Goal: Task Accomplishment & Management: Manage account settings

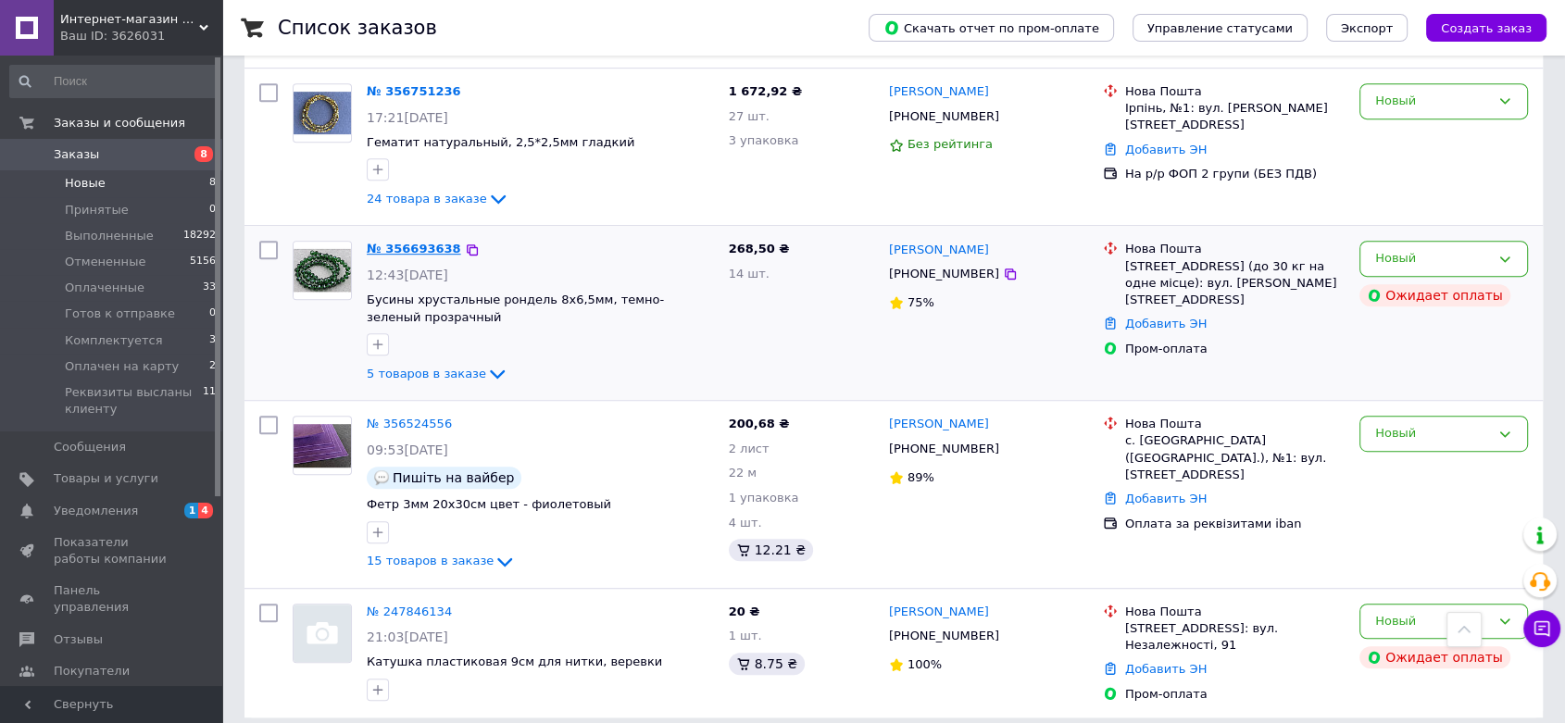
scroll to position [922, 0]
click at [384, 242] on link "№ 356693638" at bounding box center [414, 249] width 94 height 14
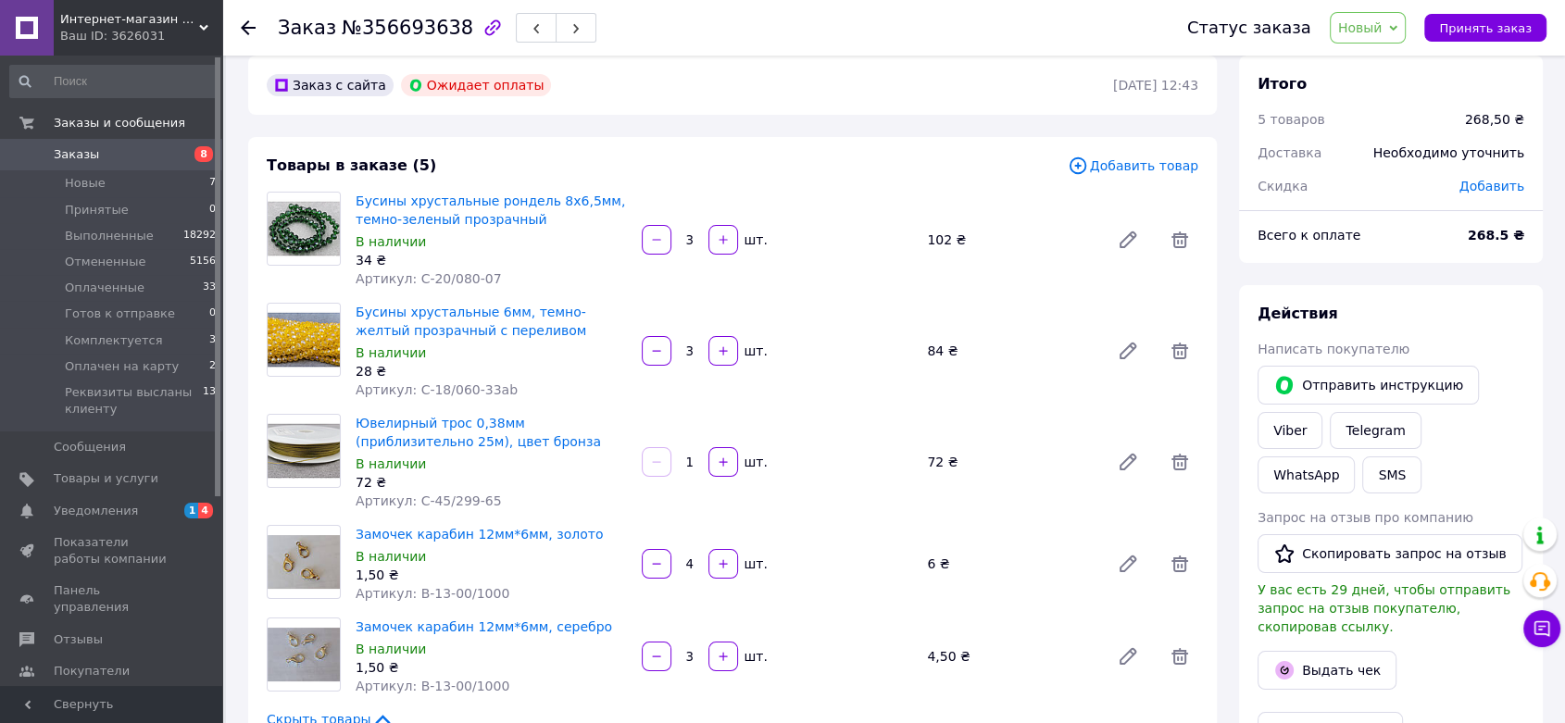
scroll to position [23, 0]
click at [62, 507] on span "Уведомления" at bounding box center [96, 511] width 84 height 17
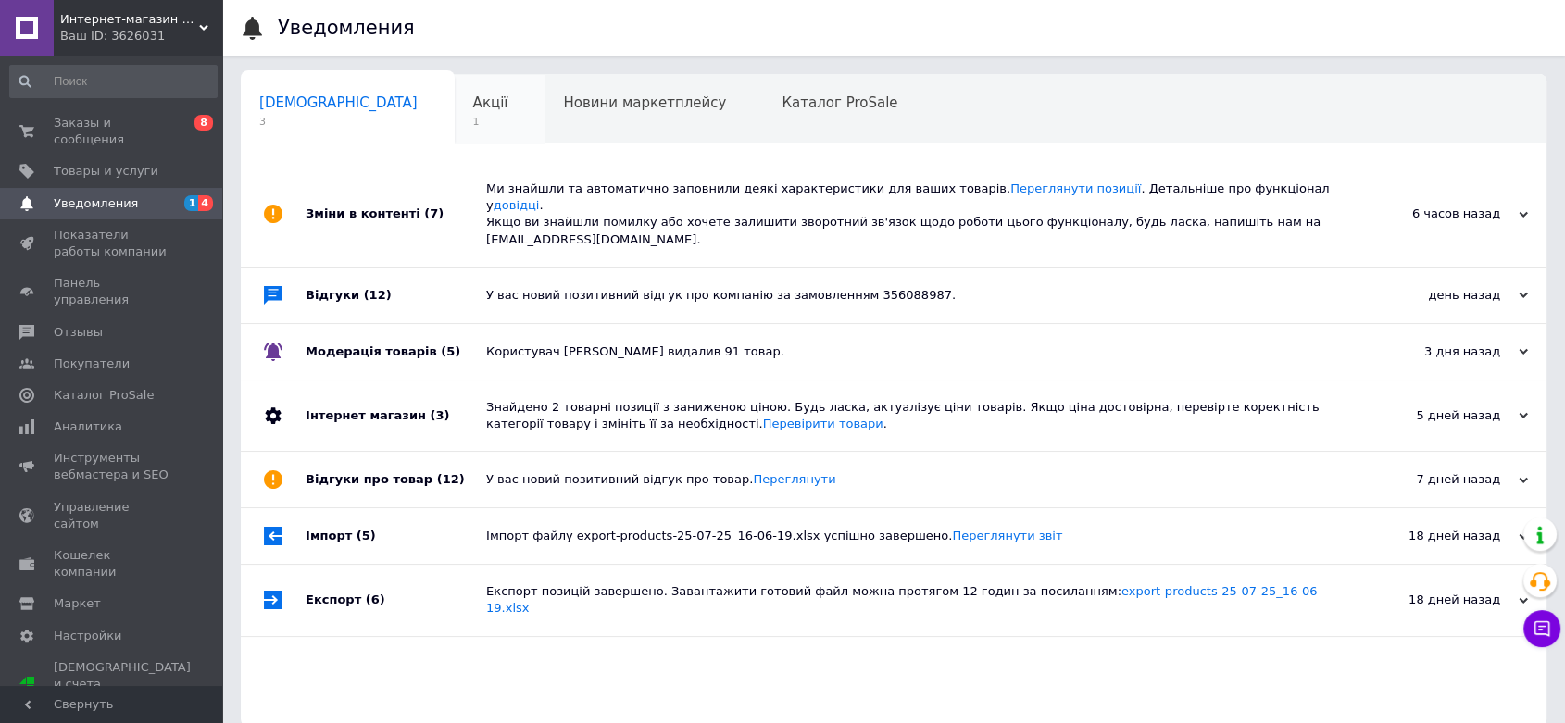
click at [473, 111] on span "Акції" at bounding box center [490, 102] width 35 height 17
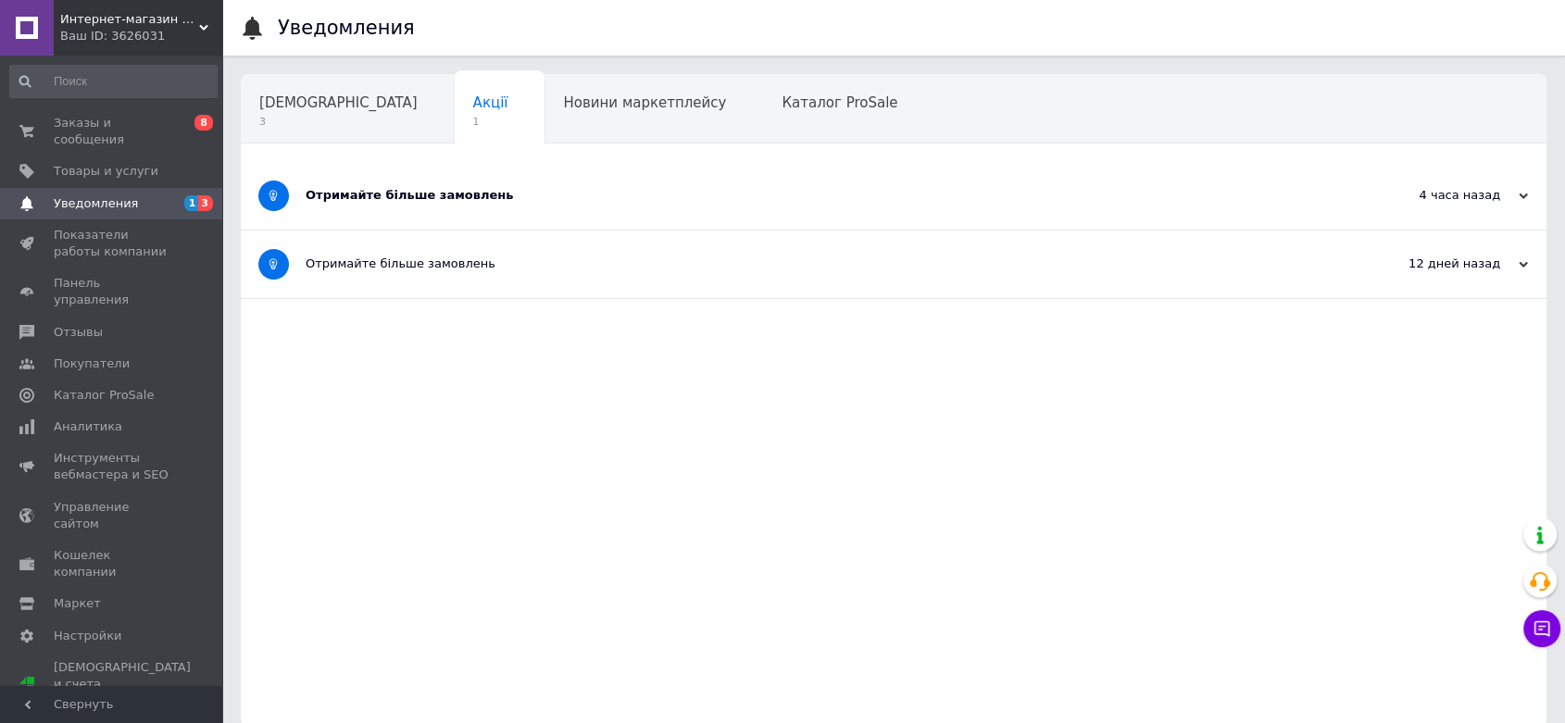
click at [394, 201] on div "Отримайте більше замовлень" at bounding box center [824, 195] width 1037 height 17
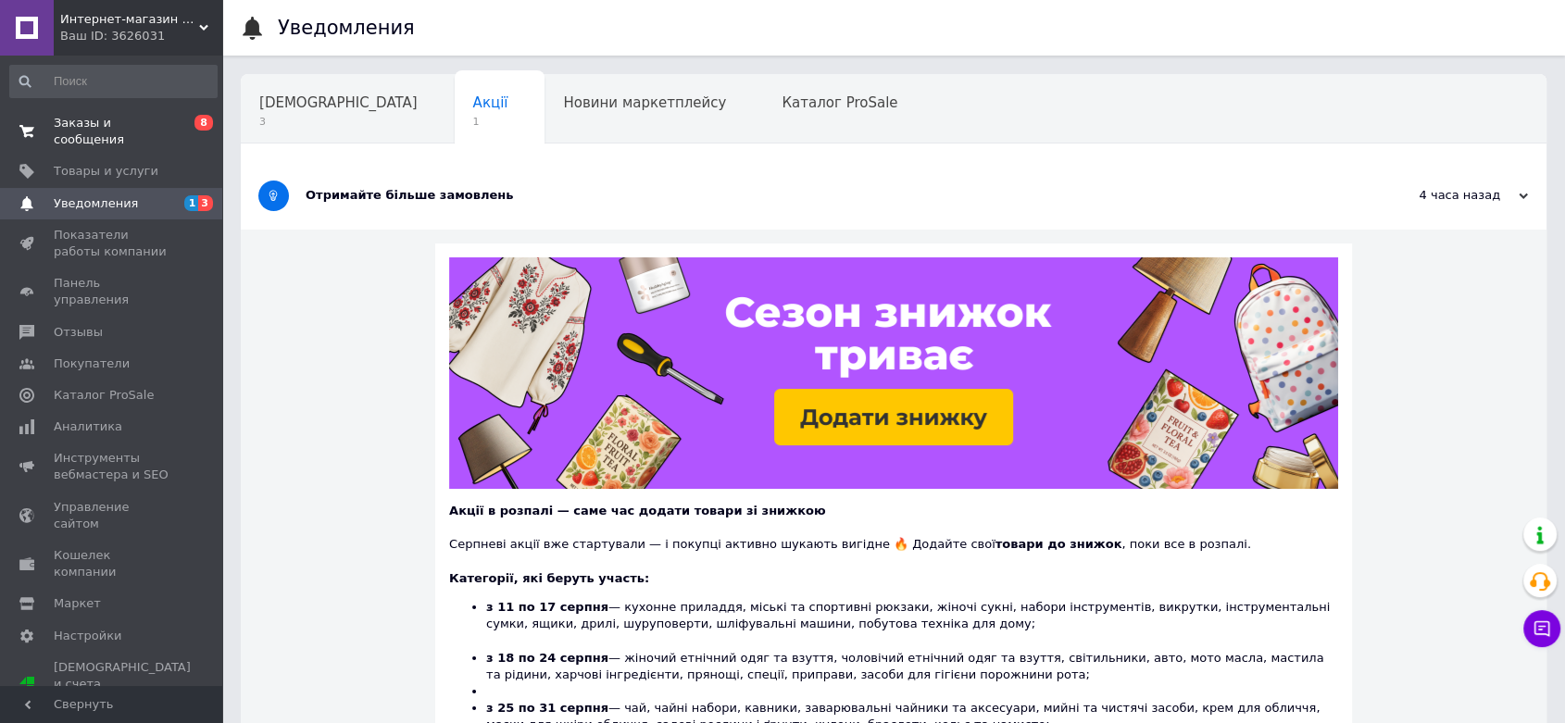
click at [125, 127] on span "Заказы и сообщения" at bounding box center [113, 131] width 118 height 33
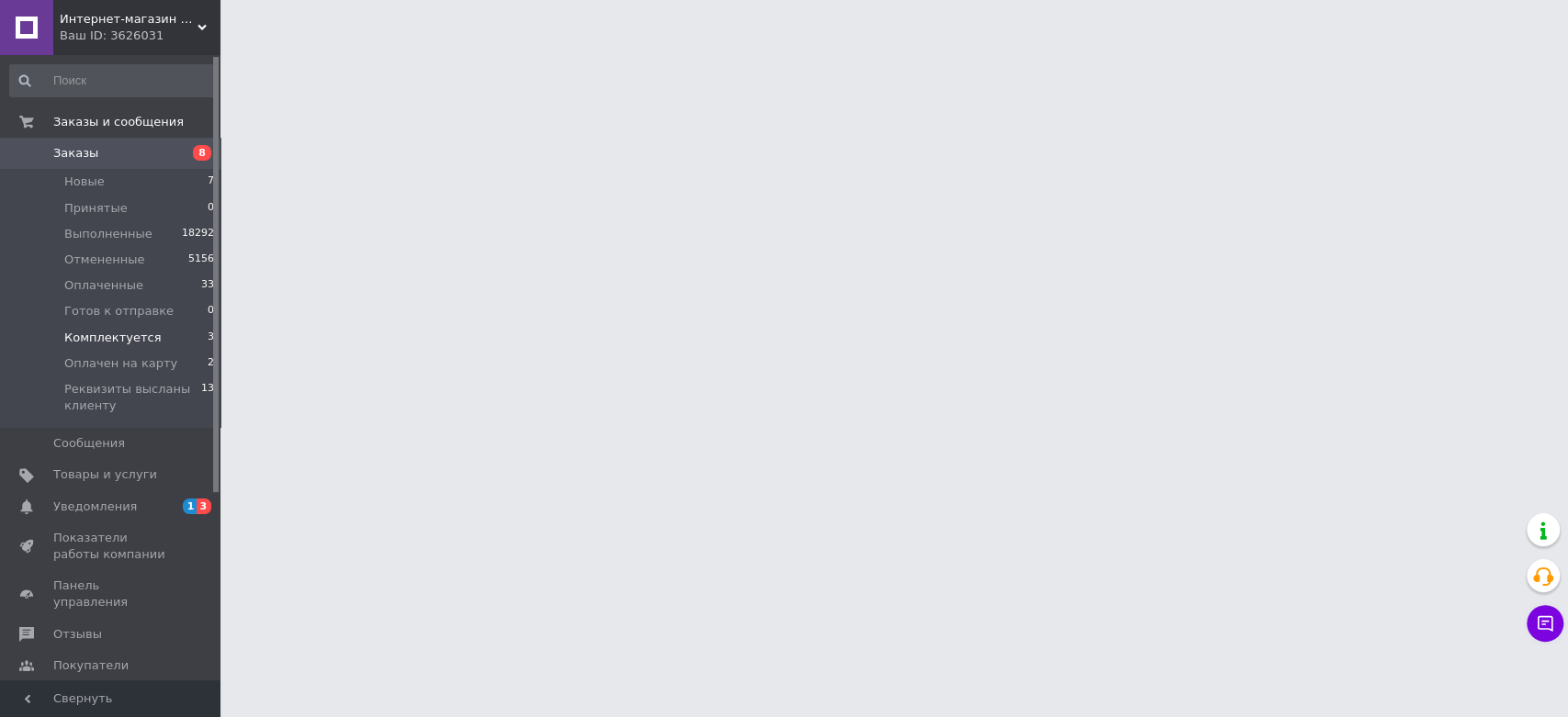
click at [85, 341] on span "Комплектуется" at bounding box center [112, 337] width 96 height 17
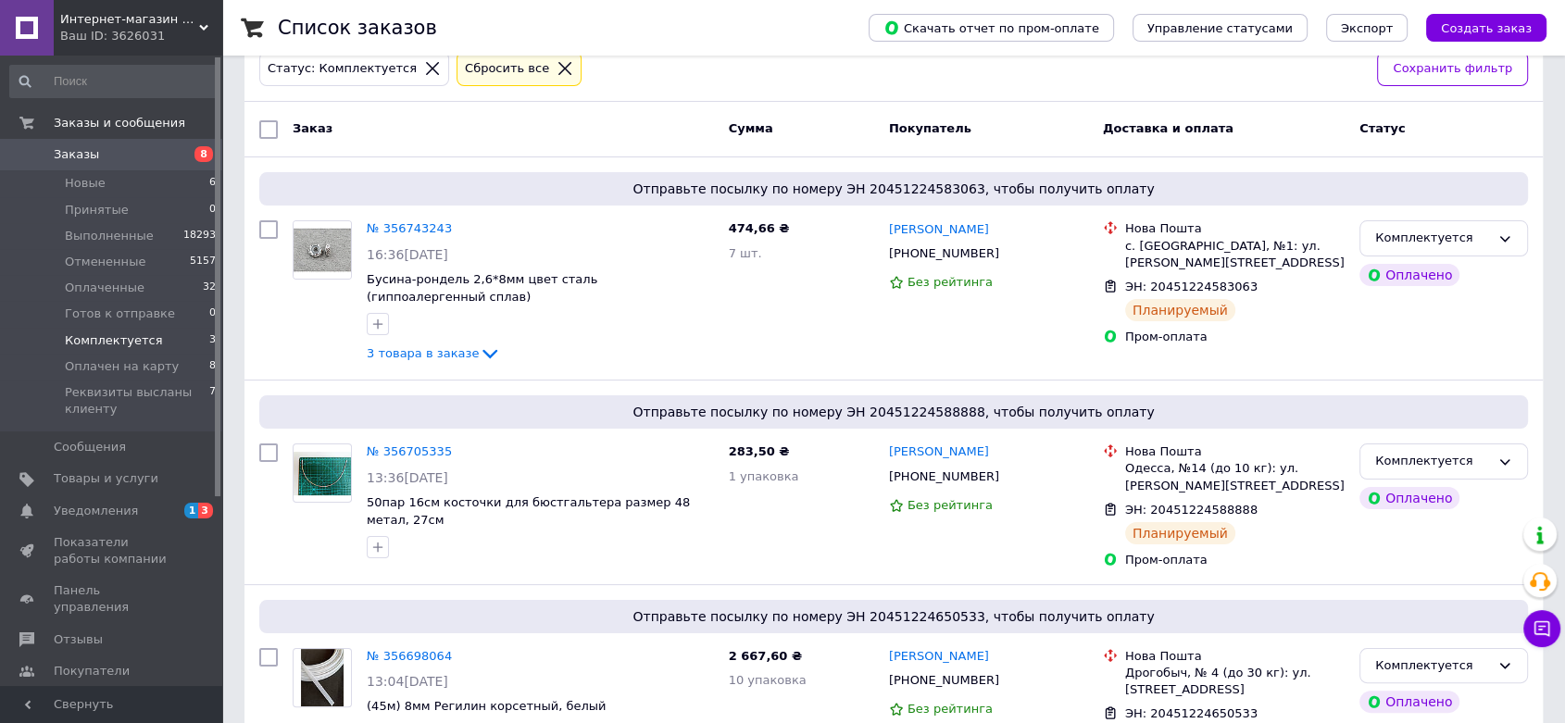
scroll to position [218, 0]
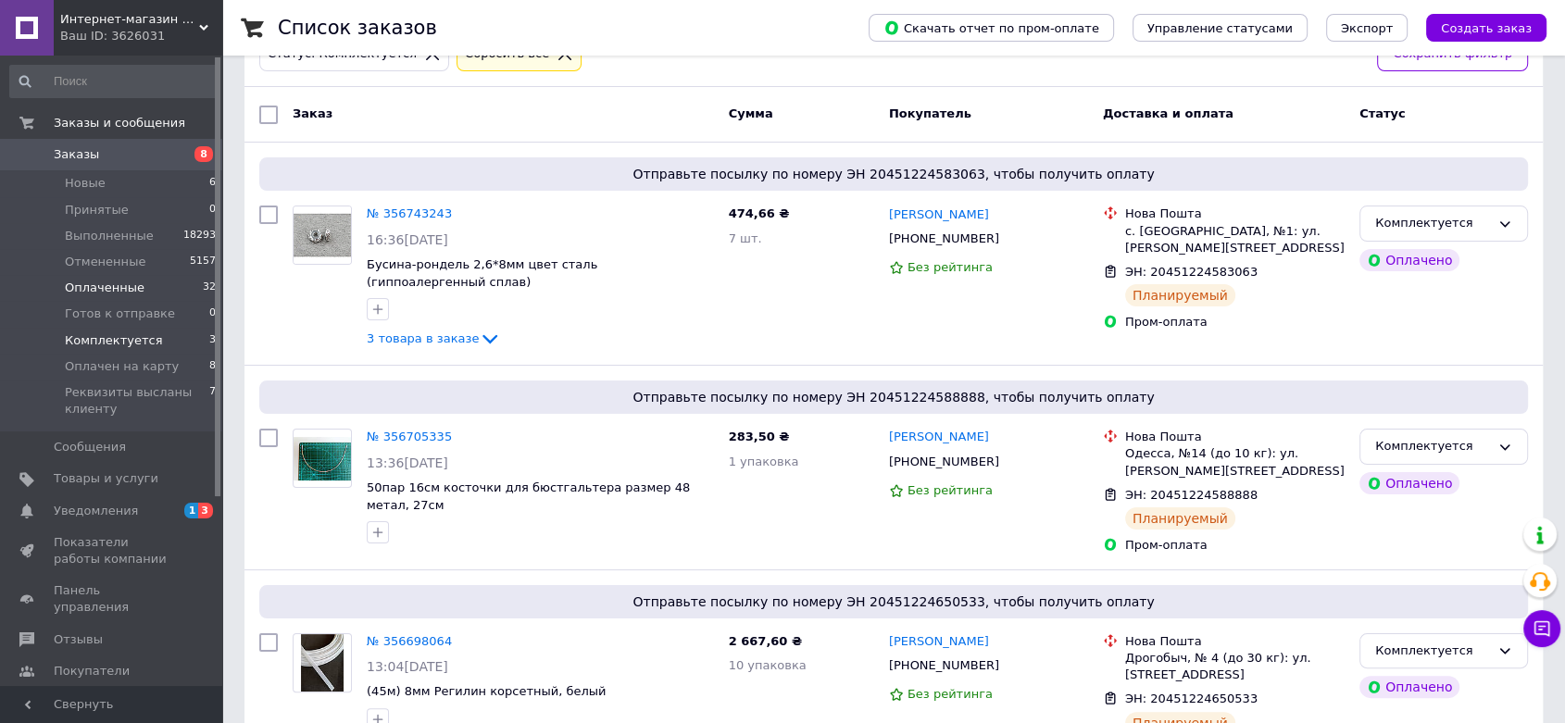
click at [91, 287] on span "Оплаченные" at bounding box center [105, 288] width 80 height 17
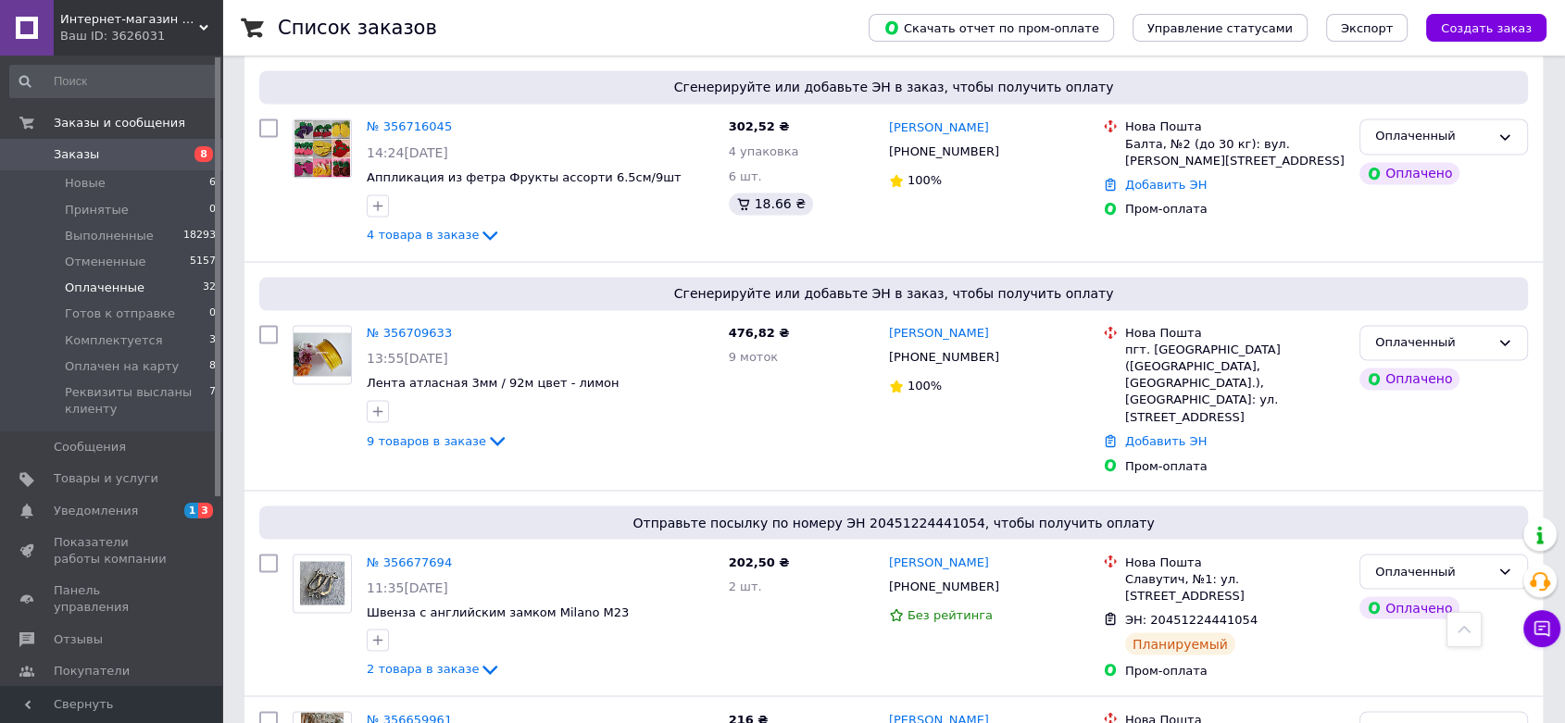
scroll to position [3080, 0]
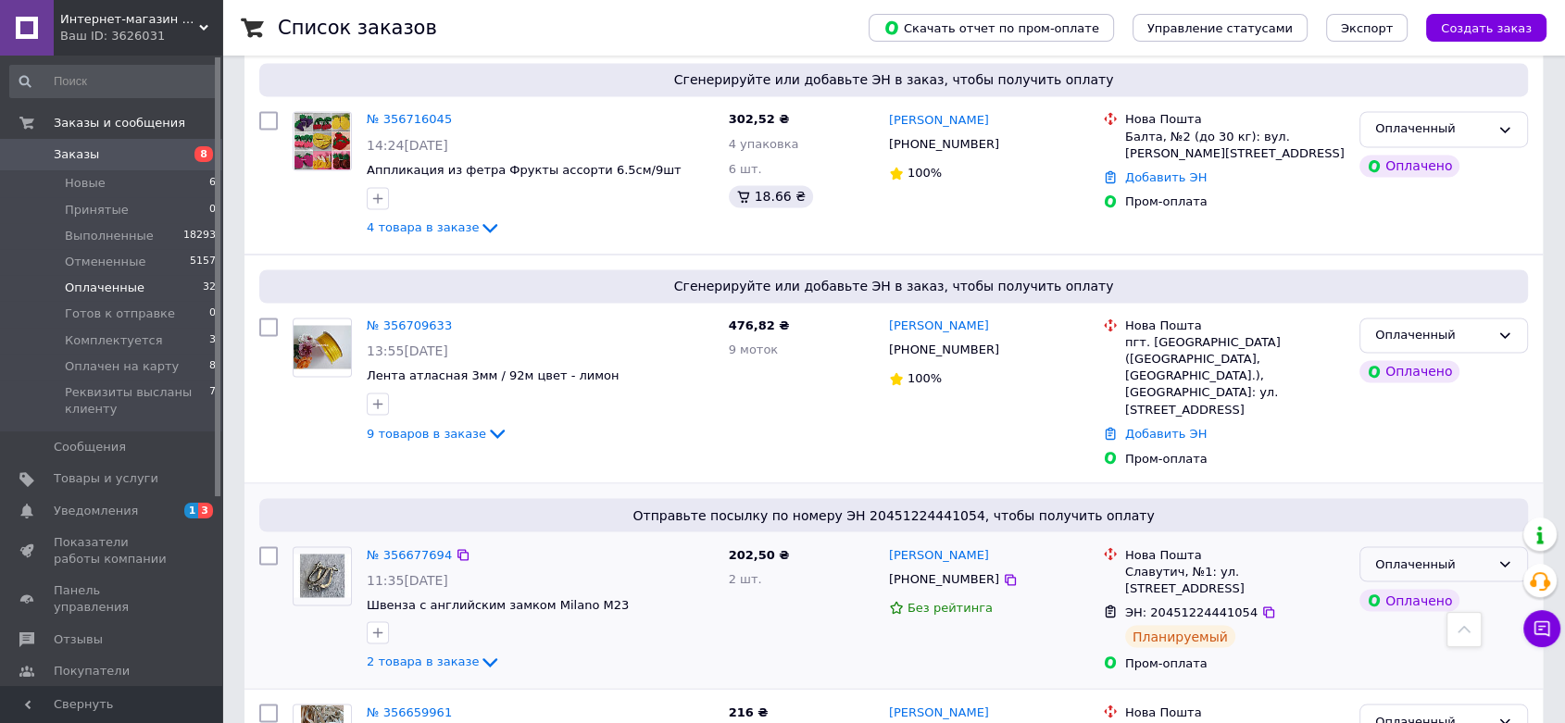
click at [1389, 555] on div "Оплаченный" at bounding box center [1432, 564] width 115 height 19
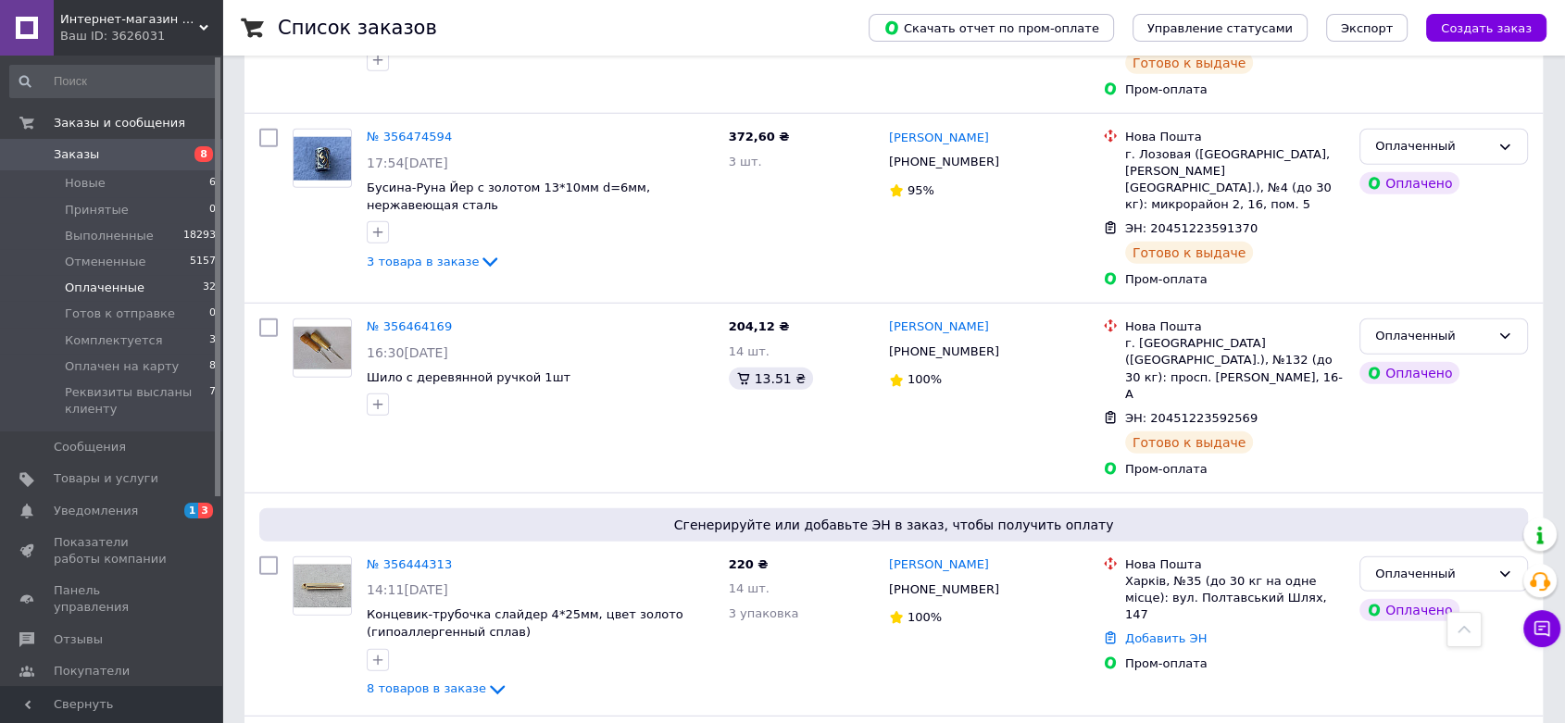
scroll to position [4942, 0]
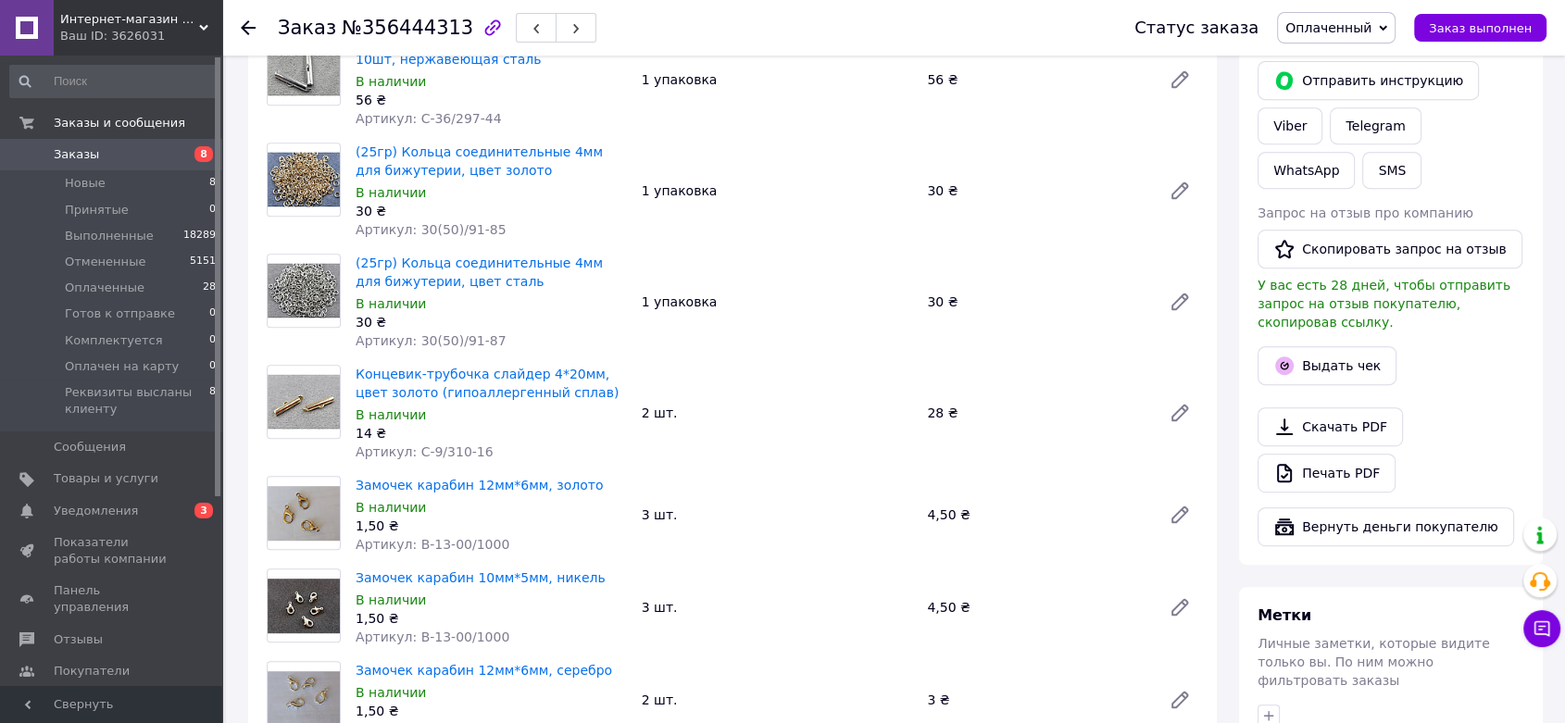
scroll to position [804, 0]
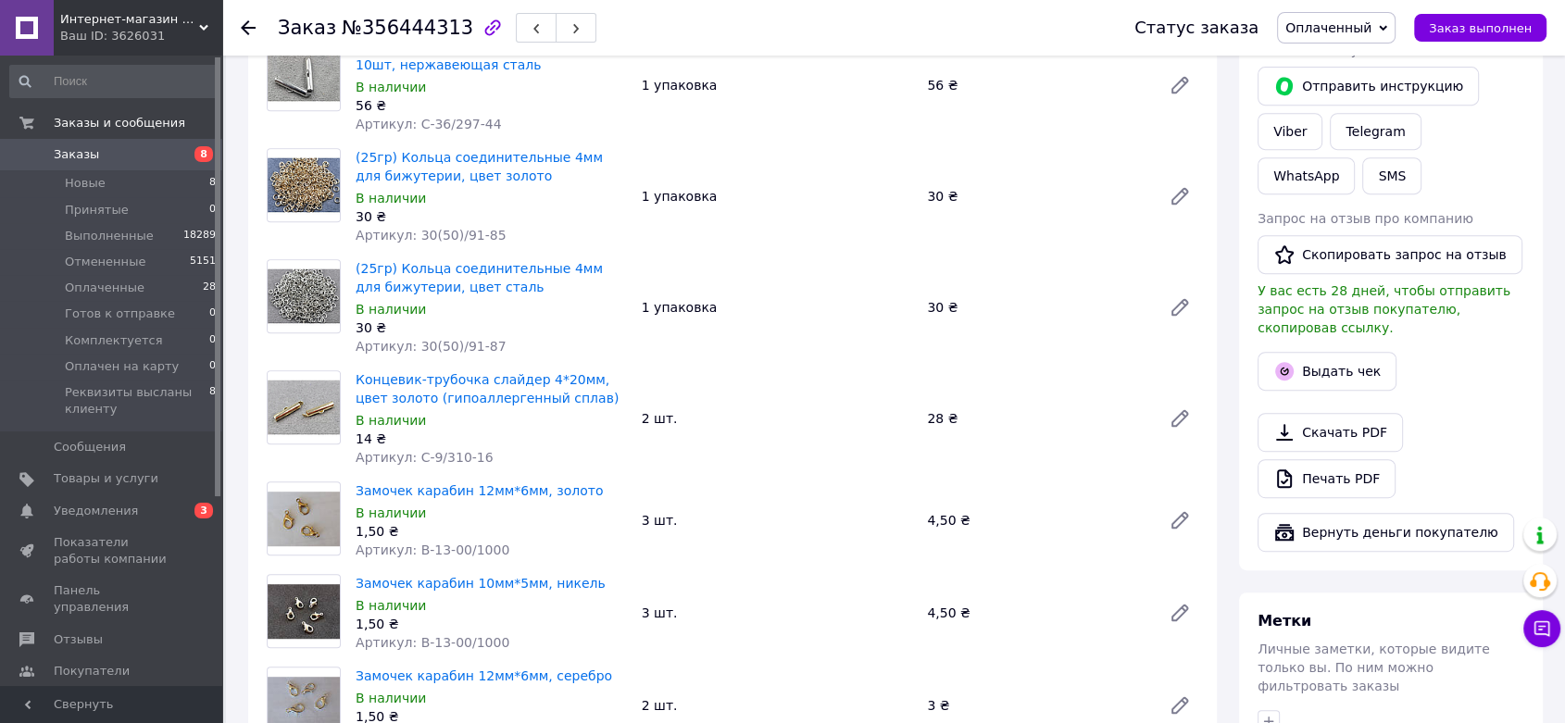
click at [1562, 339] on div "Заказ №356444313 Статус заказа Оплаченный Принят Выполнен Отменен Готов к отпра…" at bounding box center [895, 445] width 1339 height 2386
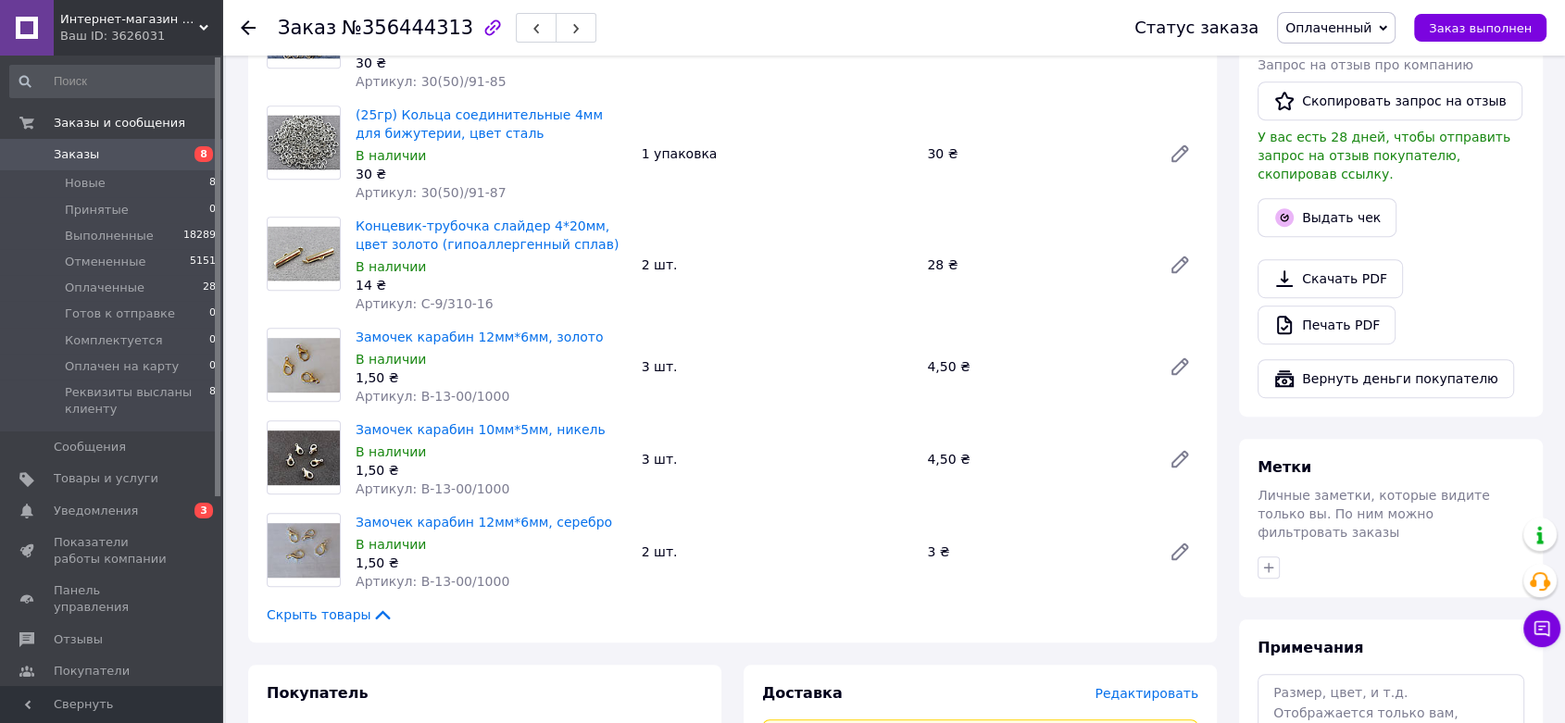
scroll to position [937, 0]
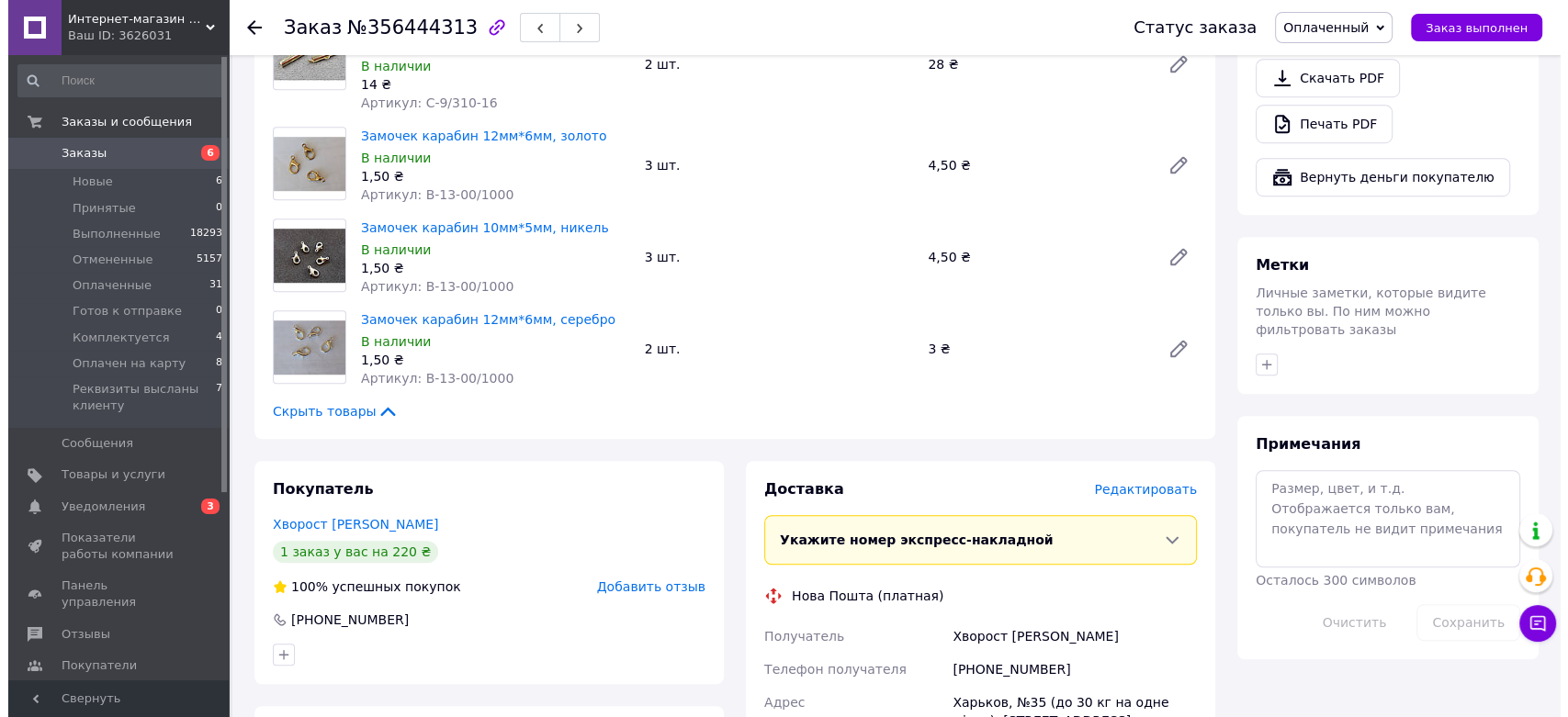
scroll to position [1171, 0]
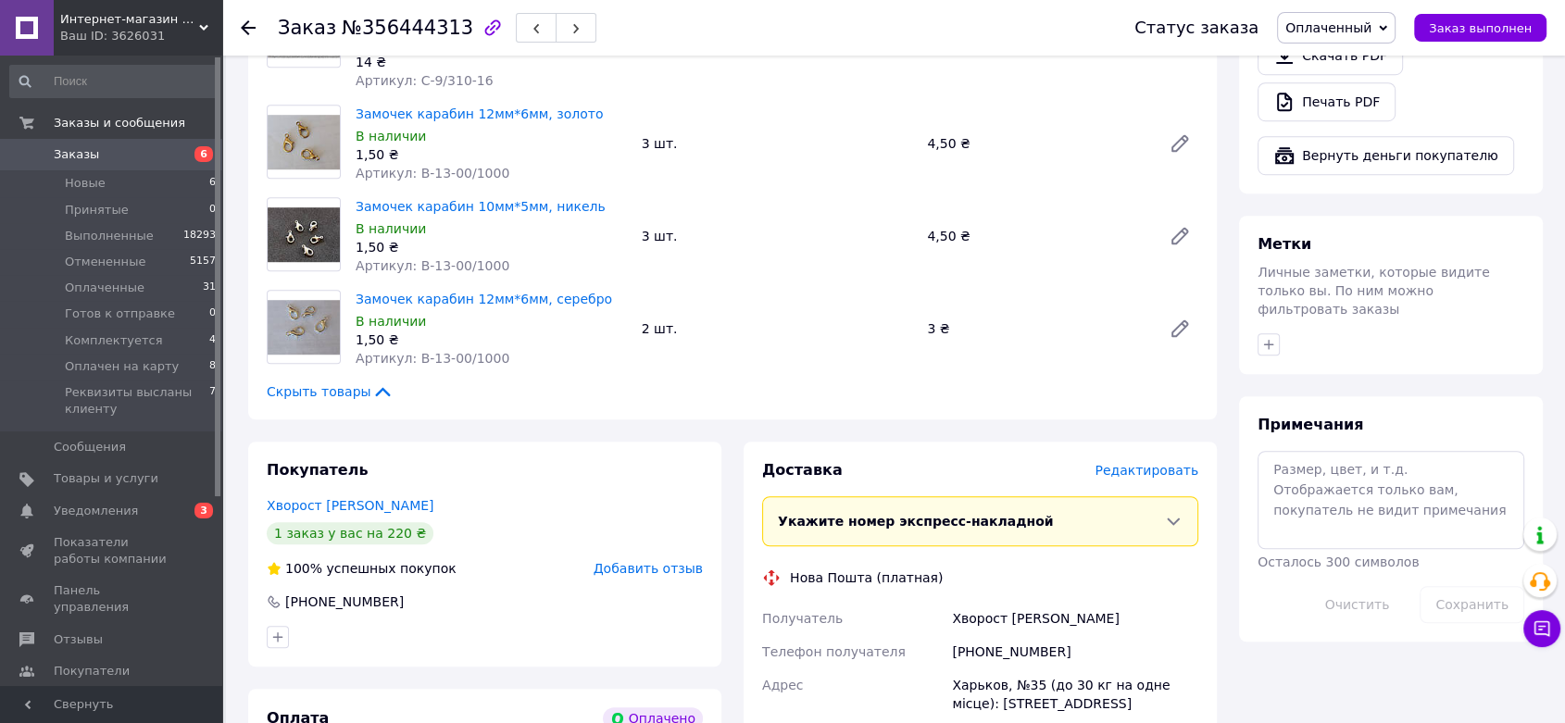
click at [1173, 463] on span "Редактировать" at bounding box center [1146, 470] width 104 height 15
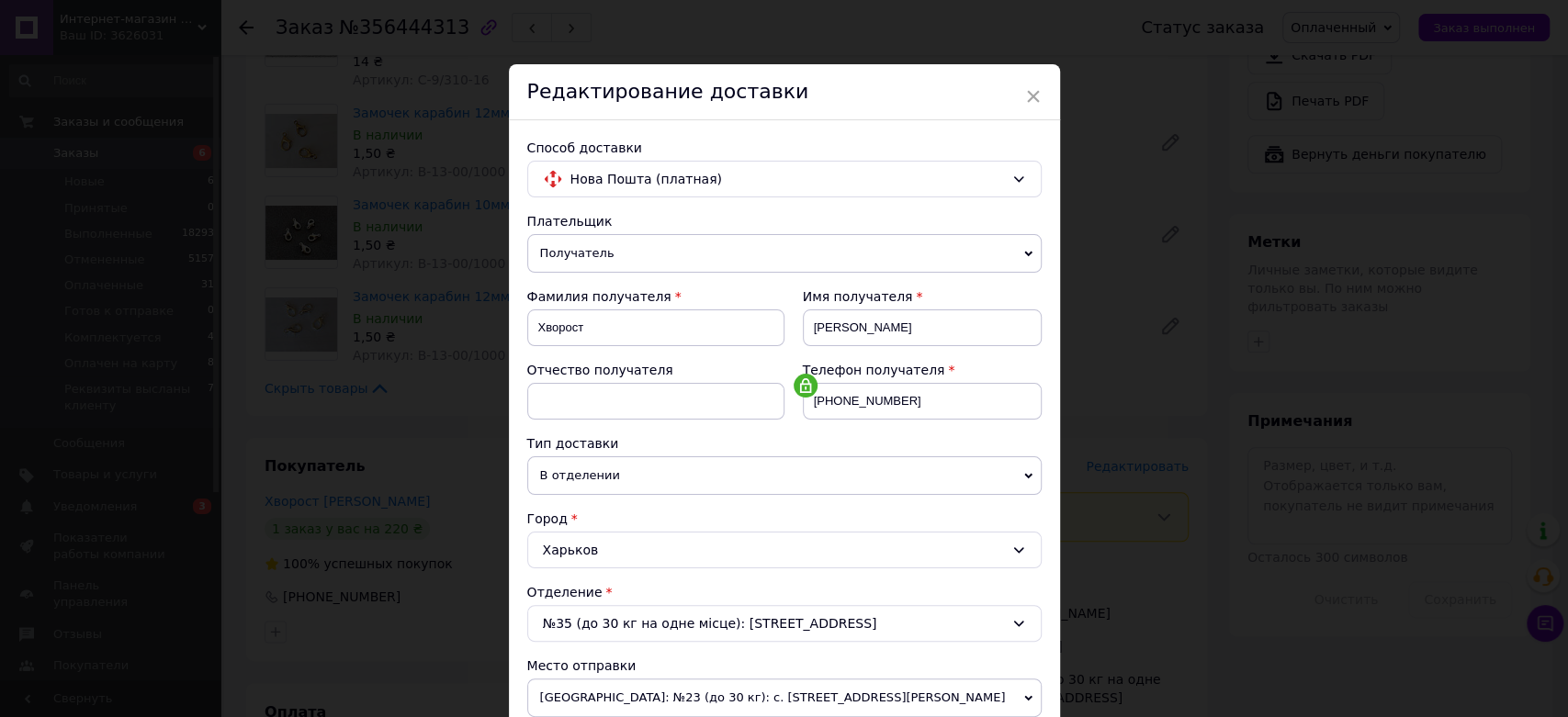
click at [1559, 588] on div "× Редактирование доставки Способ доставки Нова Пошта (платная) Плательщик Получ…" at bounding box center [784, 358] width 1568 height 717
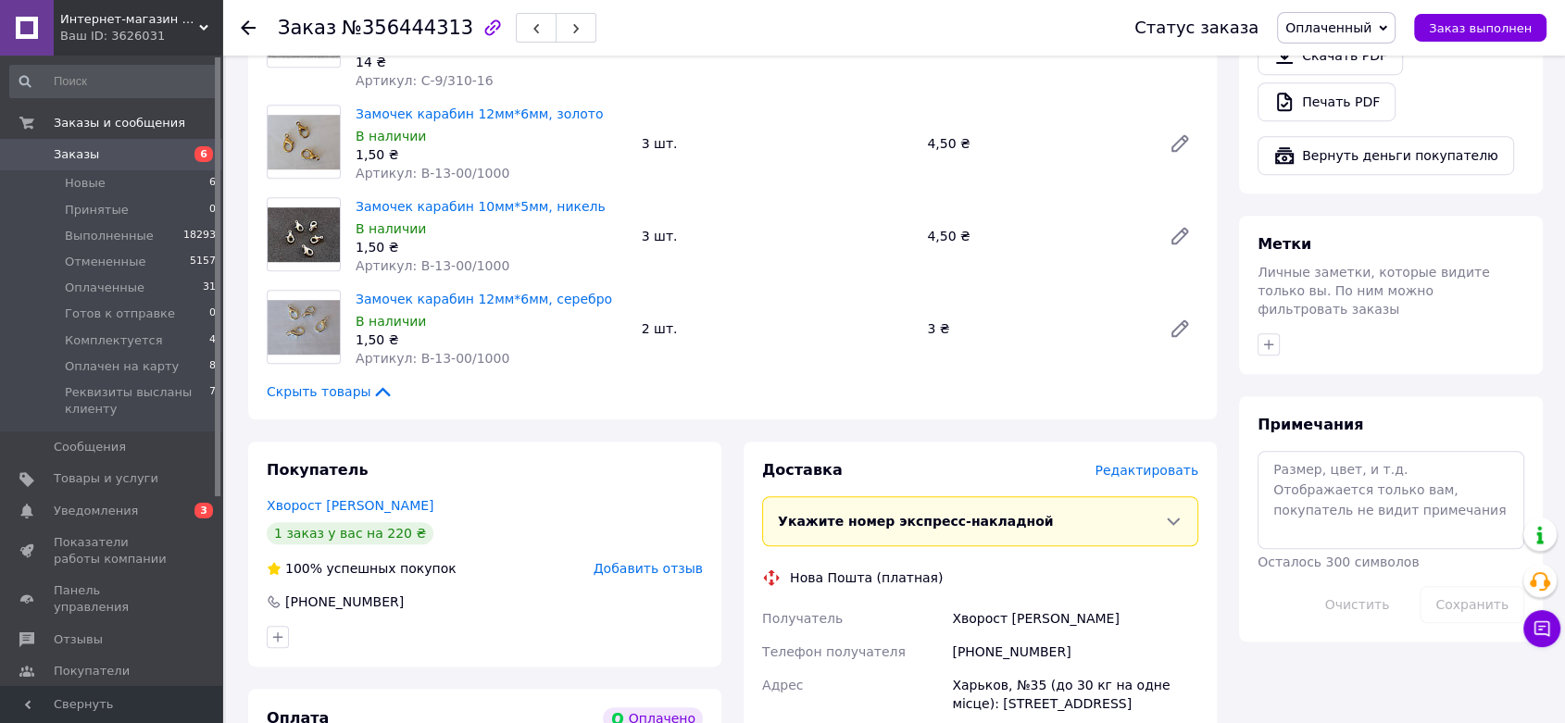
click at [1164, 463] on span "Редактировать" at bounding box center [1146, 470] width 104 height 15
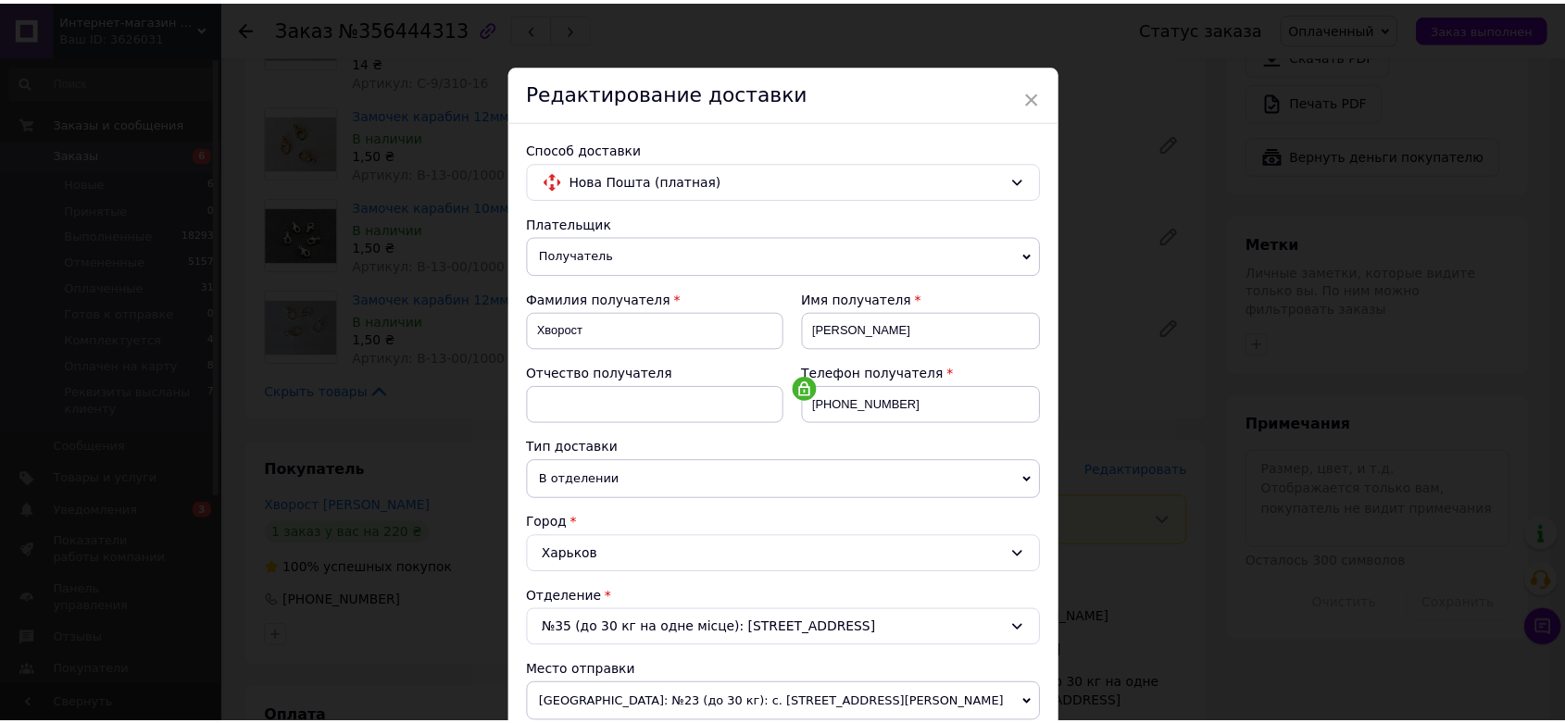
scroll to position [503, 0]
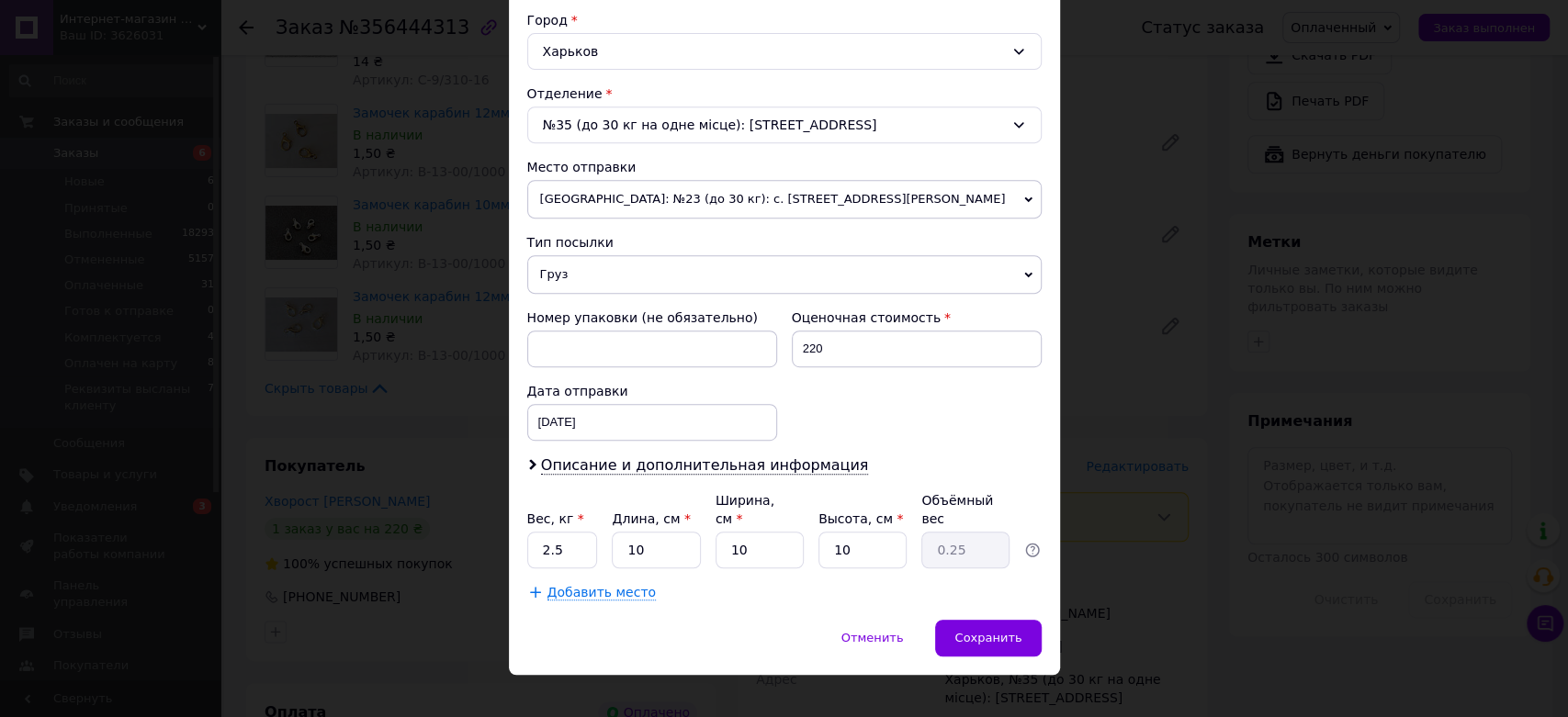
click at [580, 277] on span "Груз" at bounding box center [784, 274] width 515 height 39
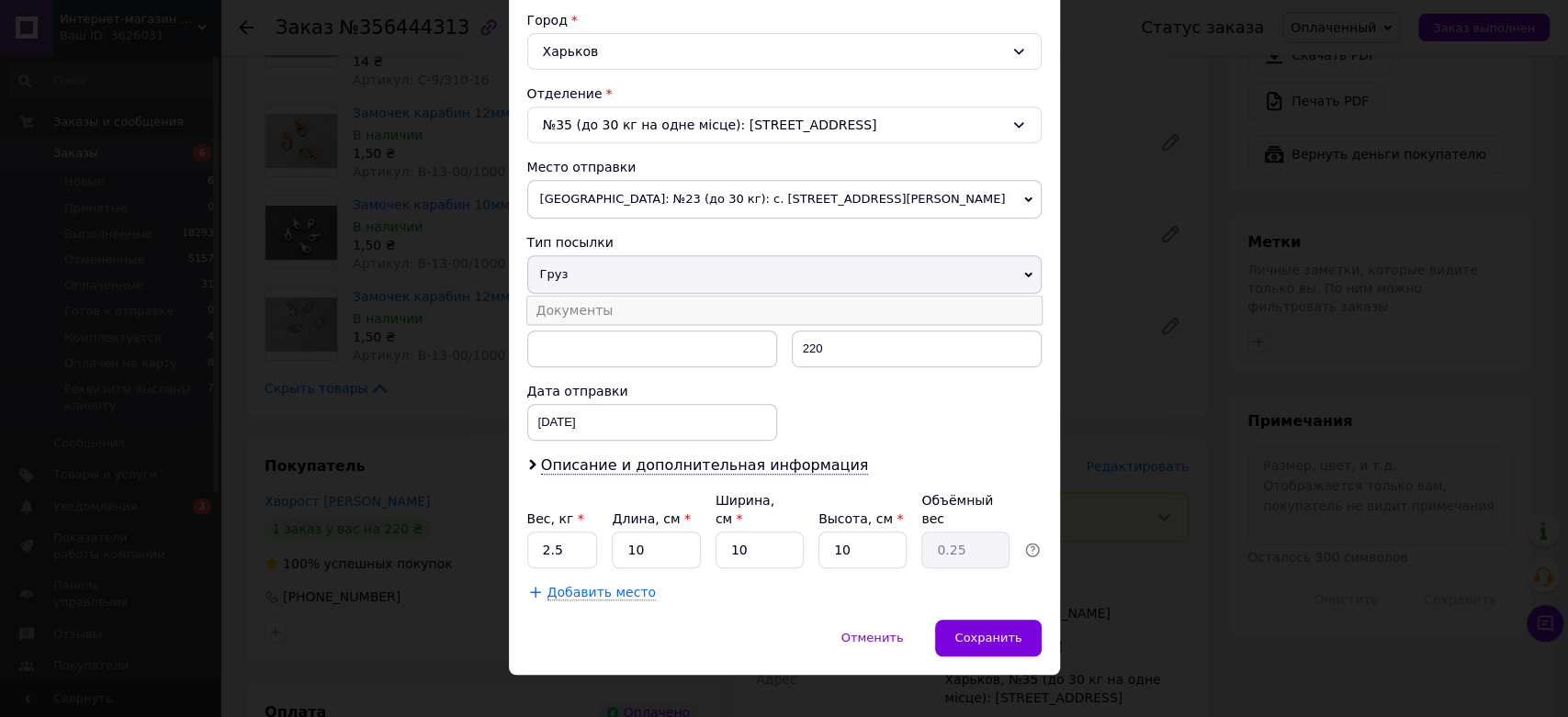
click at [580, 315] on li "Документы" at bounding box center [784, 310] width 515 height 28
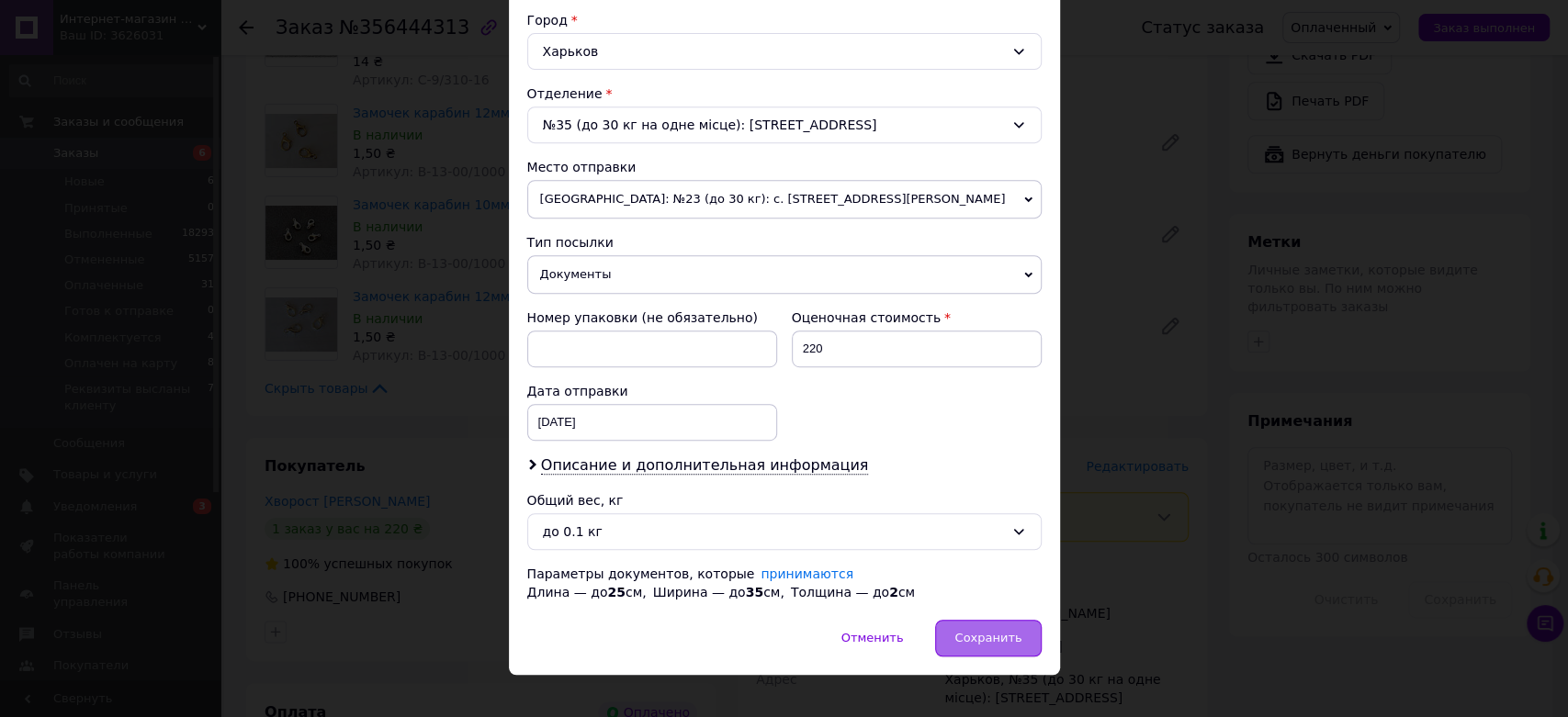
click at [982, 638] on span "Сохранить" at bounding box center [988, 638] width 67 height 14
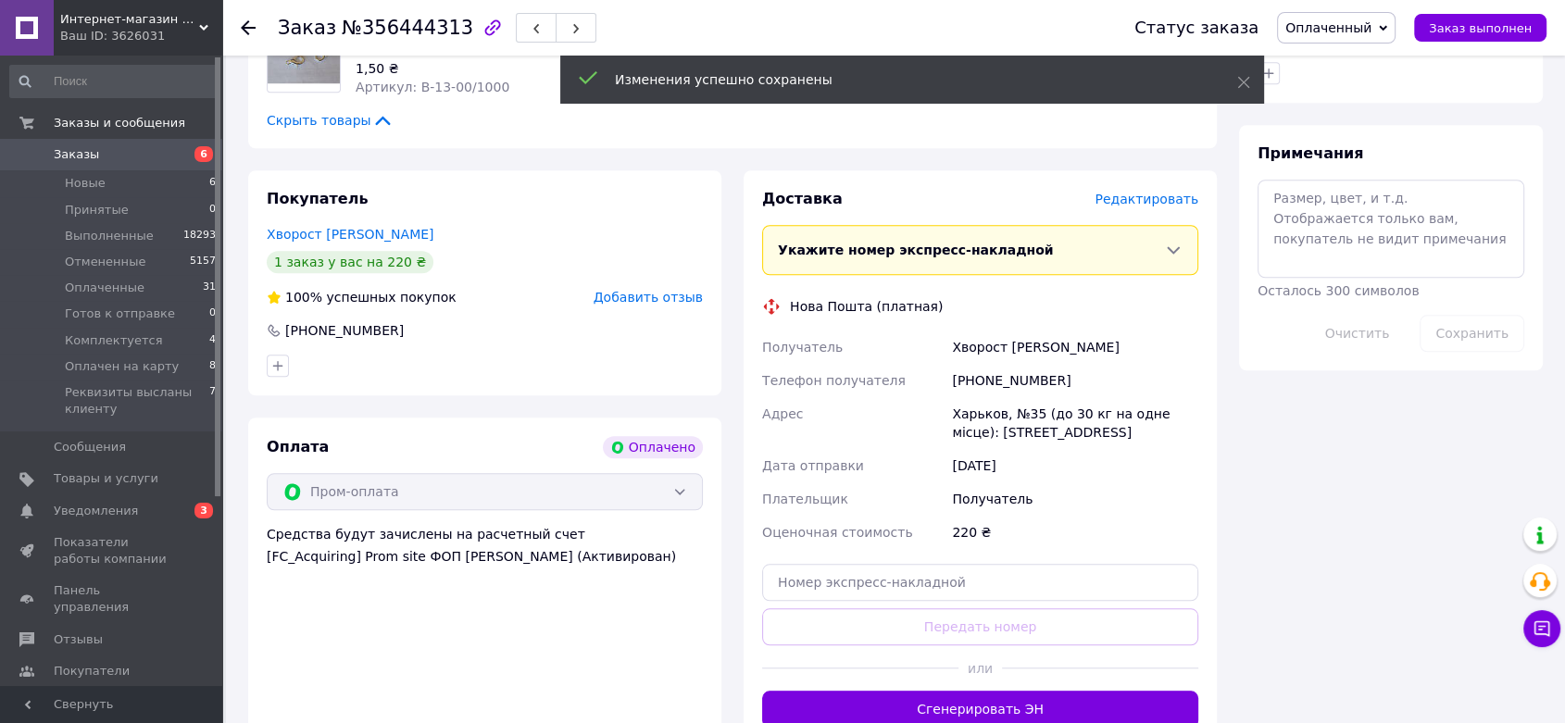
scroll to position [1465, 0]
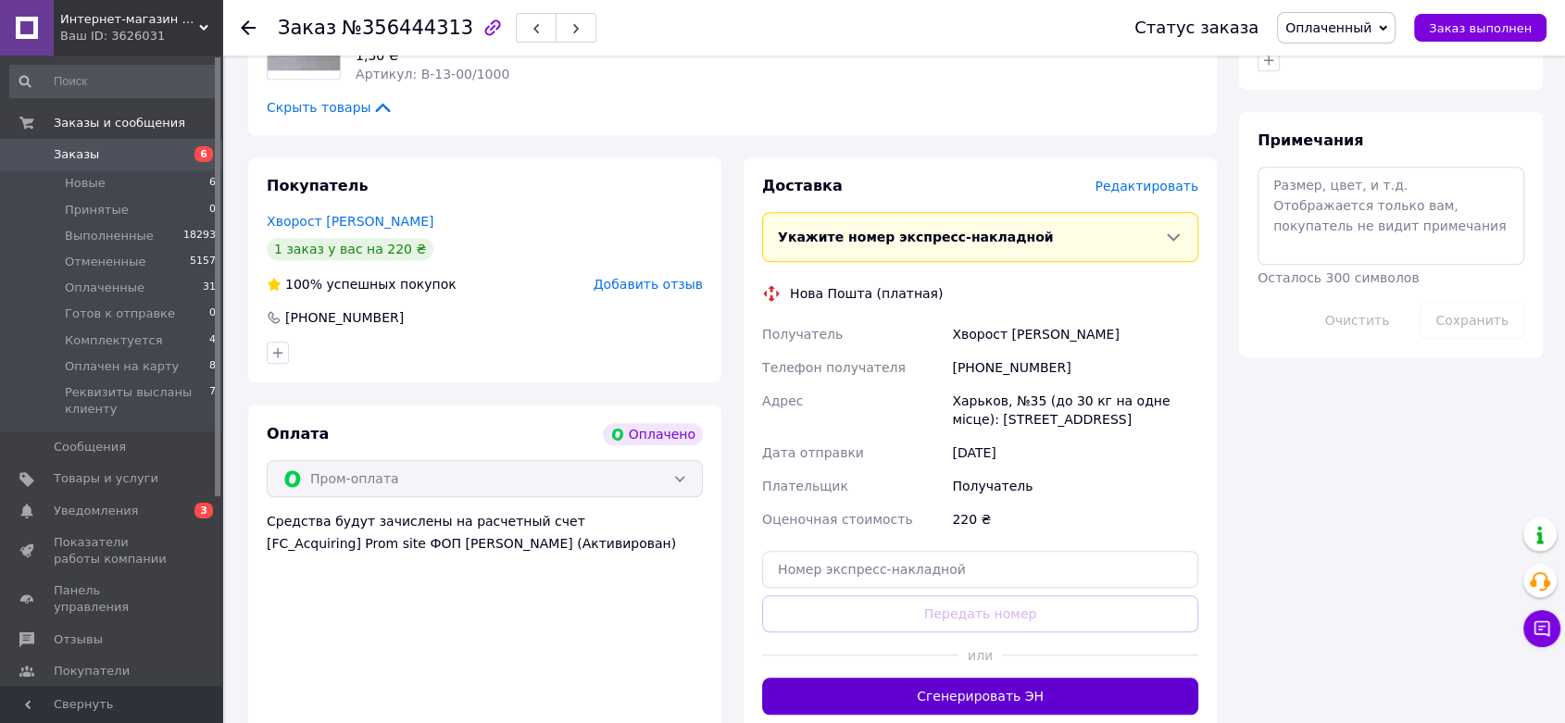
click at [1071, 678] on button "Сгенерировать ЭН" at bounding box center [980, 696] width 436 height 37
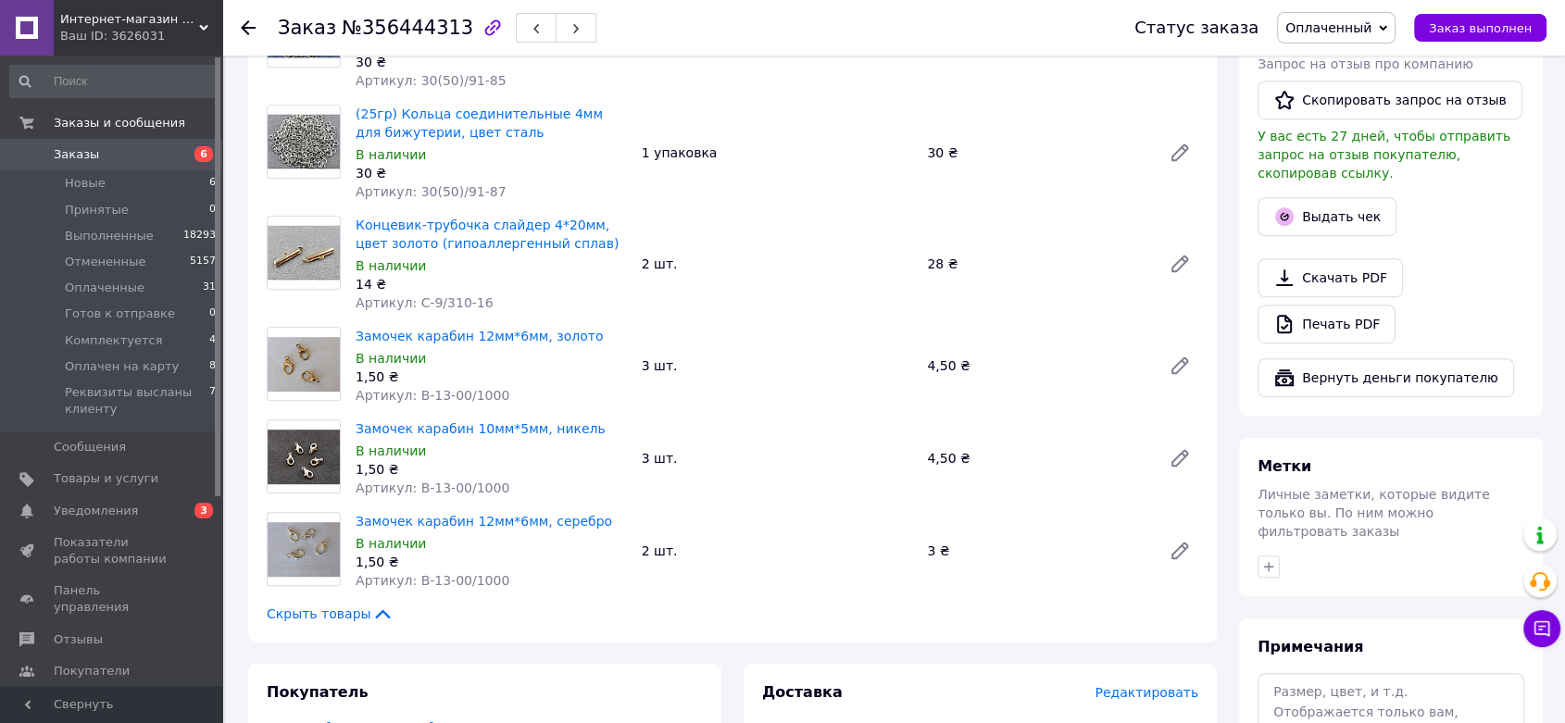
scroll to position [944, 0]
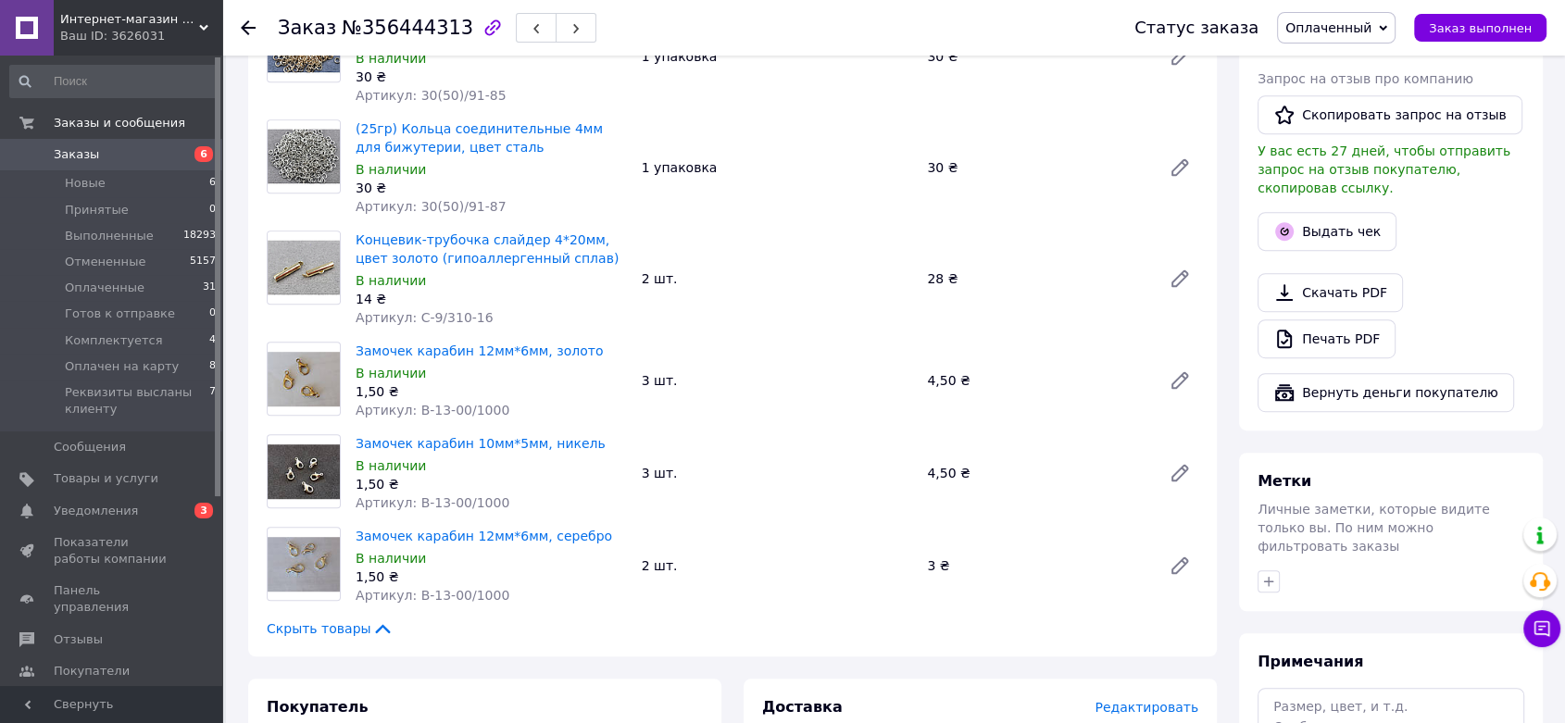
click at [1328, 34] on span "Оплаченный" at bounding box center [1328, 27] width 86 height 15
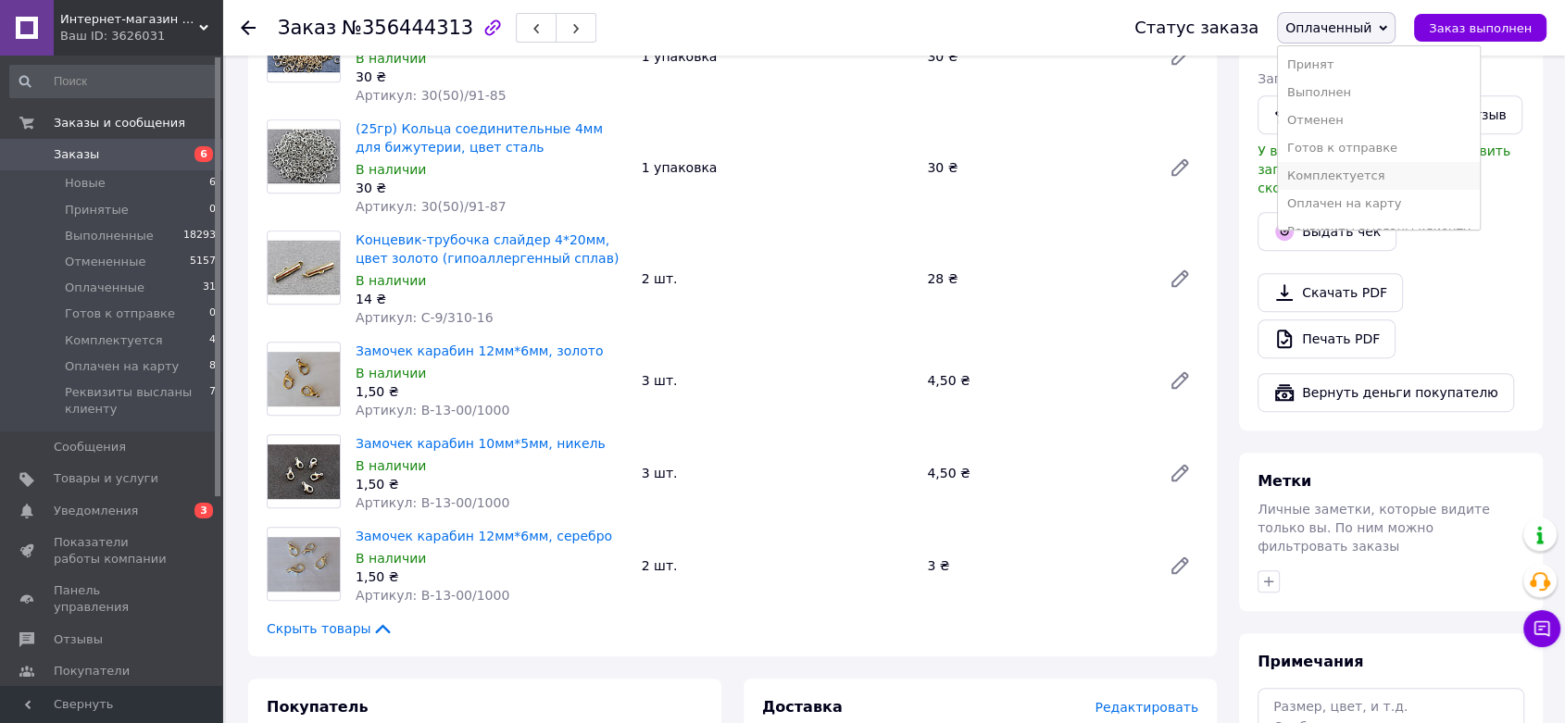
click at [1339, 171] on li "Комплектуется" at bounding box center [1379, 176] width 202 height 28
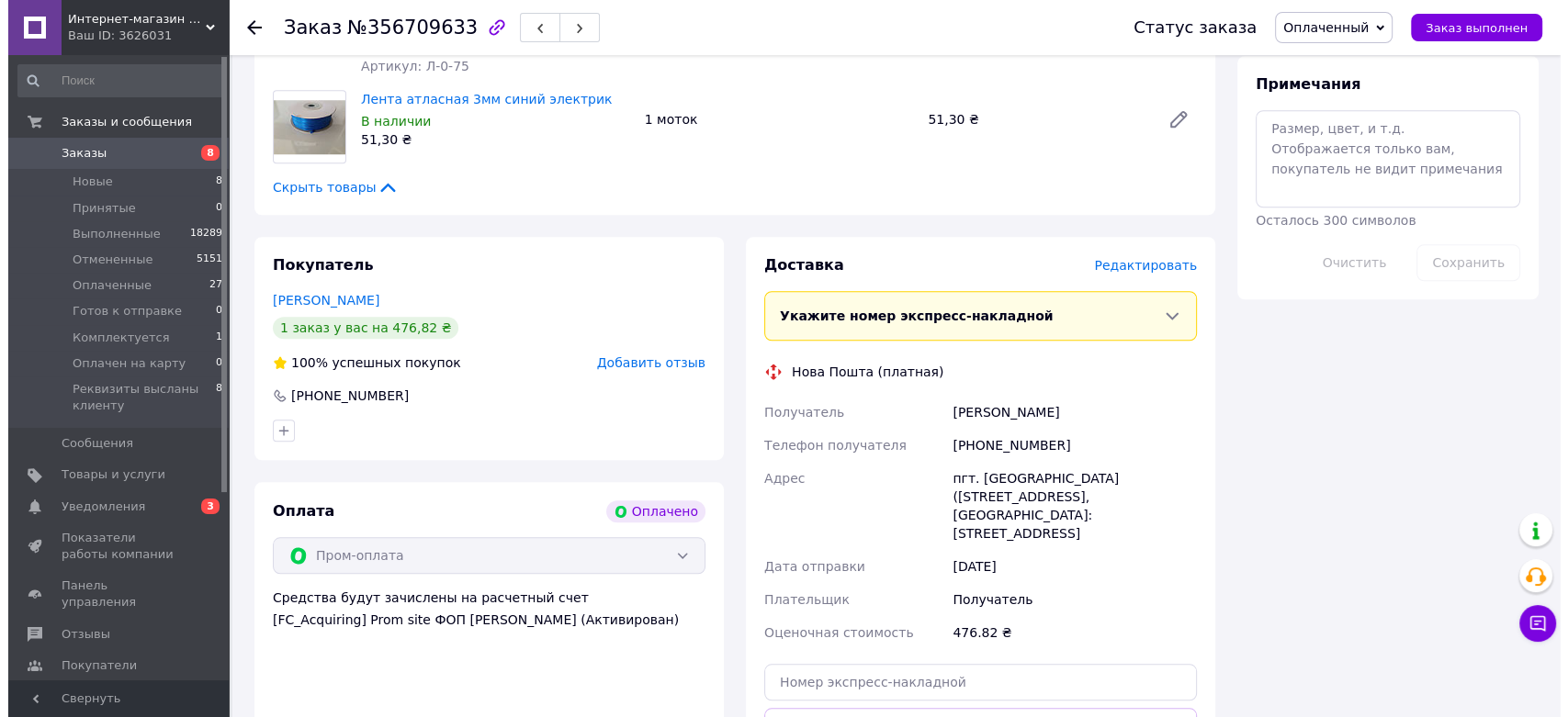
scroll to position [1526, 0]
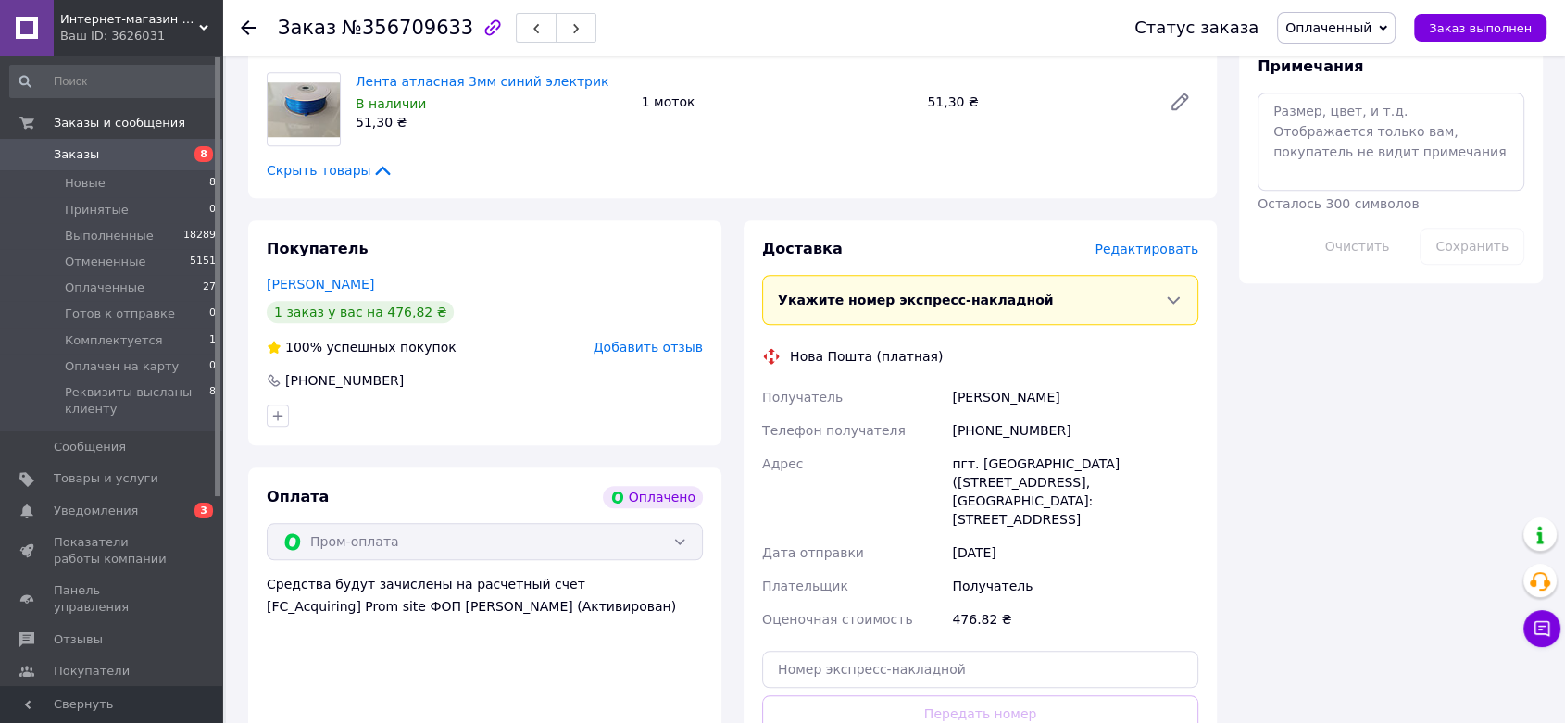
click at [1125, 242] on span "Редактировать" at bounding box center [1146, 249] width 104 height 15
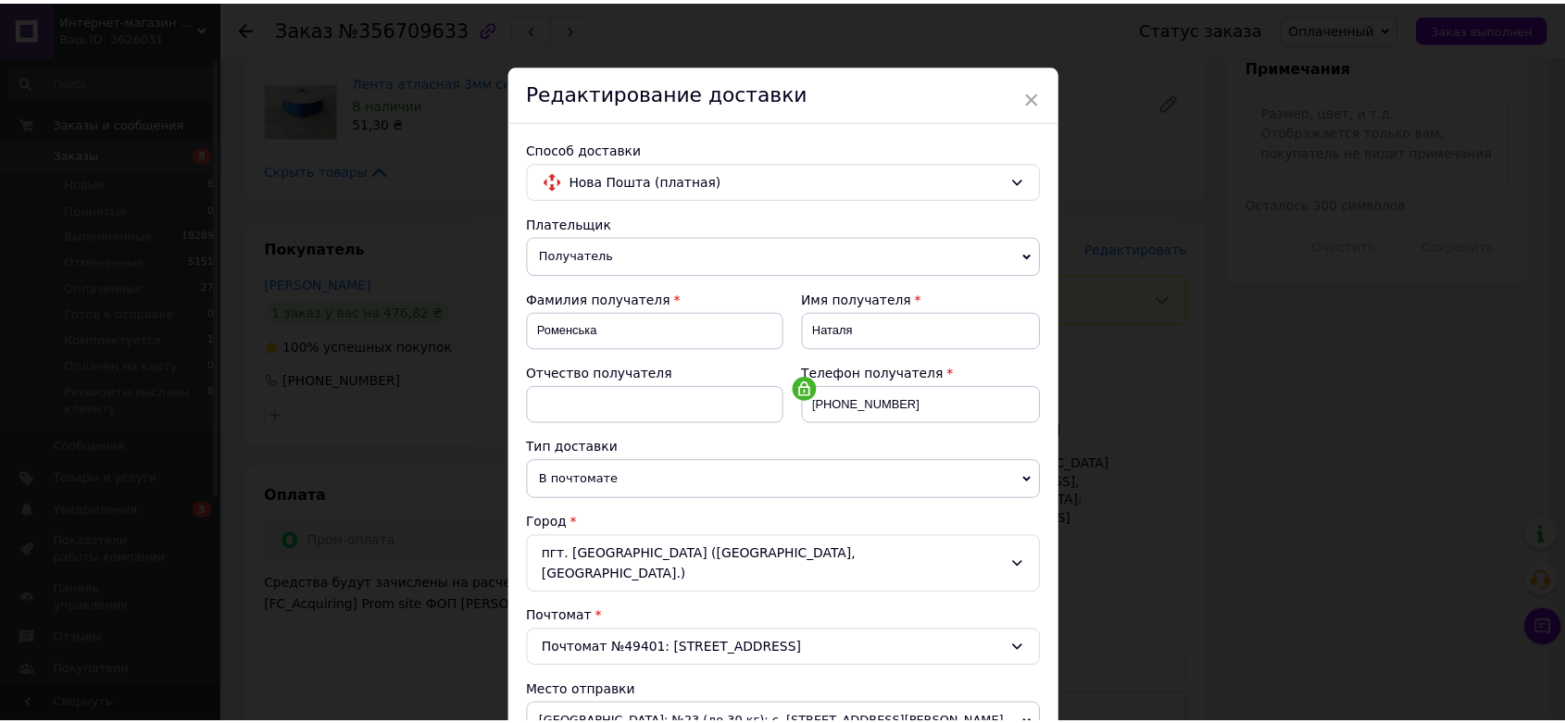
scroll to position [632, 0]
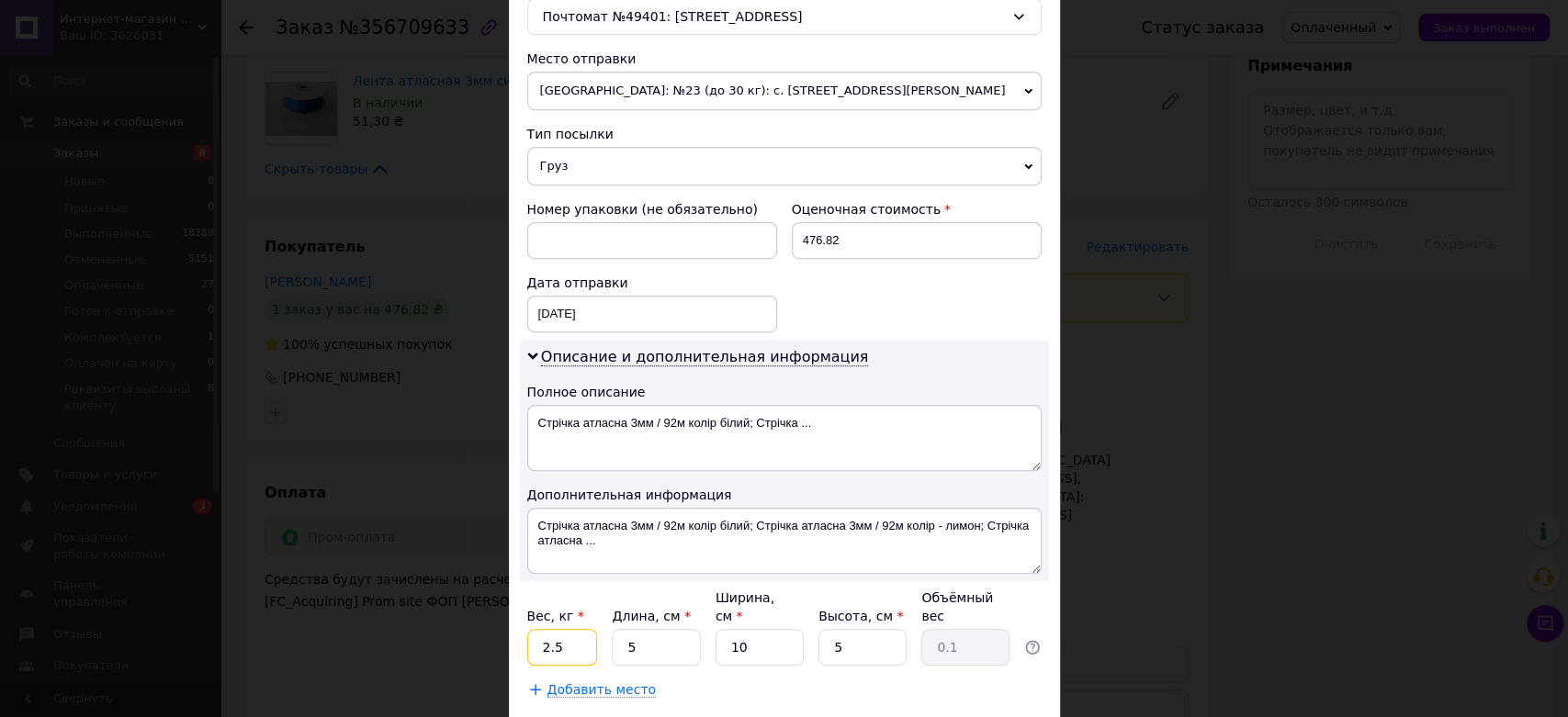
click at [544, 629] on input "2.5" at bounding box center [561, 647] width 70 height 37
type input "2"
type input "1"
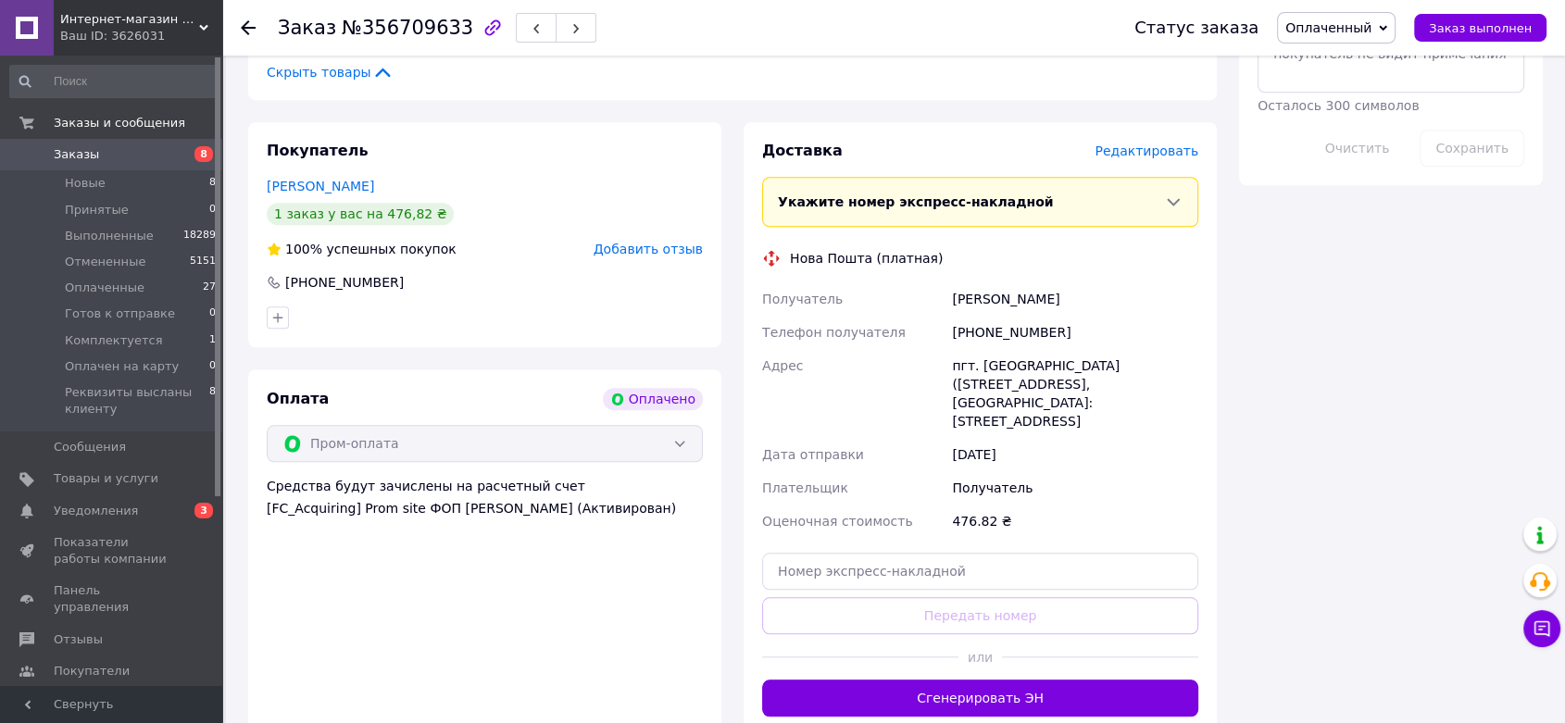
scroll to position [1669, 0]
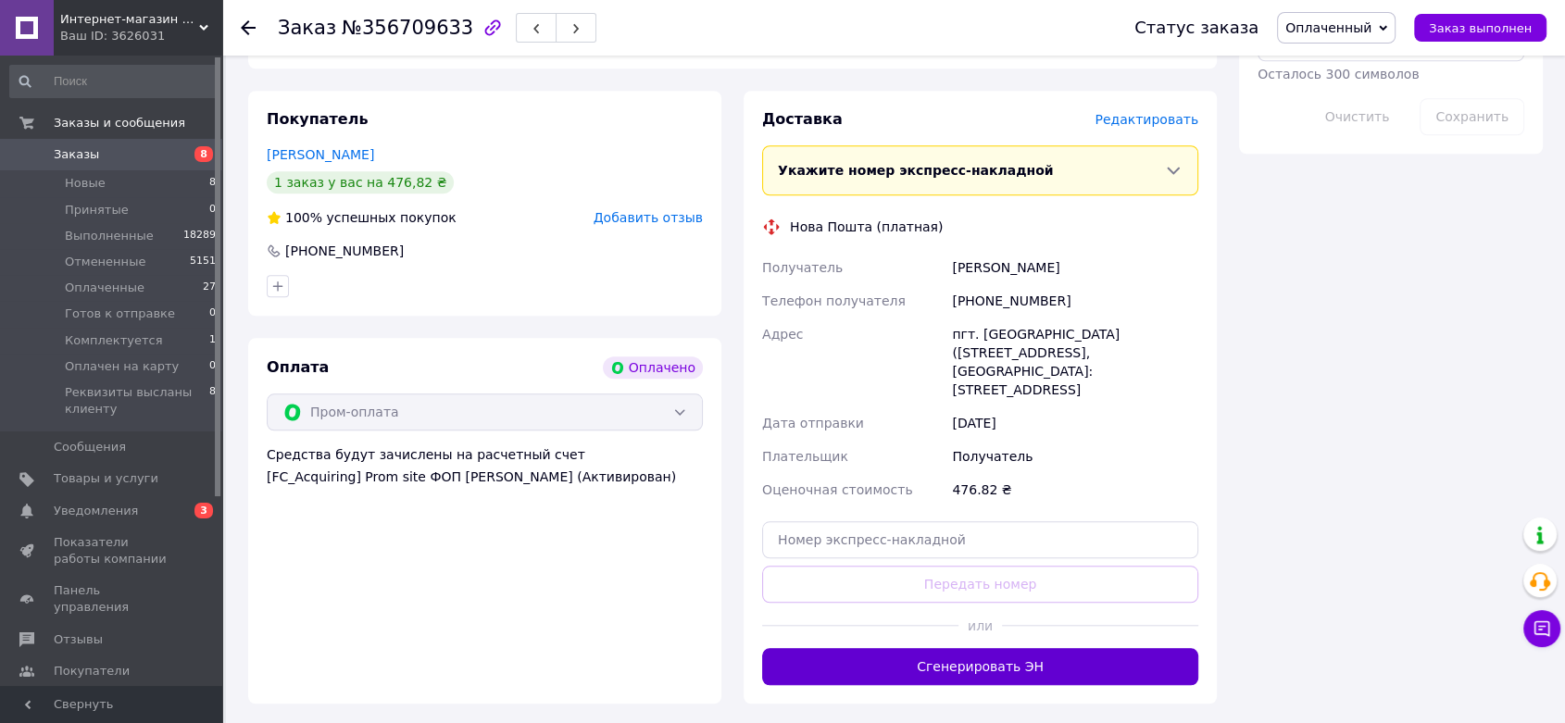
click at [1167, 648] on button "Сгенерировать ЭН" at bounding box center [980, 666] width 436 height 37
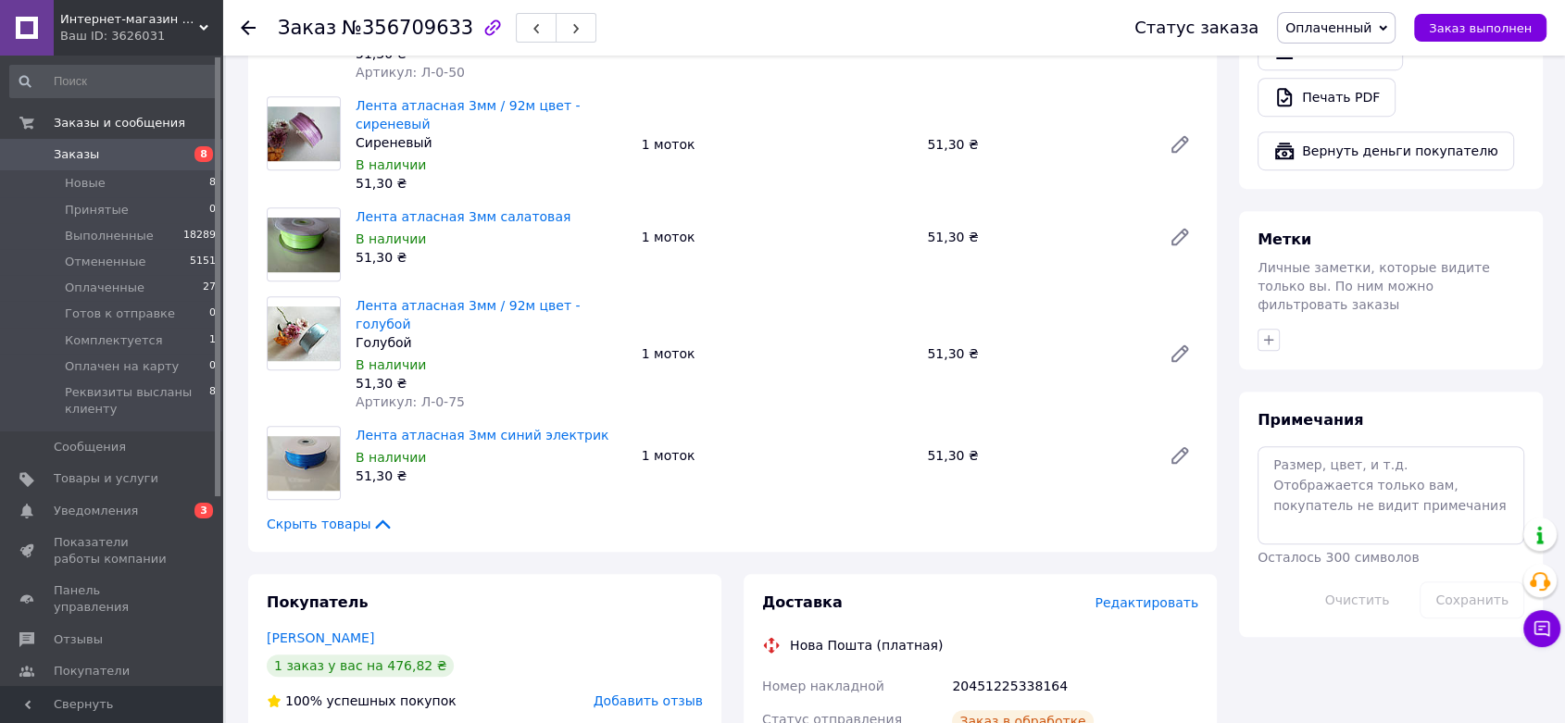
scroll to position [1173, 0]
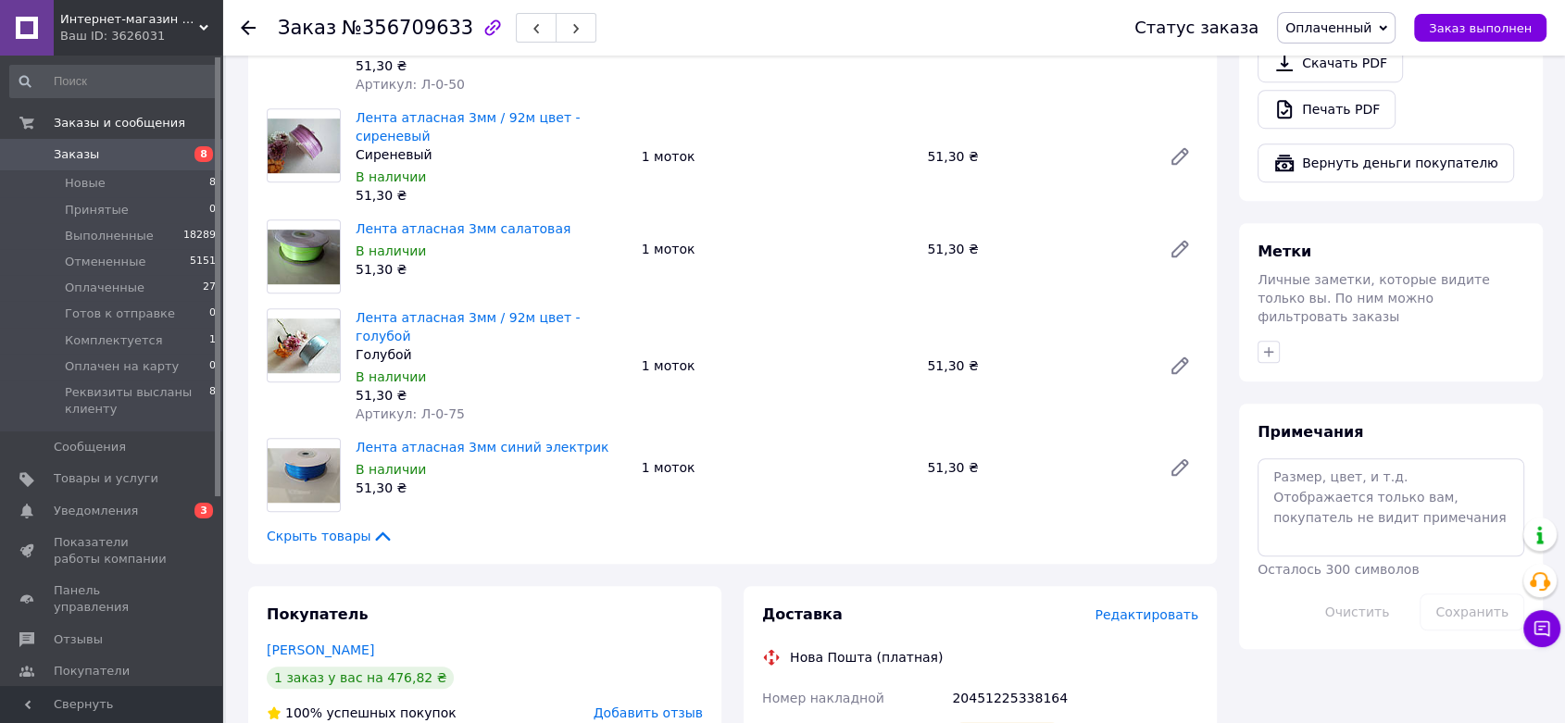
click at [1314, 29] on span "Оплаченный" at bounding box center [1328, 27] width 86 height 15
click at [1359, 181] on li "Комплектуется" at bounding box center [1379, 176] width 202 height 28
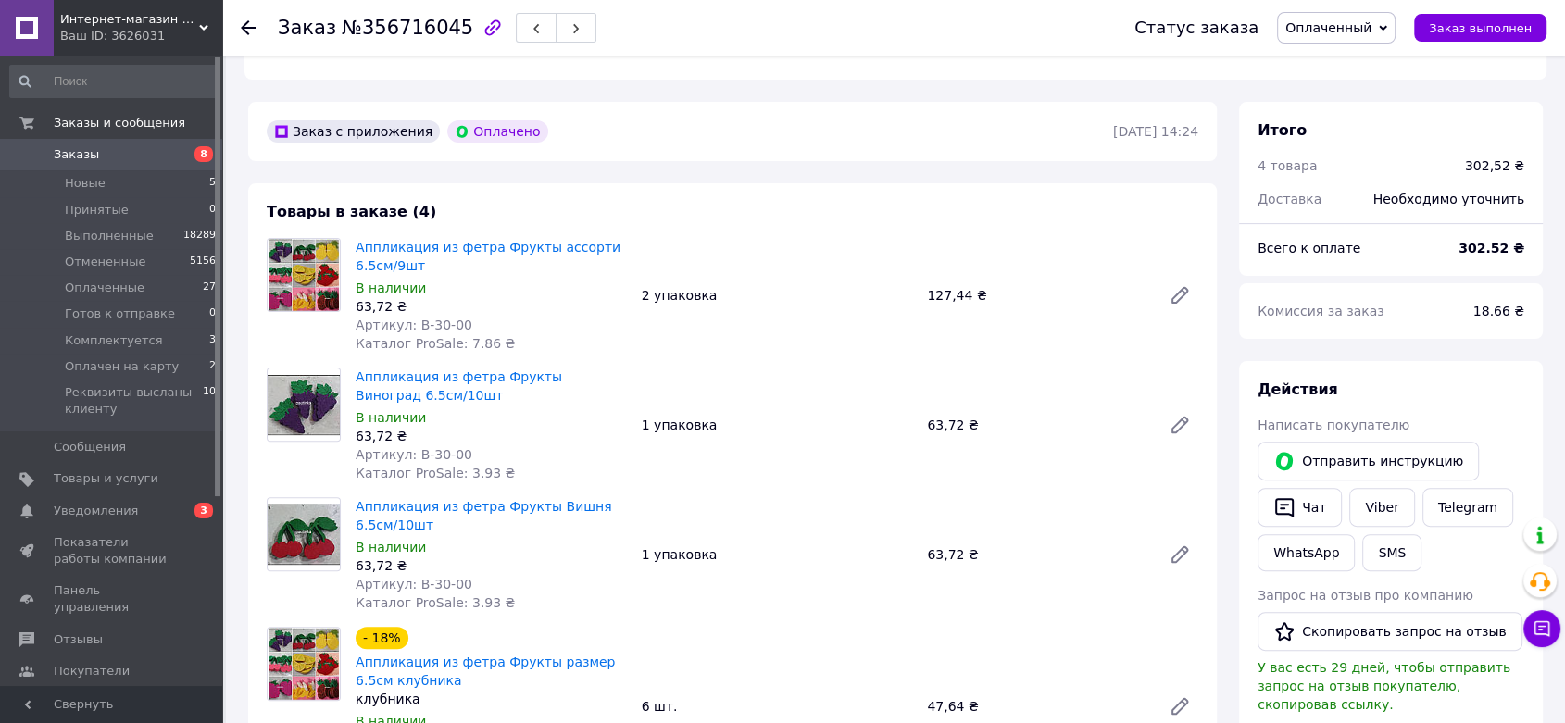
scroll to position [515, 0]
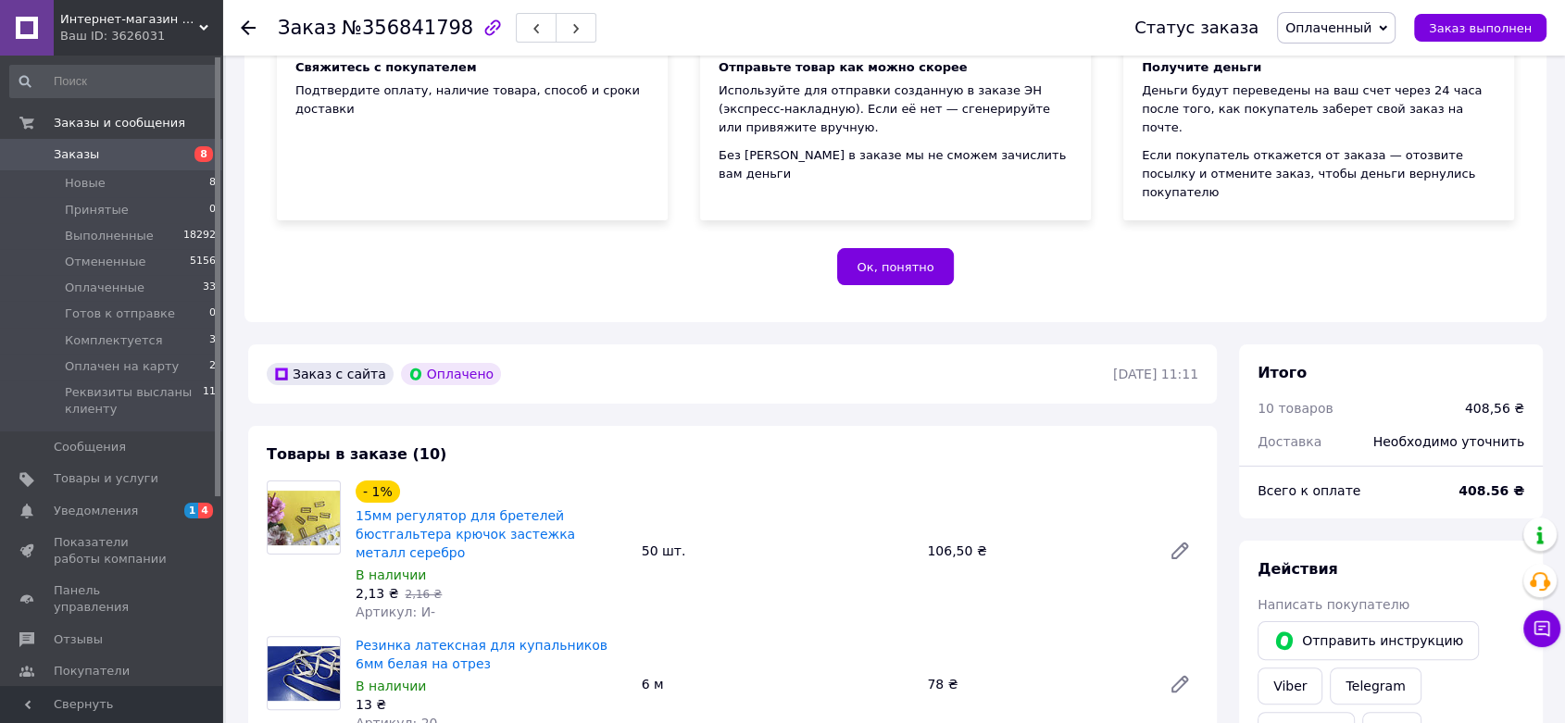
scroll to position [194, 0]
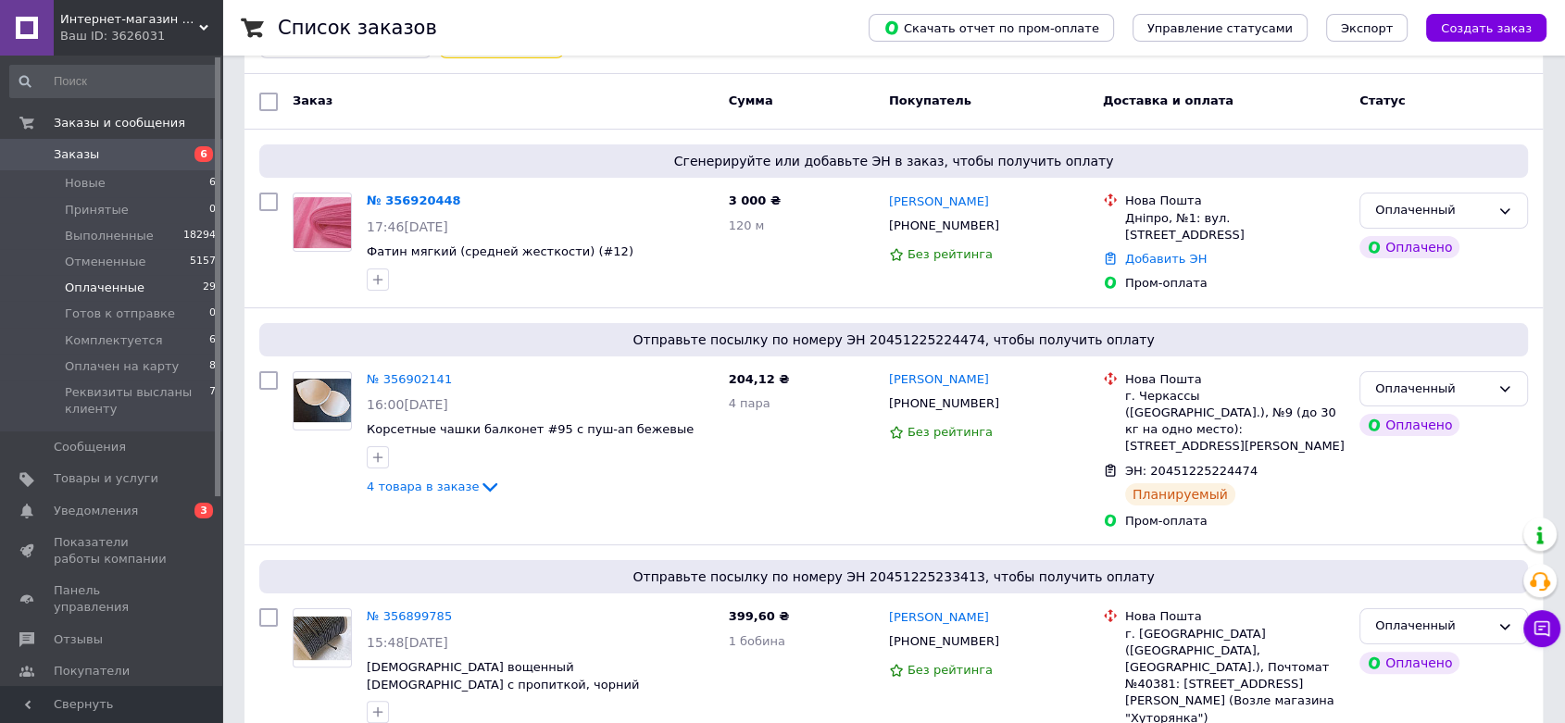
scroll to position [224, 0]
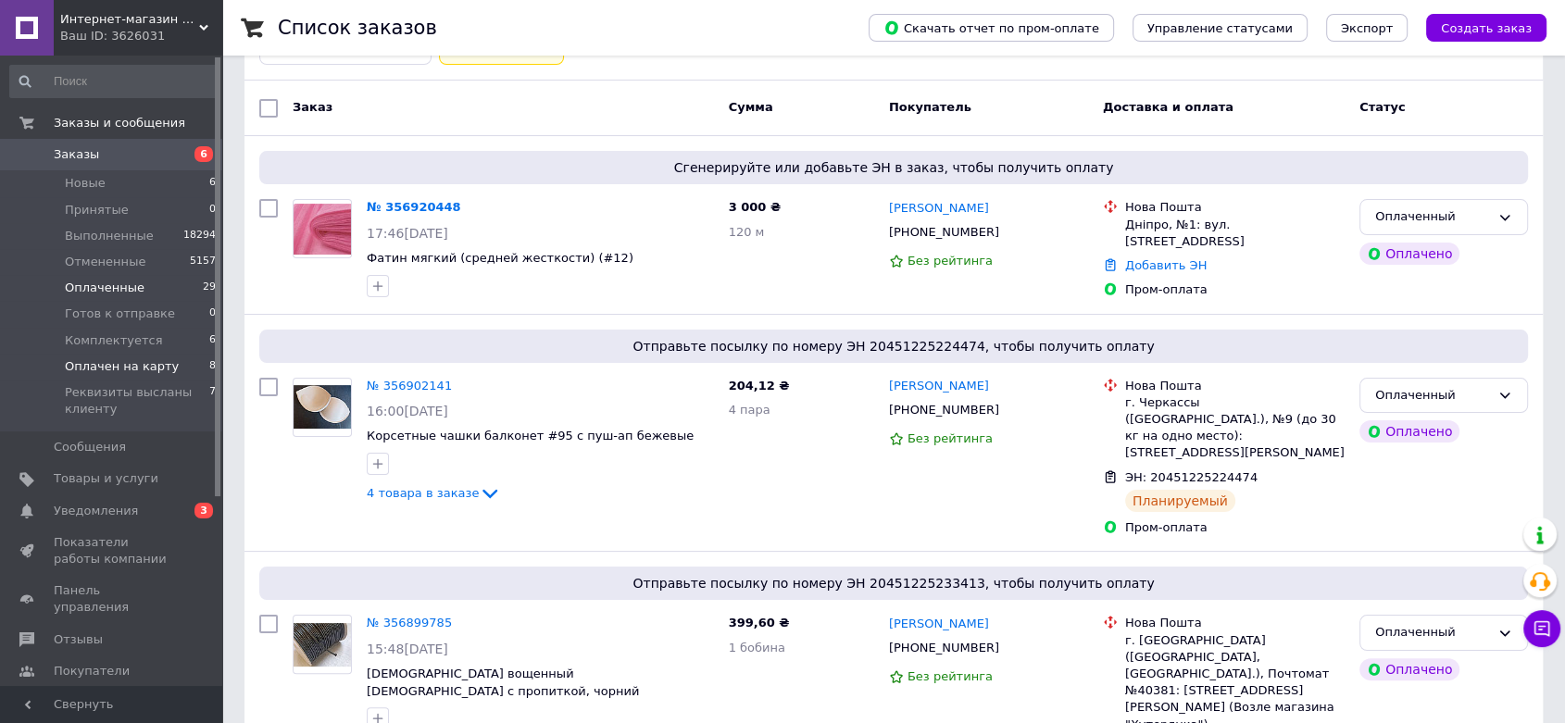
click at [90, 362] on span "Оплачен на карту" at bounding box center [122, 366] width 114 height 17
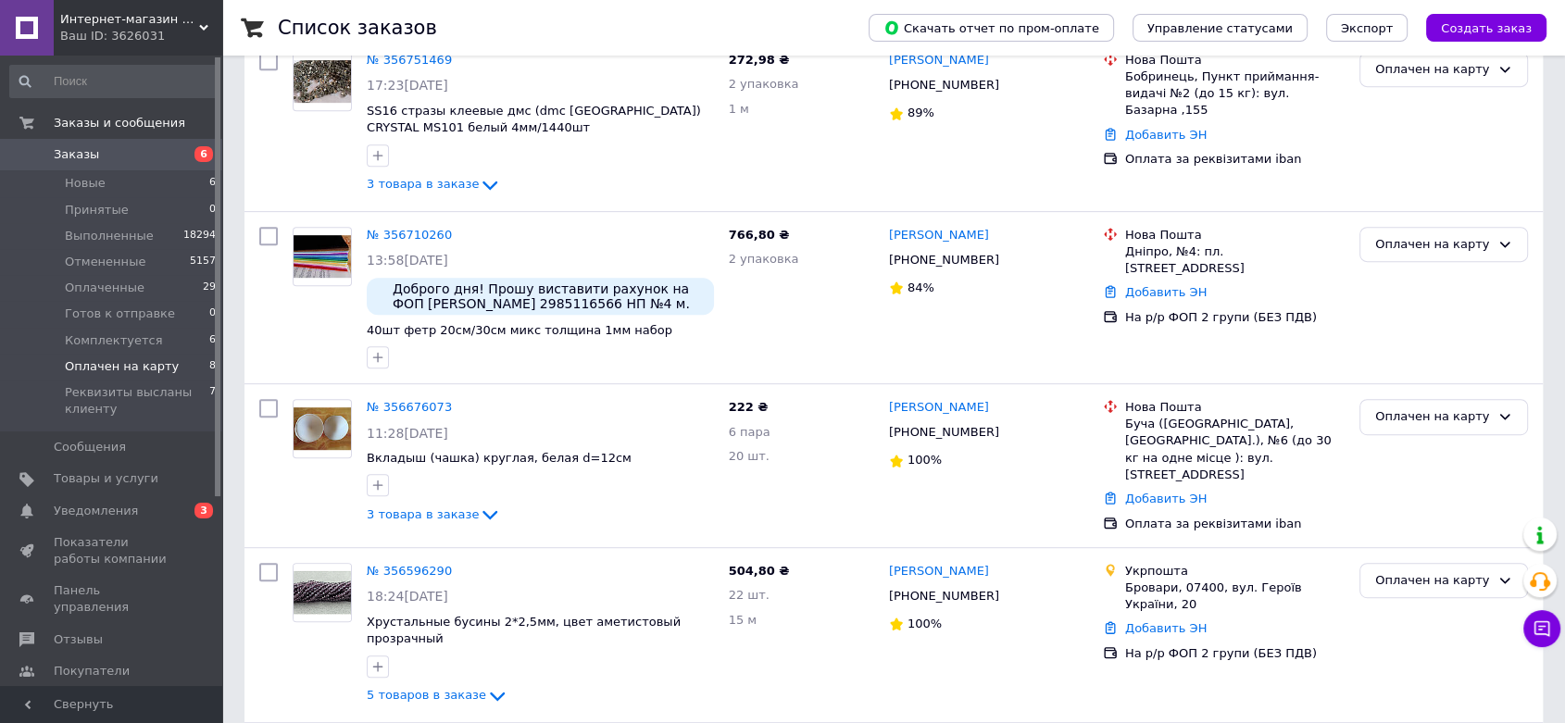
scroll to position [949, 0]
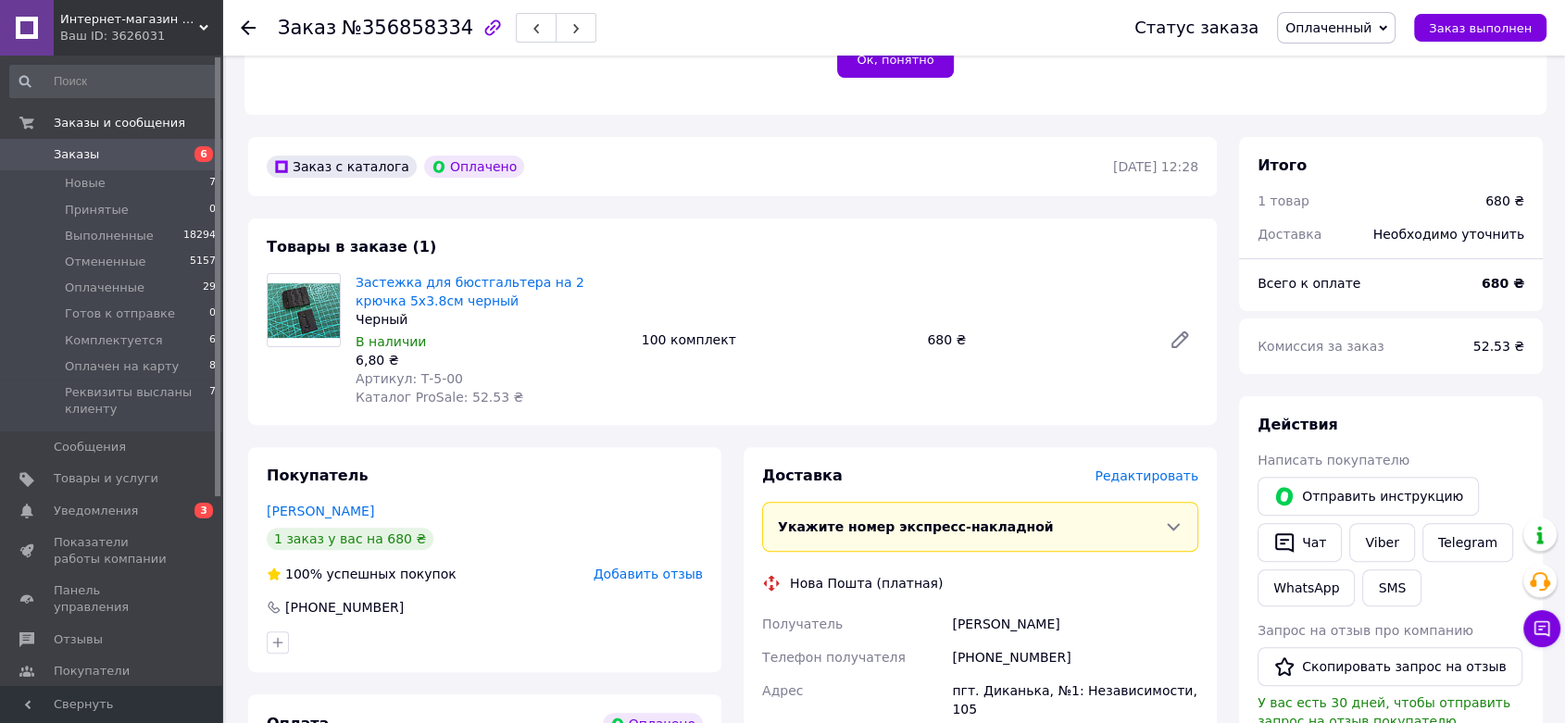
scroll to position [463, 0]
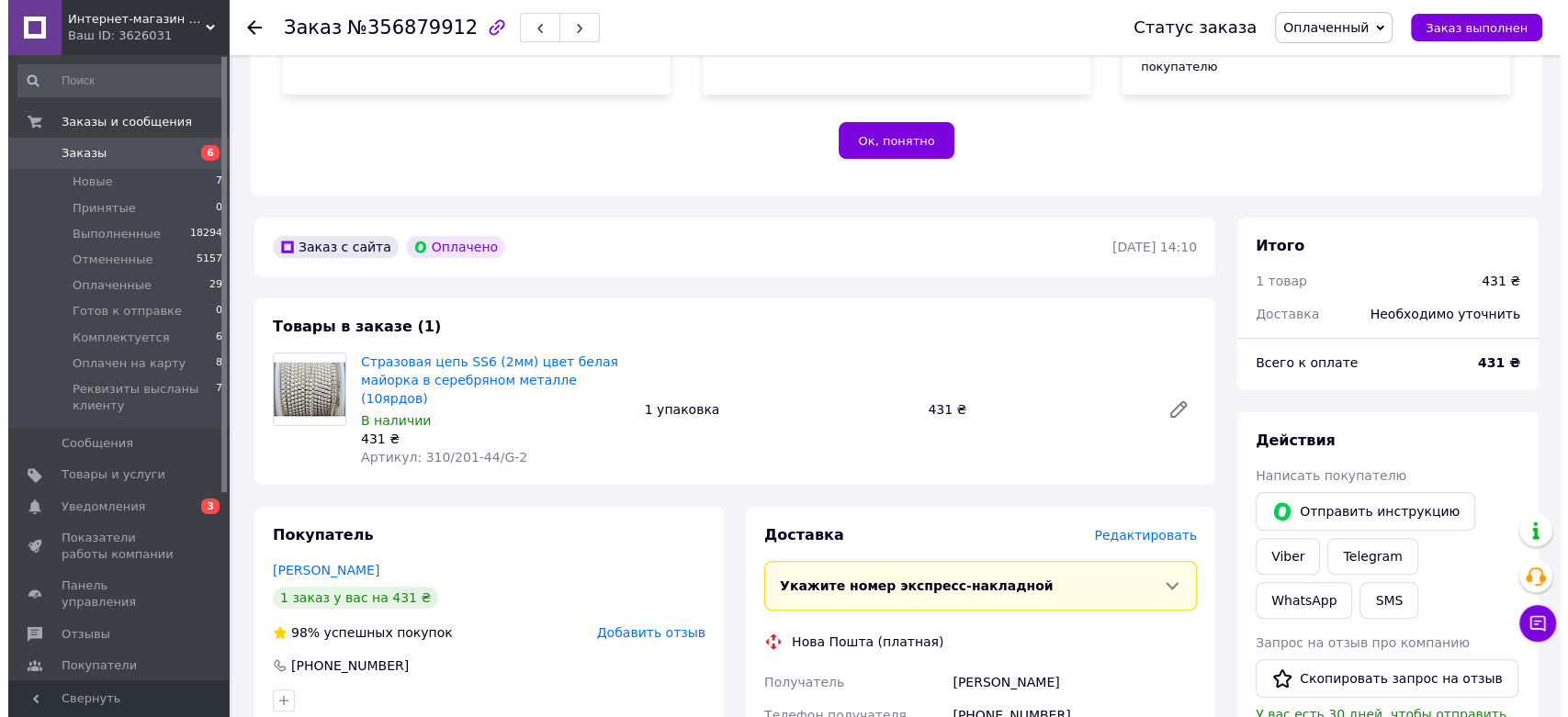
scroll to position [383, 0]
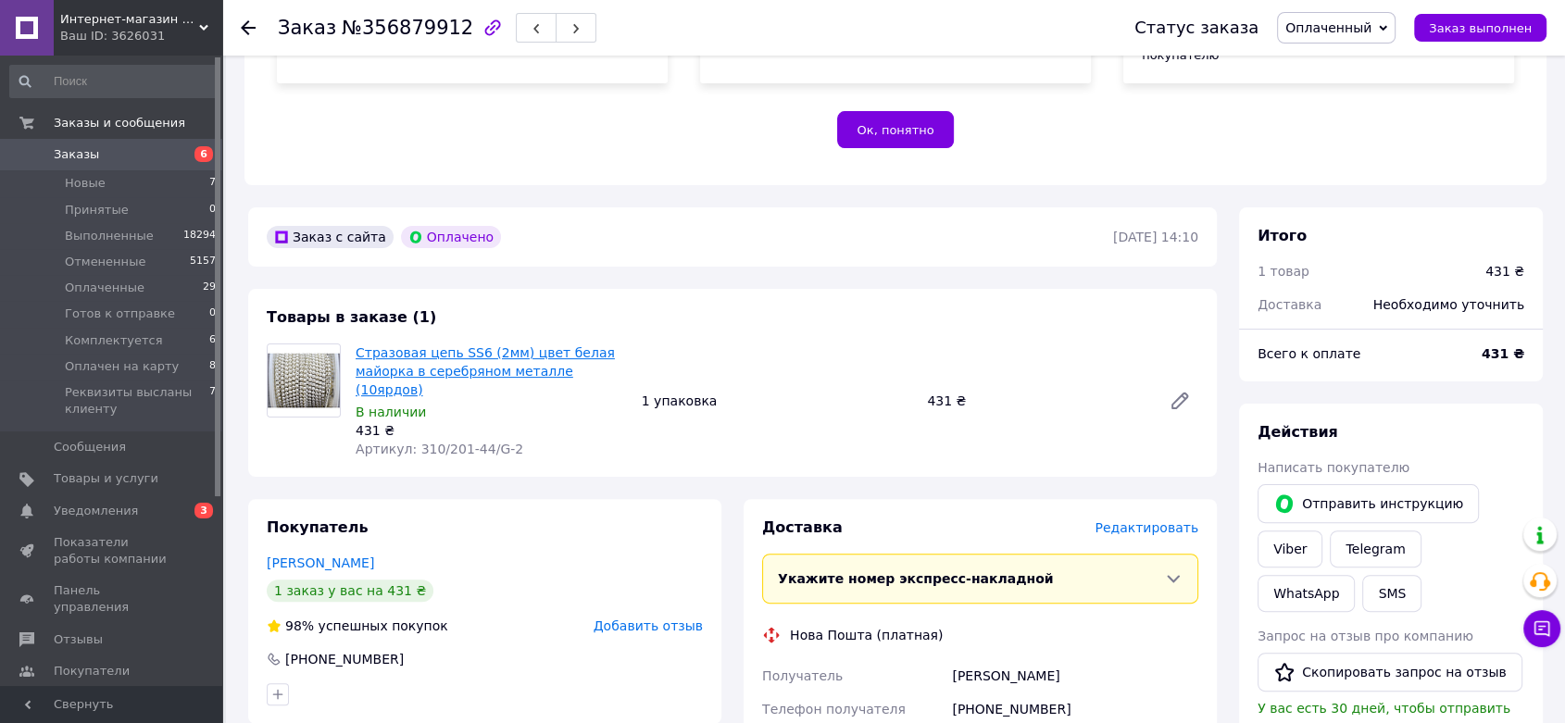
click at [440, 345] on link "Стразовая цепь SS6 (2мм) цвет белая майорка в серебряном металле (10ярдов)" at bounding box center [485, 371] width 259 height 52
click at [1181, 520] on span "Редактировать" at bounding box center [1146, 527] width 104 height 15
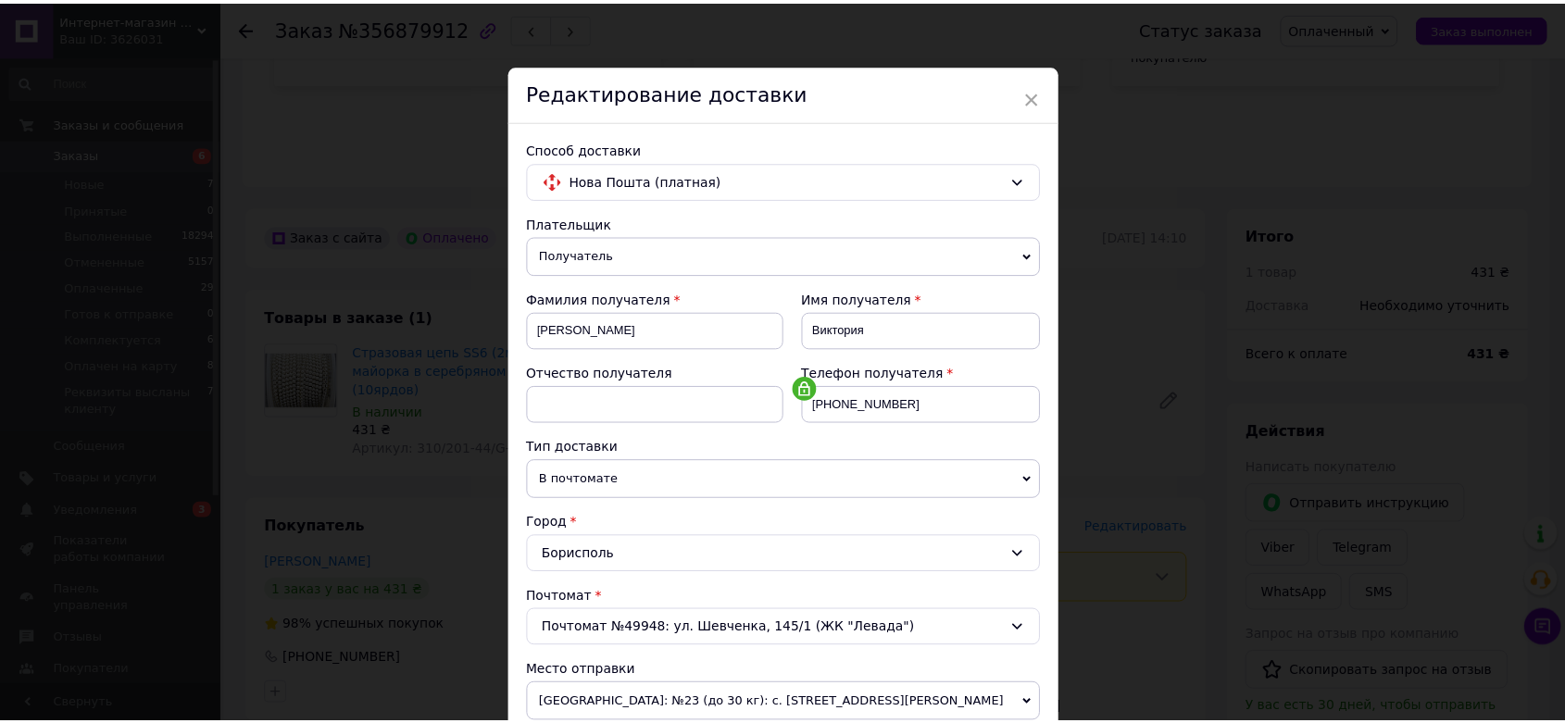
scroll to position [632, 0]
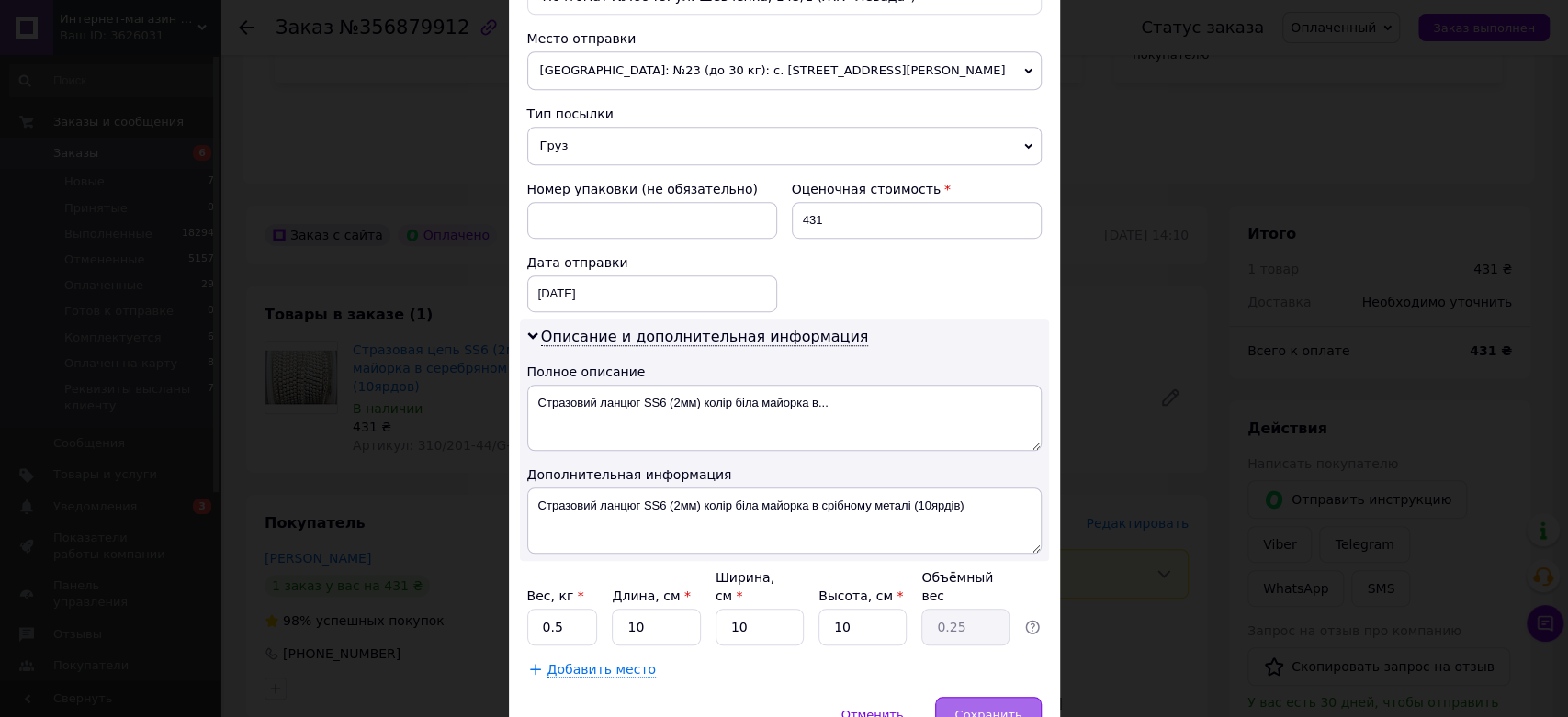
click at [968, 708] on span "Сохранить" at bounding box center [988, 715] width 67 height 14
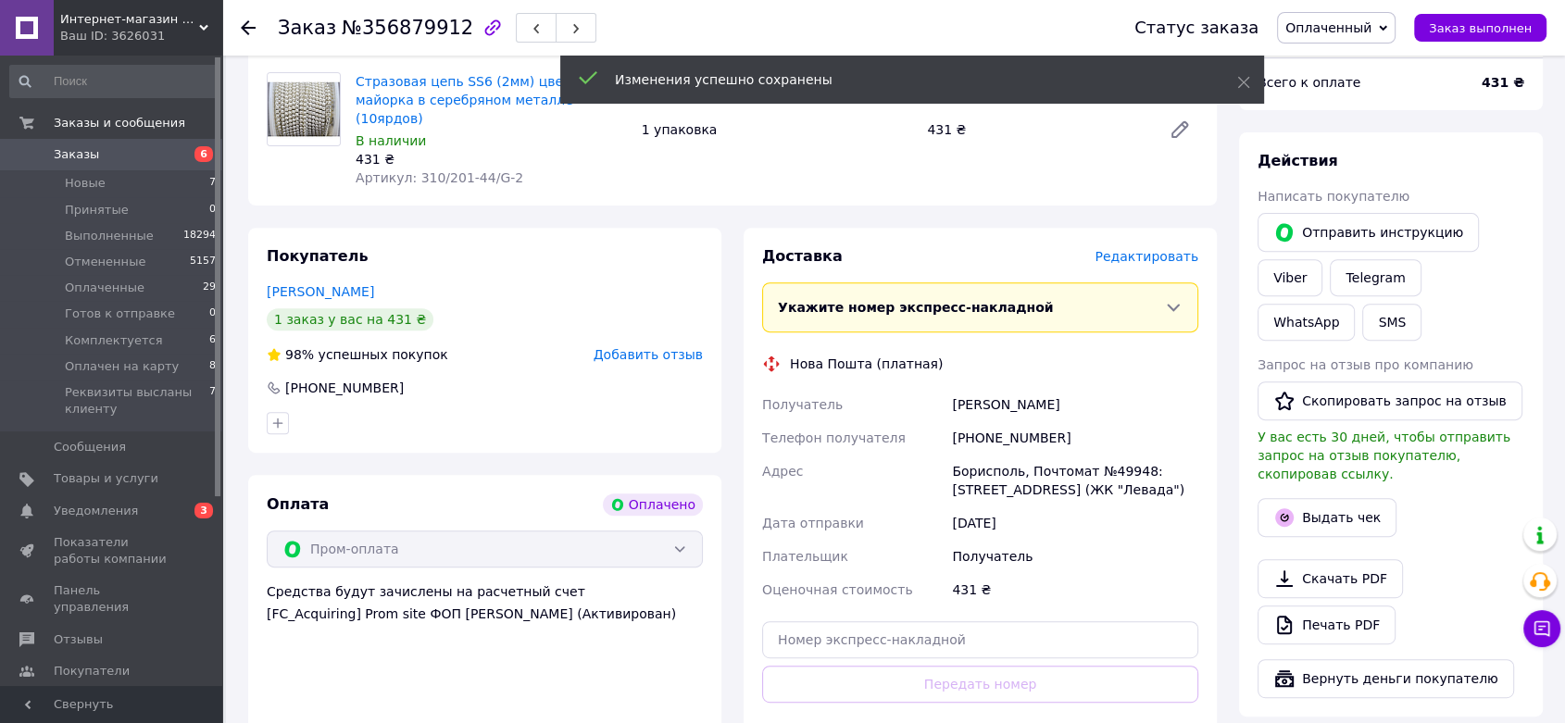
scroll to position [659, 0]
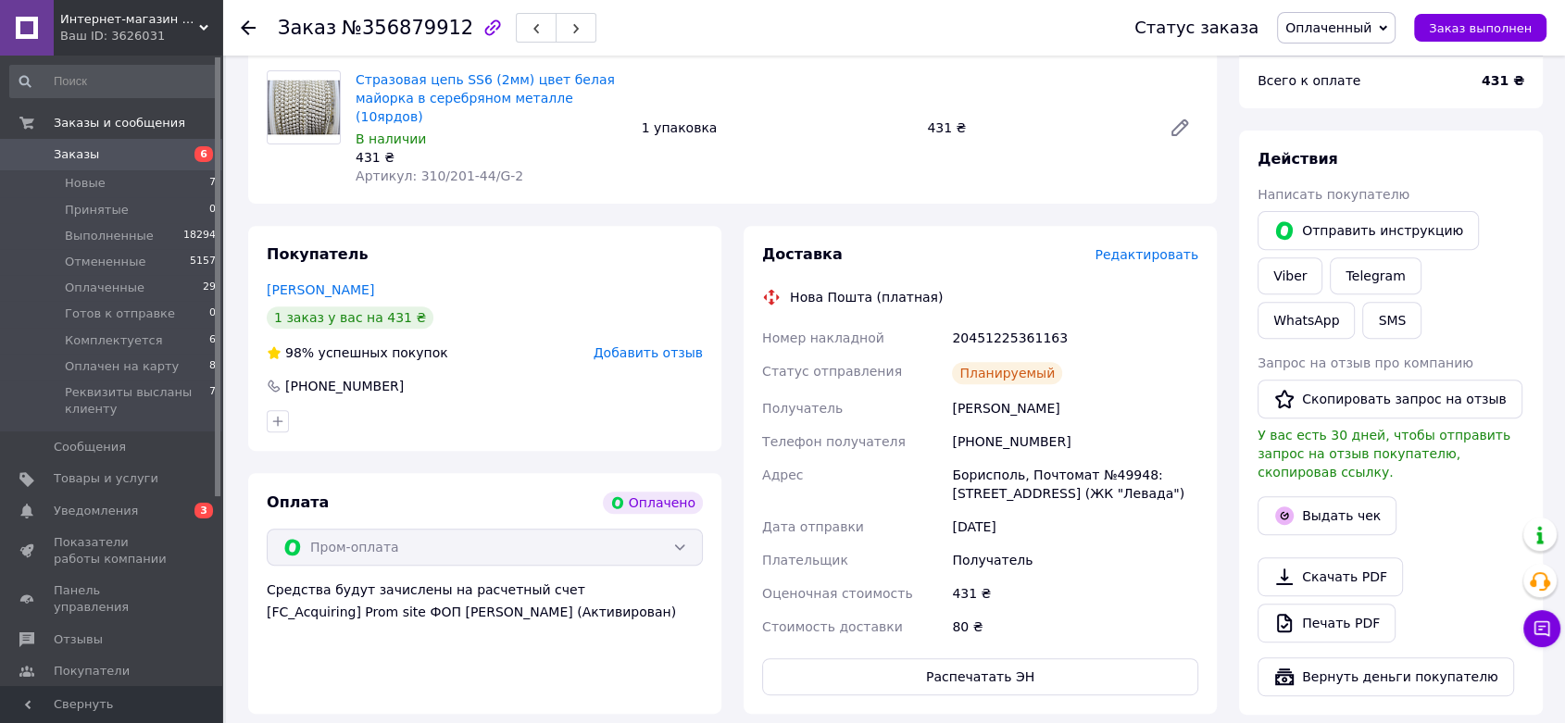
click at [1346, 23] on span "Оплаченный" at bounding box center [1328, 27] width 86 height 15
click at [1339, 173] on li "Комплектуется" at bounding box center [1379, 176] width 202 height 28
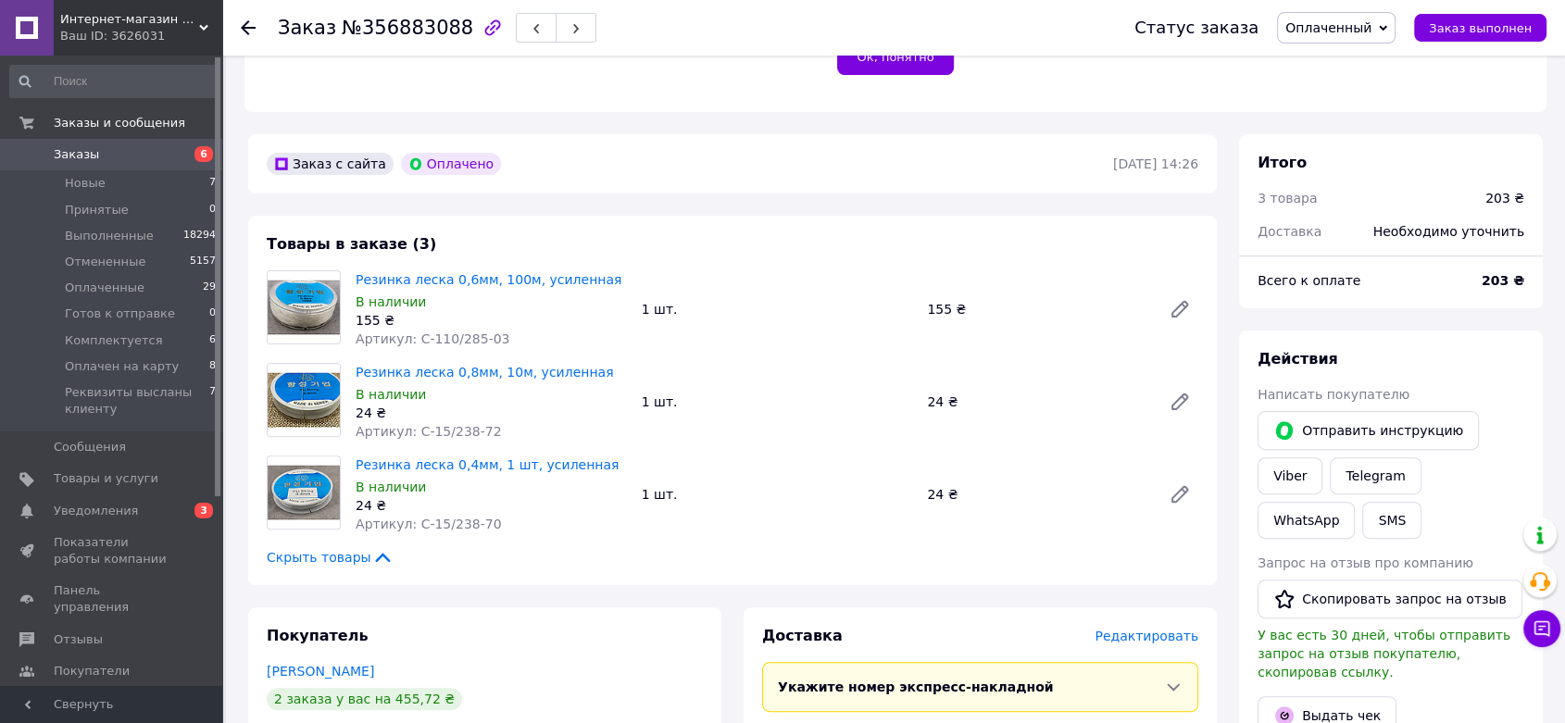
scroll to position [495, 0]
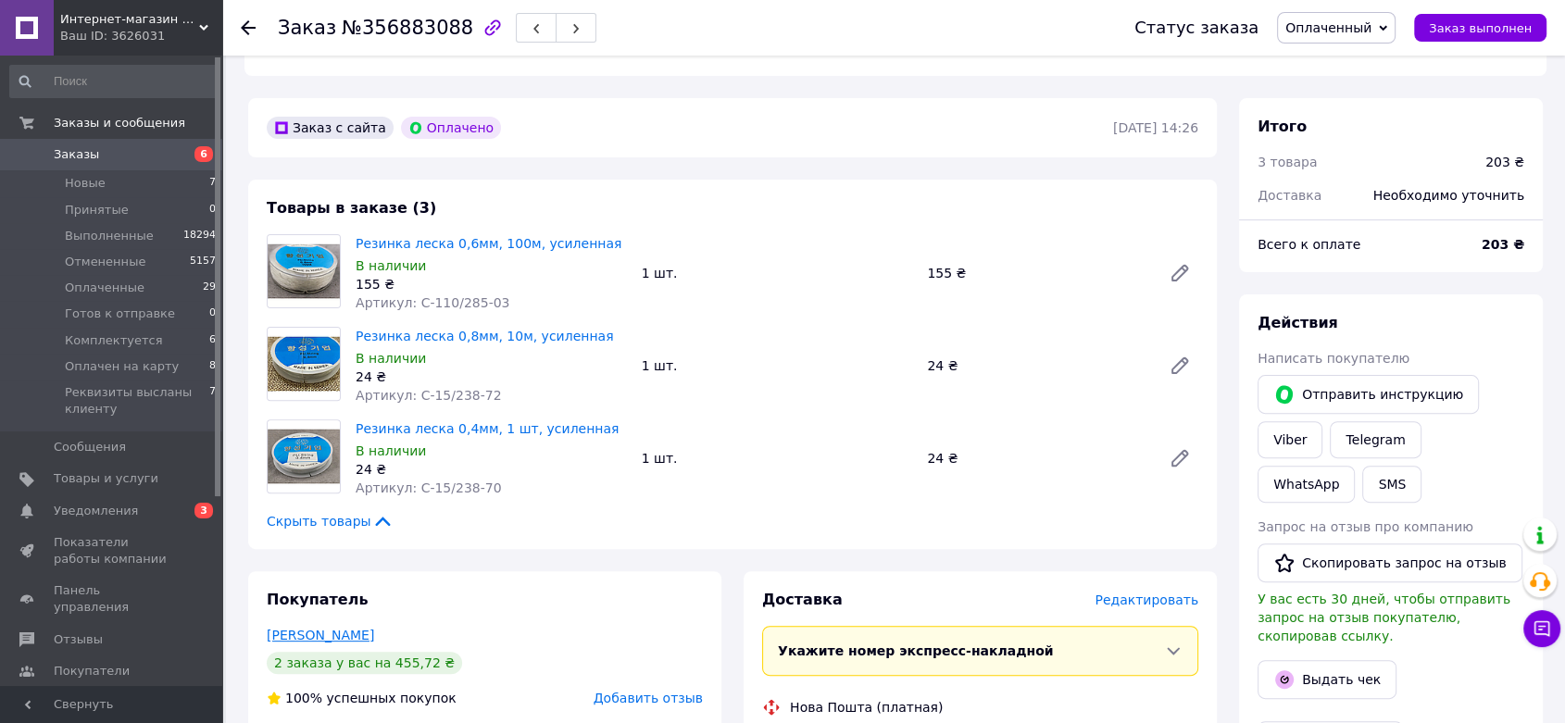
click at [286, 628] on link "Гуленко Ольга" at bounding box center [320, 635] width 107 height 15
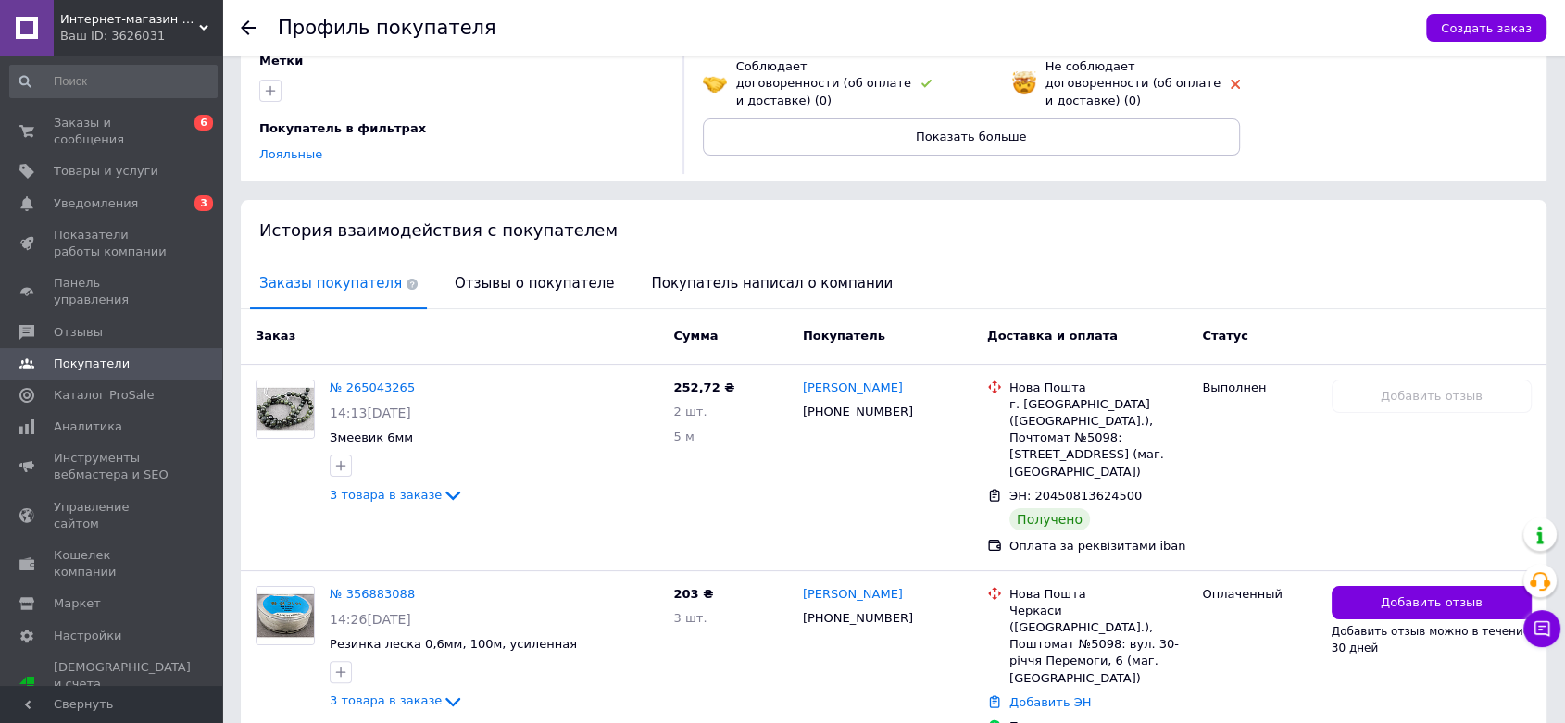
scroll to position [272, 0]
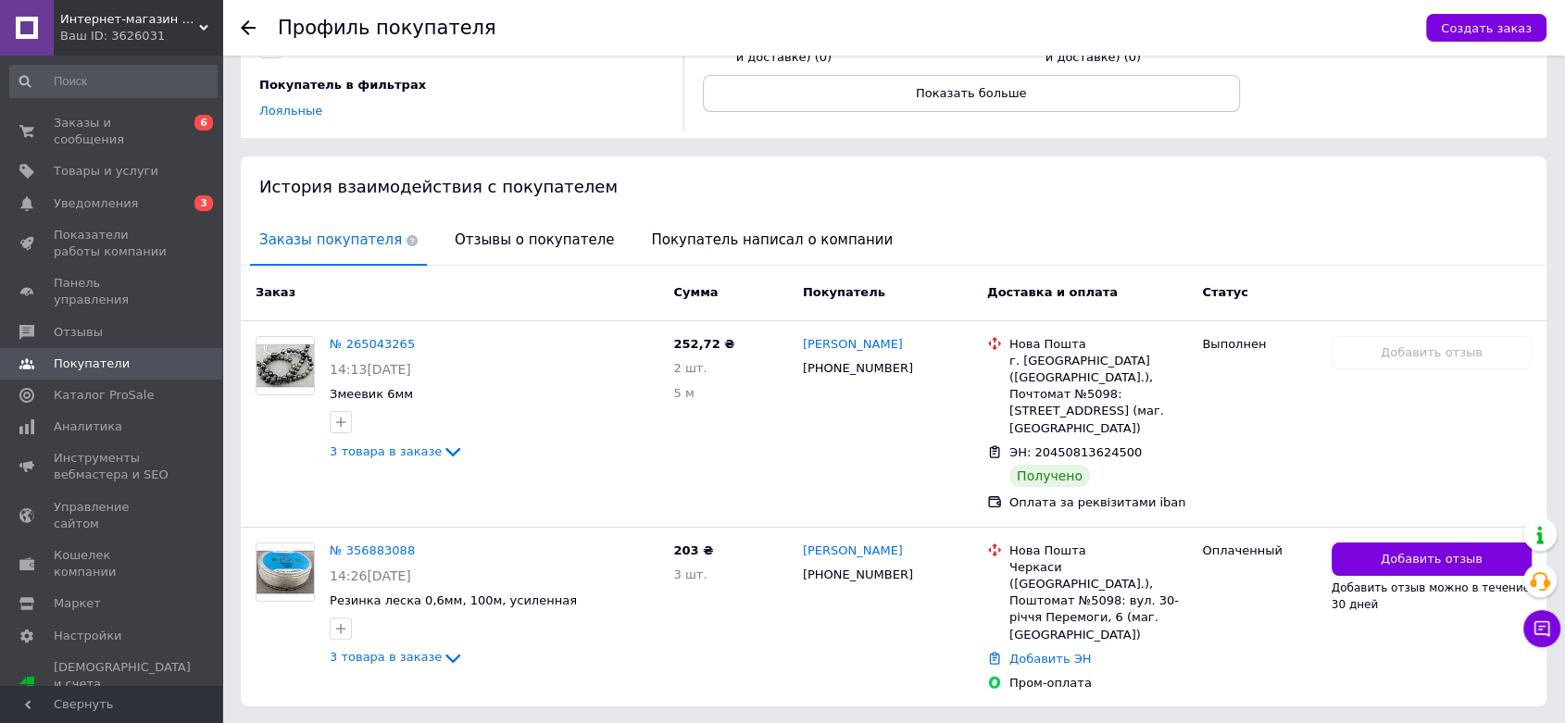
click at [252, 29] on icon at bounding box center [248, 27] width 15 height 15
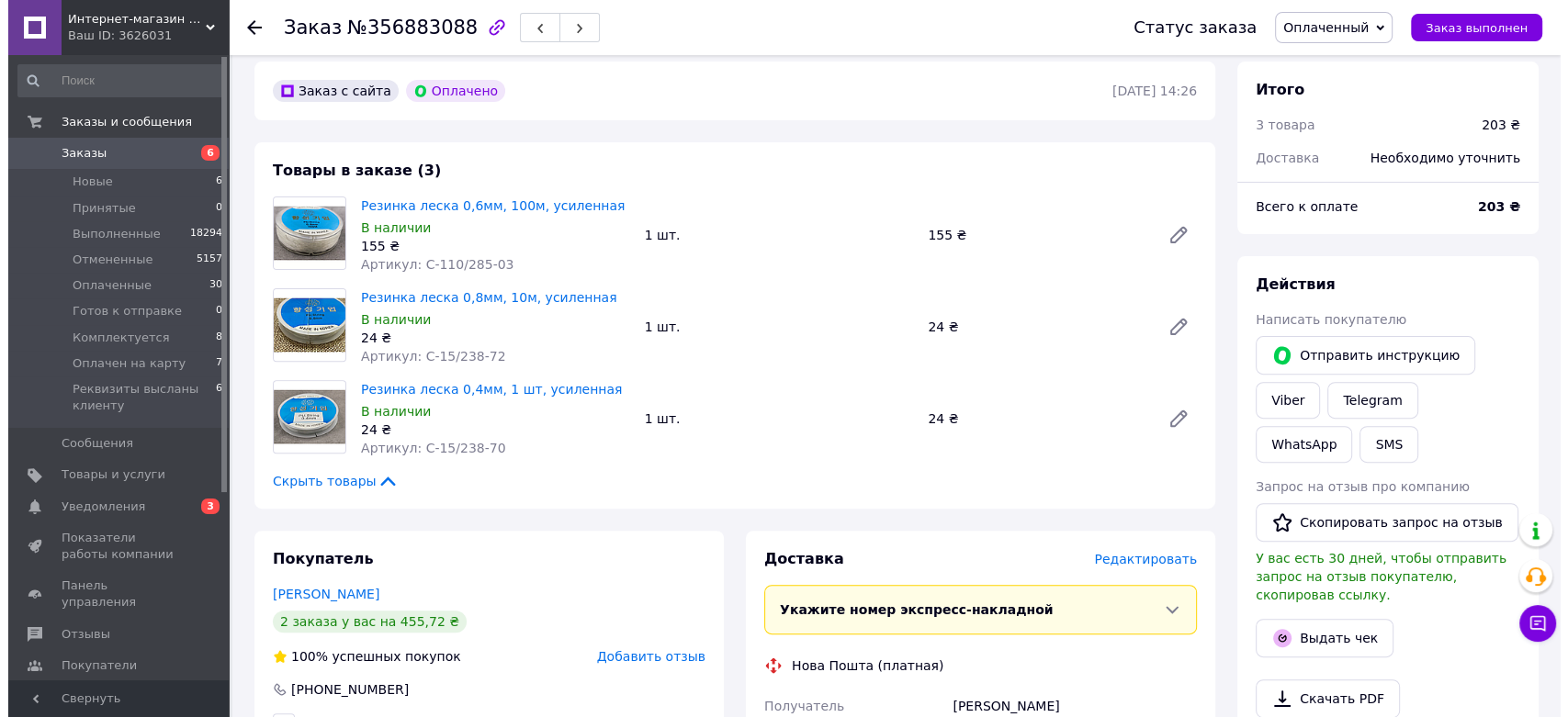
scroll to position [537, 0]
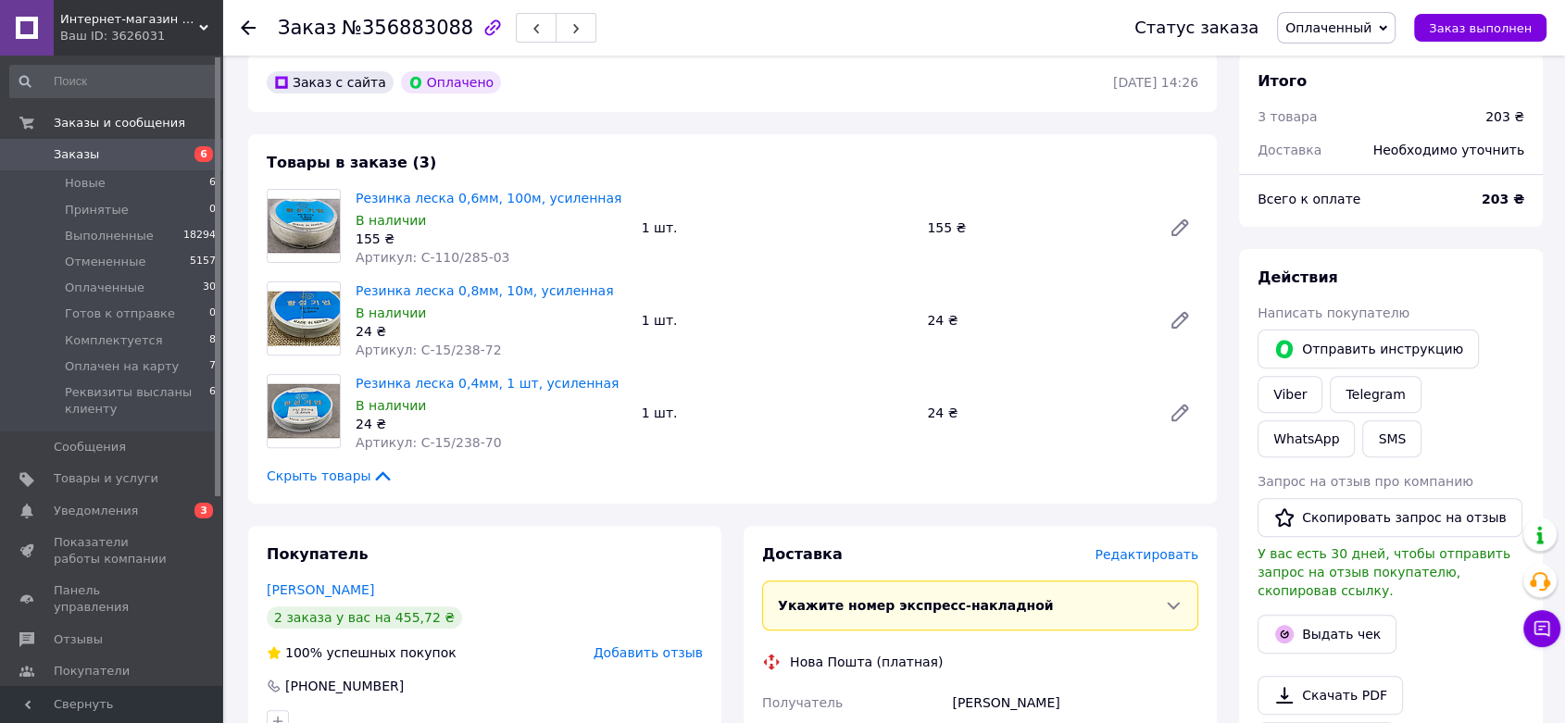
click at [1149, 547] on span "Редактировать" at bounding box center [1146, 554] width 104 height 15
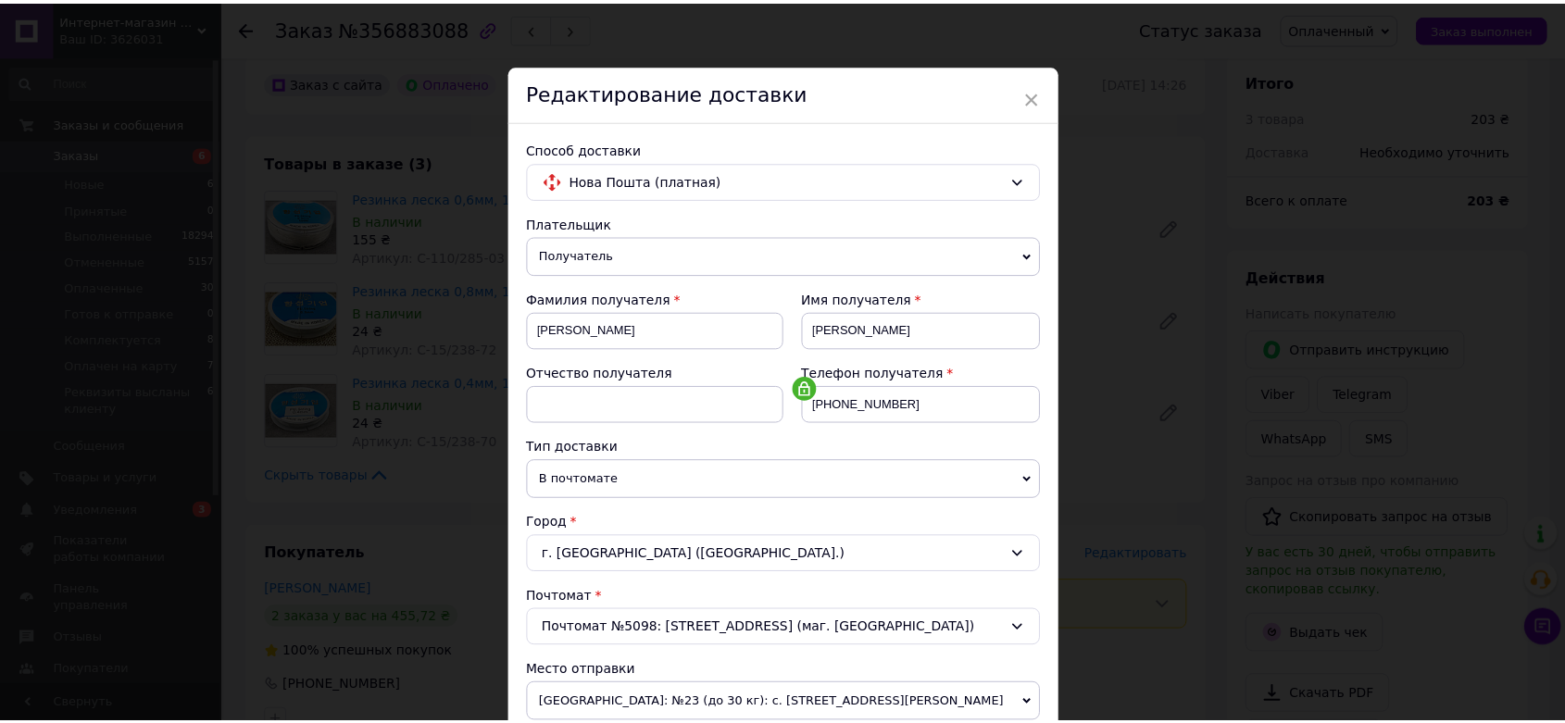
scroll to position [632, 0]
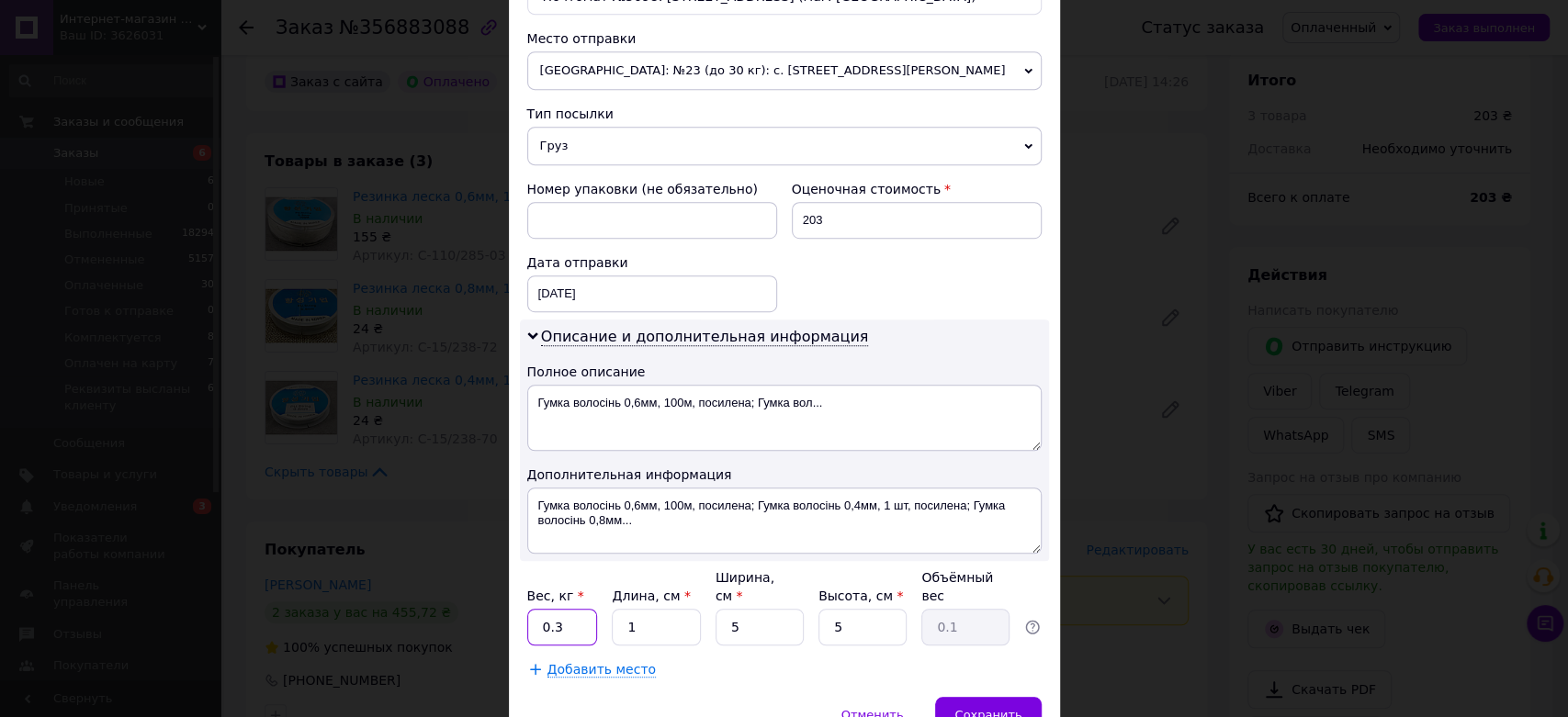
click at [587, 609] on input "0.3" at bounding box center [561, 627] width 70 height 37
type input "0.3"
click at [1035, 697] on div "Сохранить" at bounding box center [988, 715] width 105 height 37
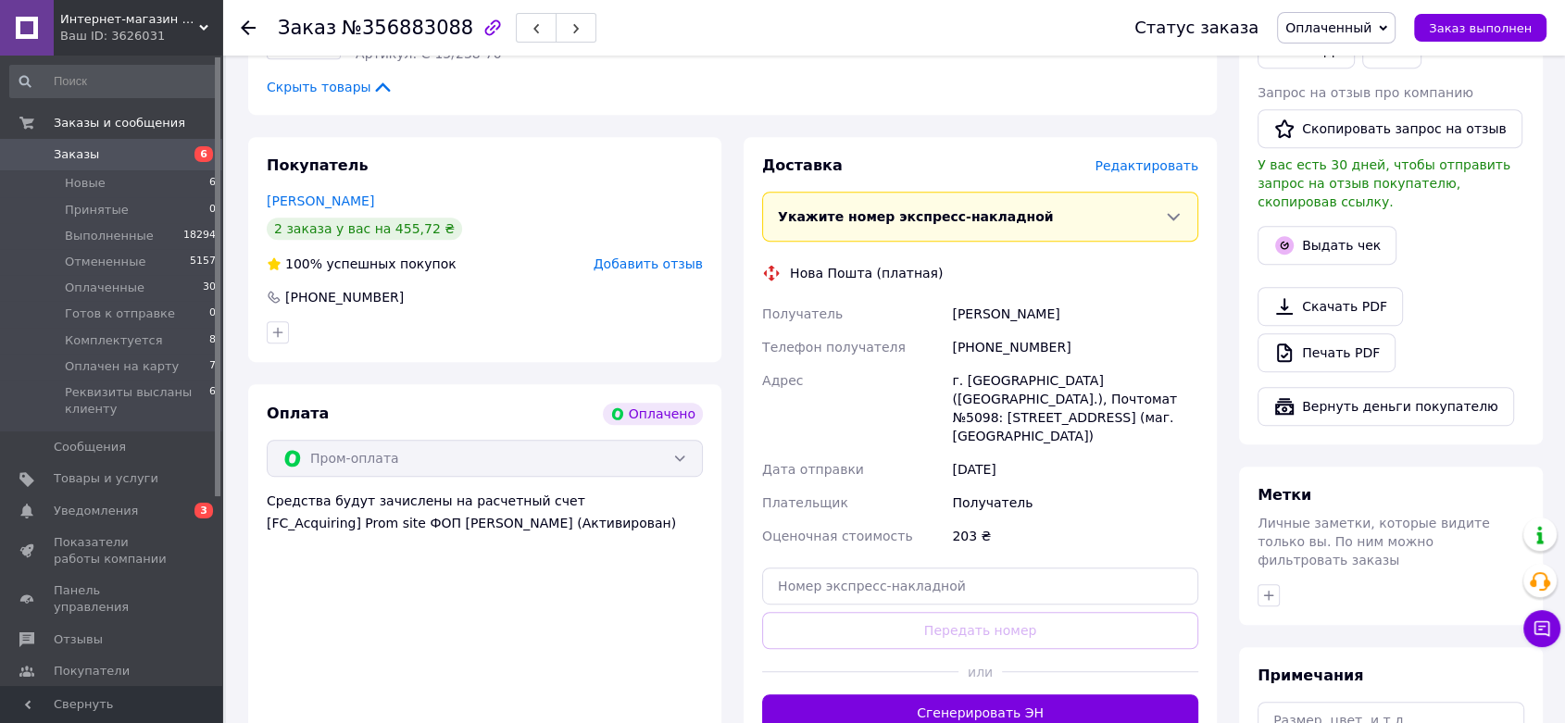
scroll to position [970, 0]
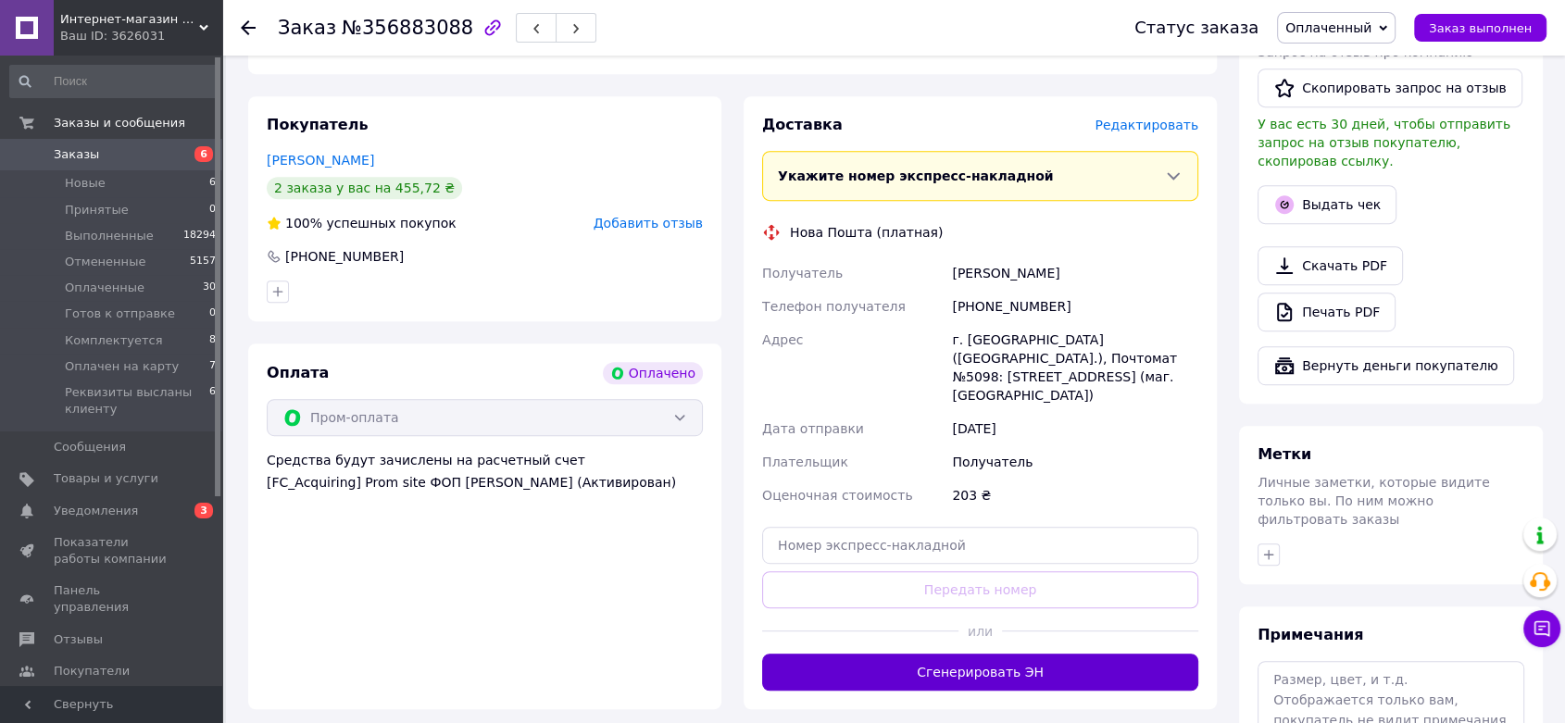
click at [1107, 654] on button "Сгенерировать ЭН" at bounding box center [980, 672] width 436 height 37
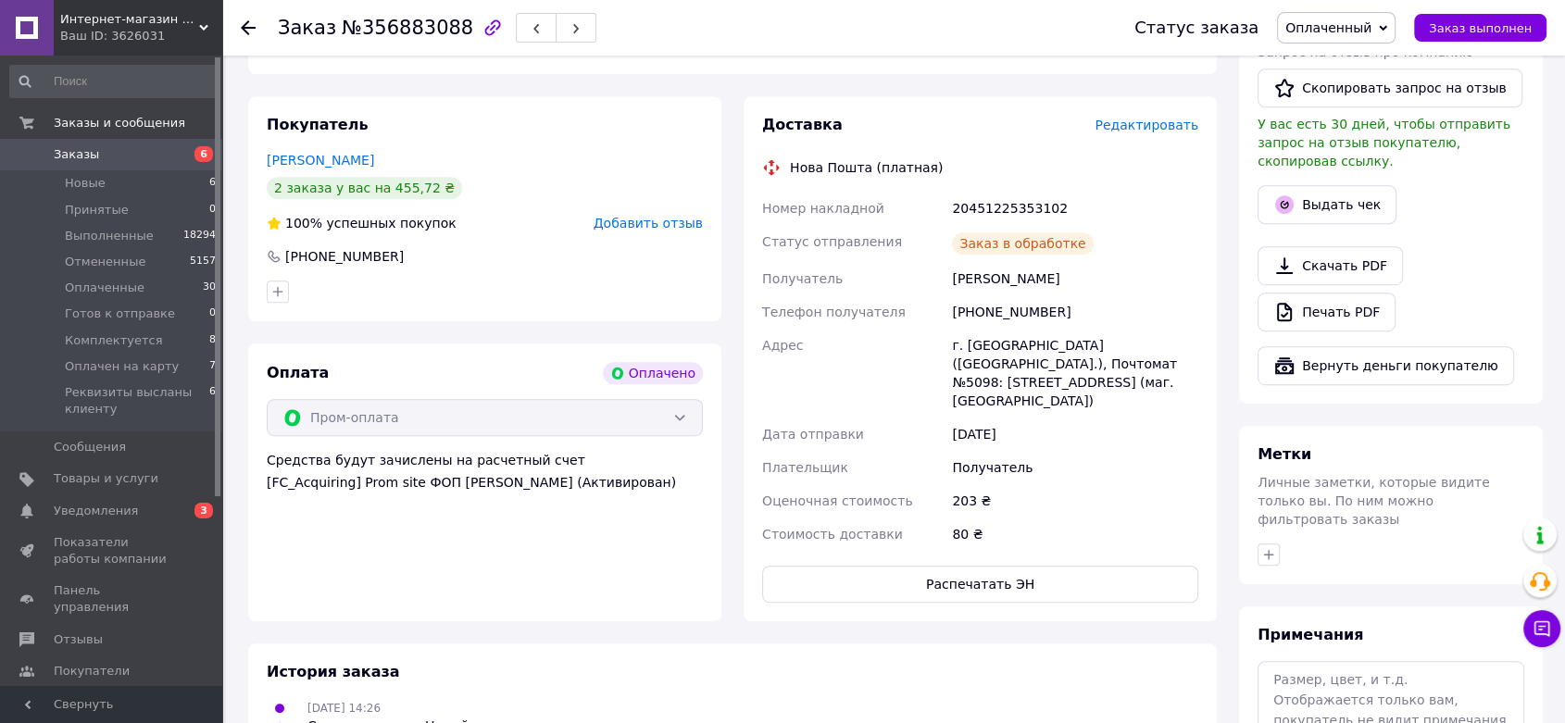
click at [1316, 43] on div "Статус заказа Оплаченный Принят Выполнен Отменен Готов к отправке Комплектуется…" at bounding box center [1321, 28] width 449 height 56
click at [1317, 35] on span "Оплаченный" at bounding box center [1328, 27] width 86 height 15
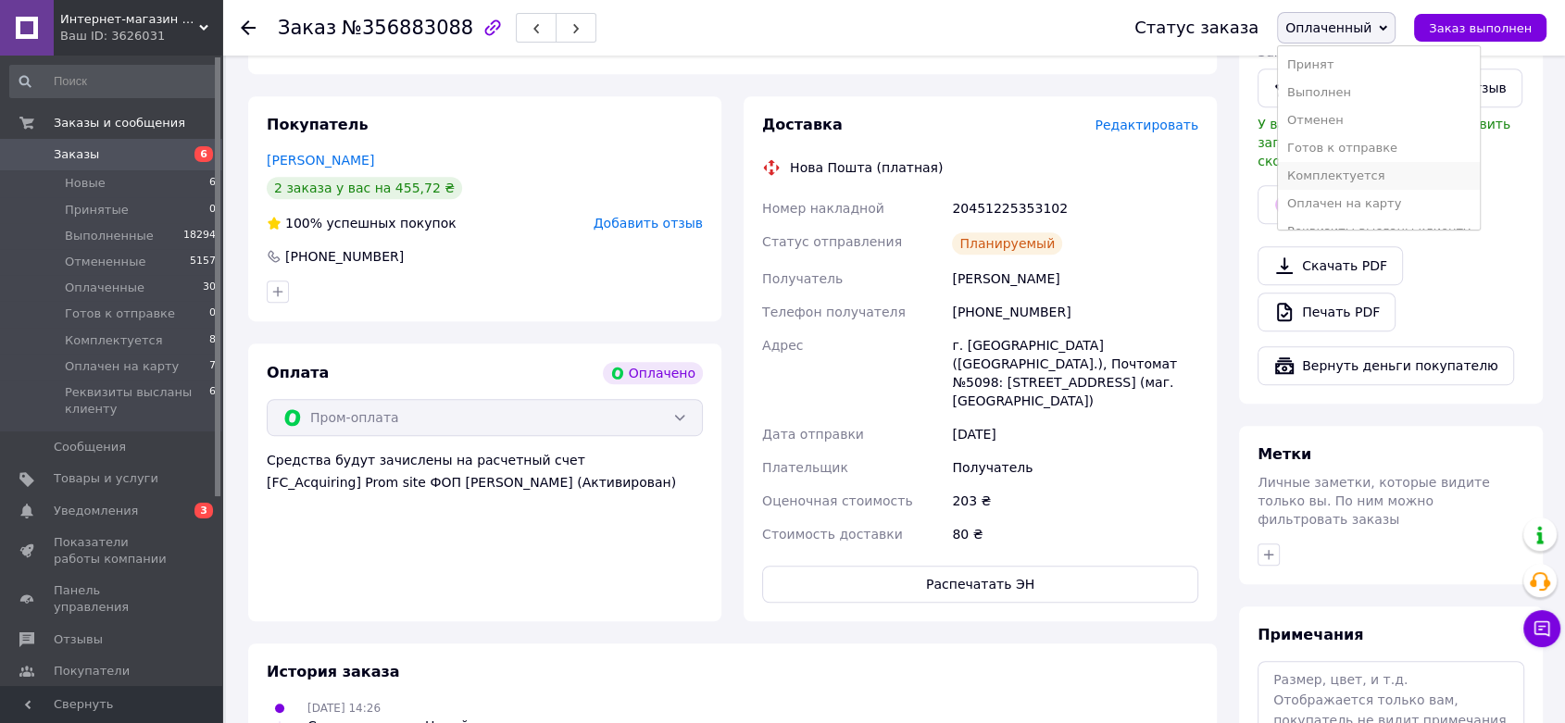
click at [1327, 179] on li "Комплектуется" at bounding box center [1379, 176] width 202 height 28
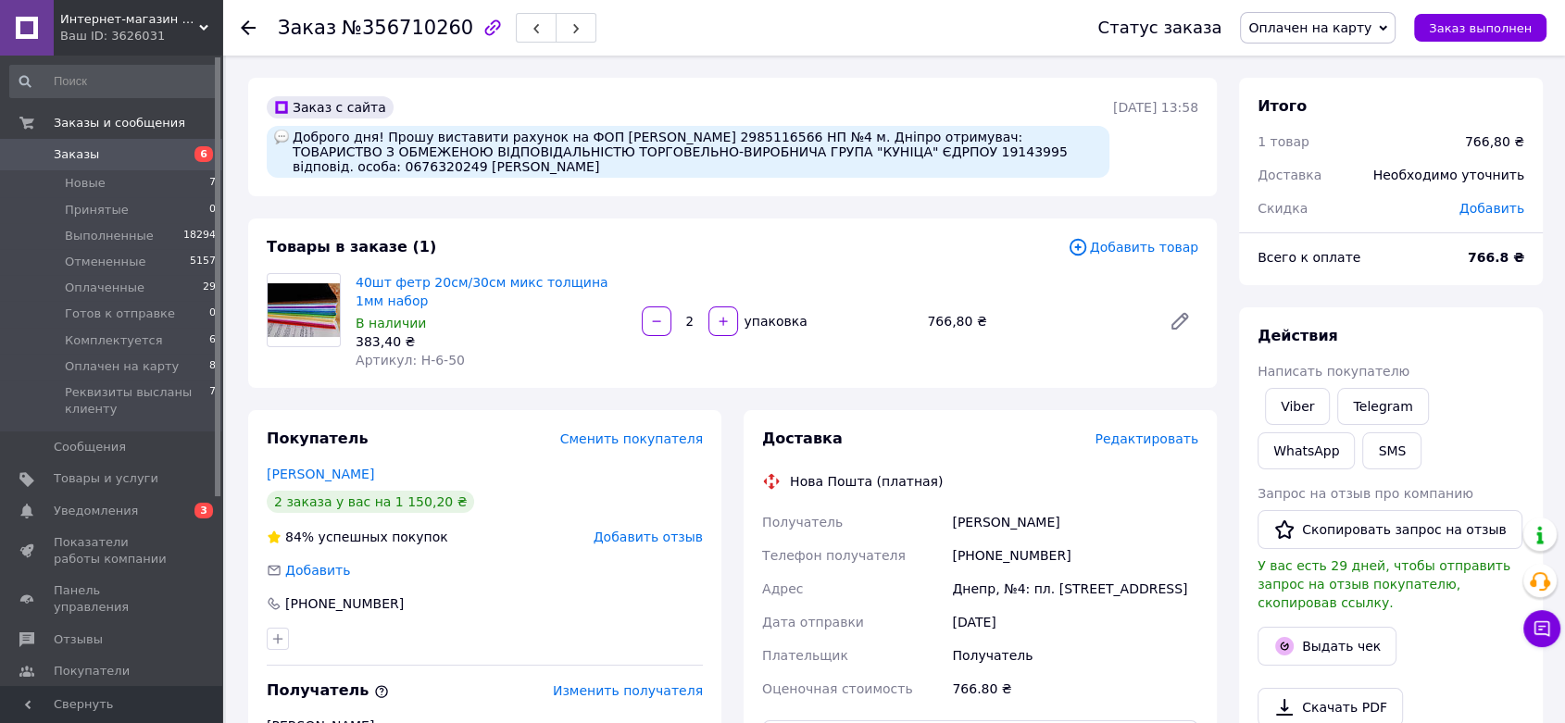
click at [1370, 38] on span "Оплачен на карту" at bounding box center [1318, 27] width 156 height 31
click at [1339, 205] on li "Комплектуется" at bounding box center [1342, 204] width 202 height 28
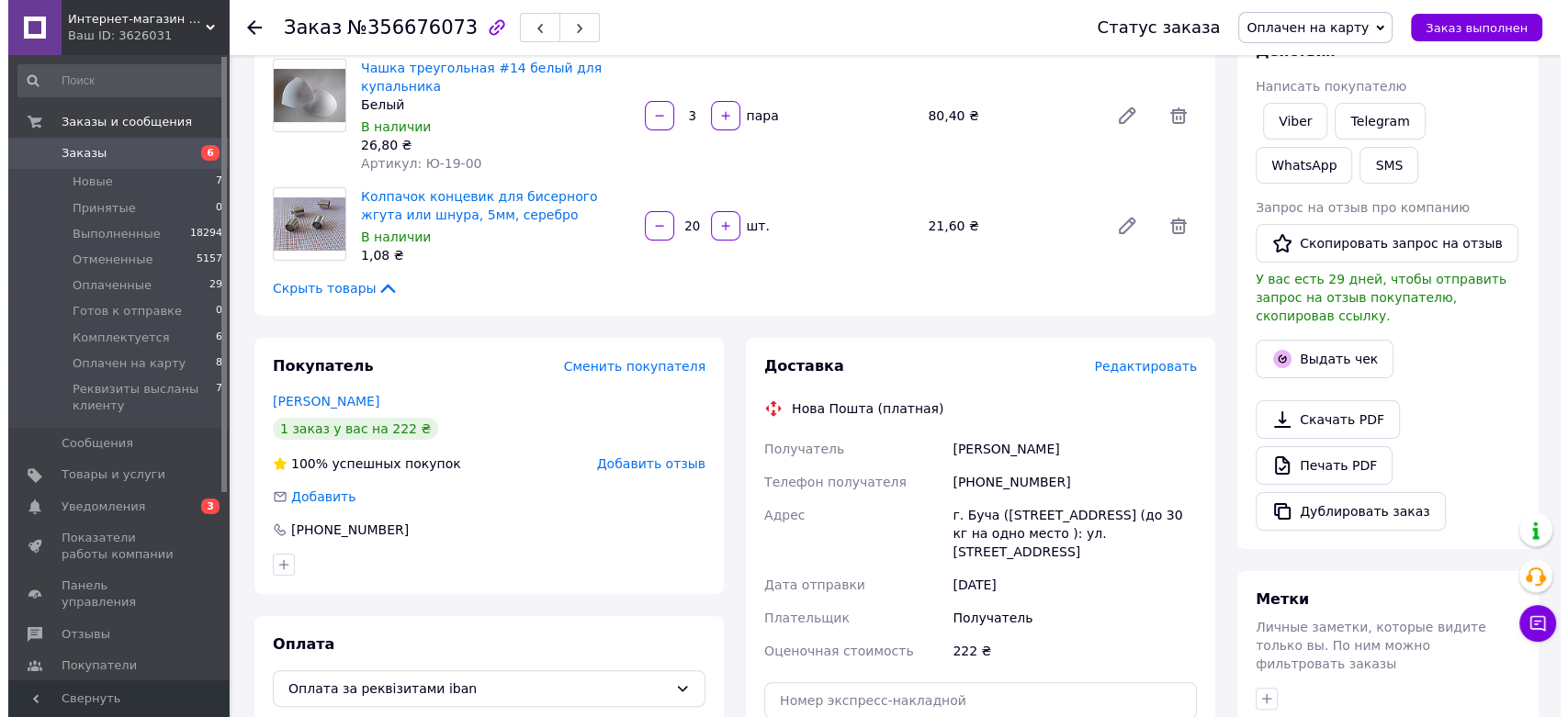
scroll to position [286, 0]
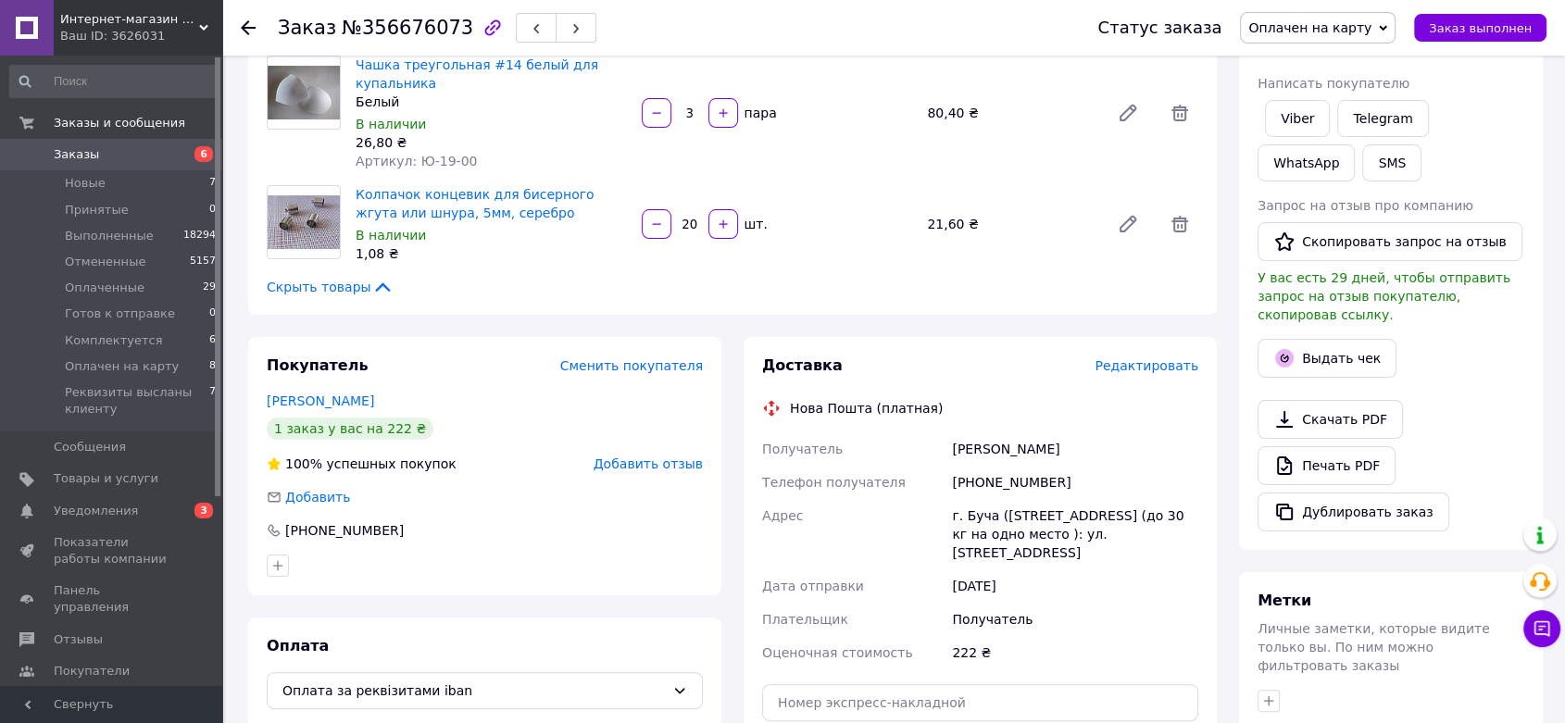
click at [1186, 358] on span "Редактировать" at bounding box center [1146, 365] width 104 height 15
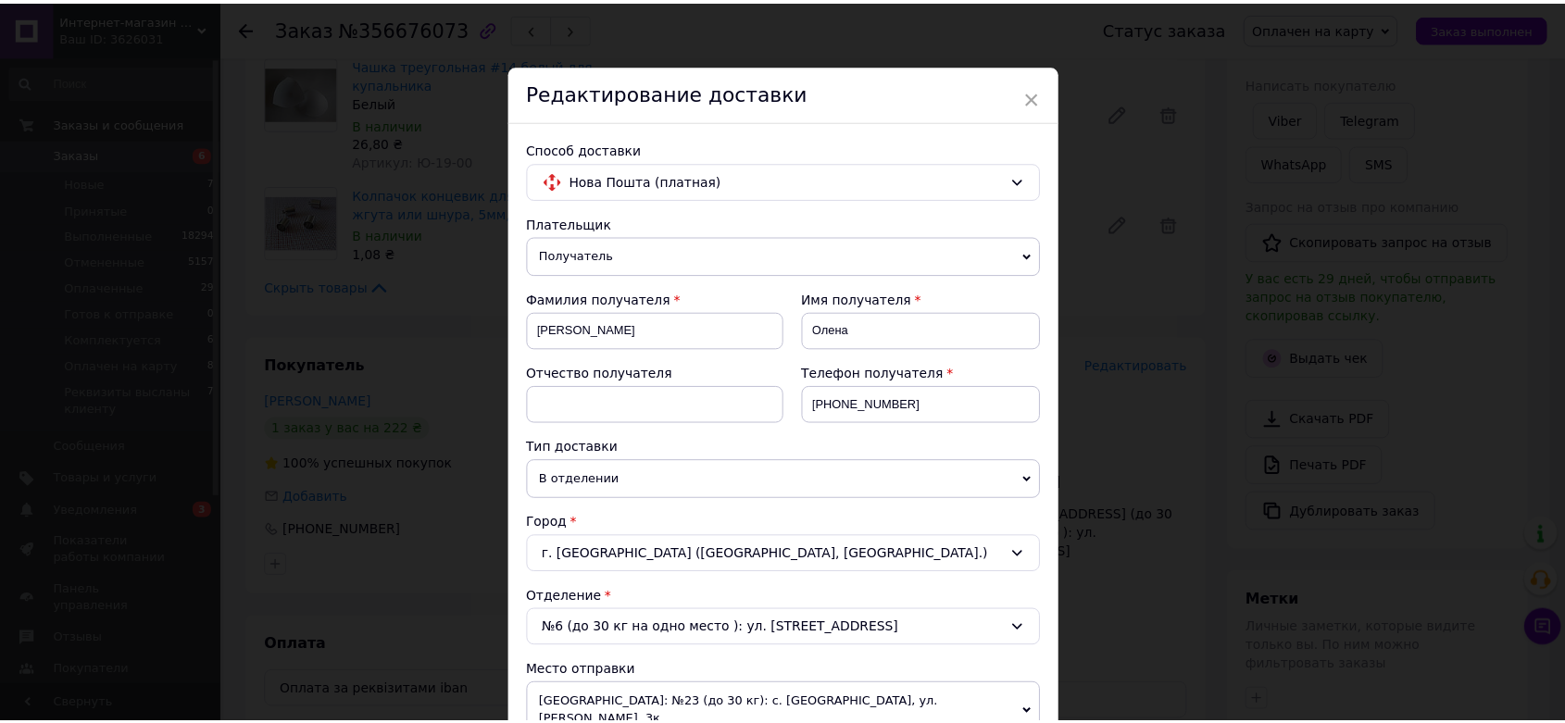
scroll to position [632, 0]
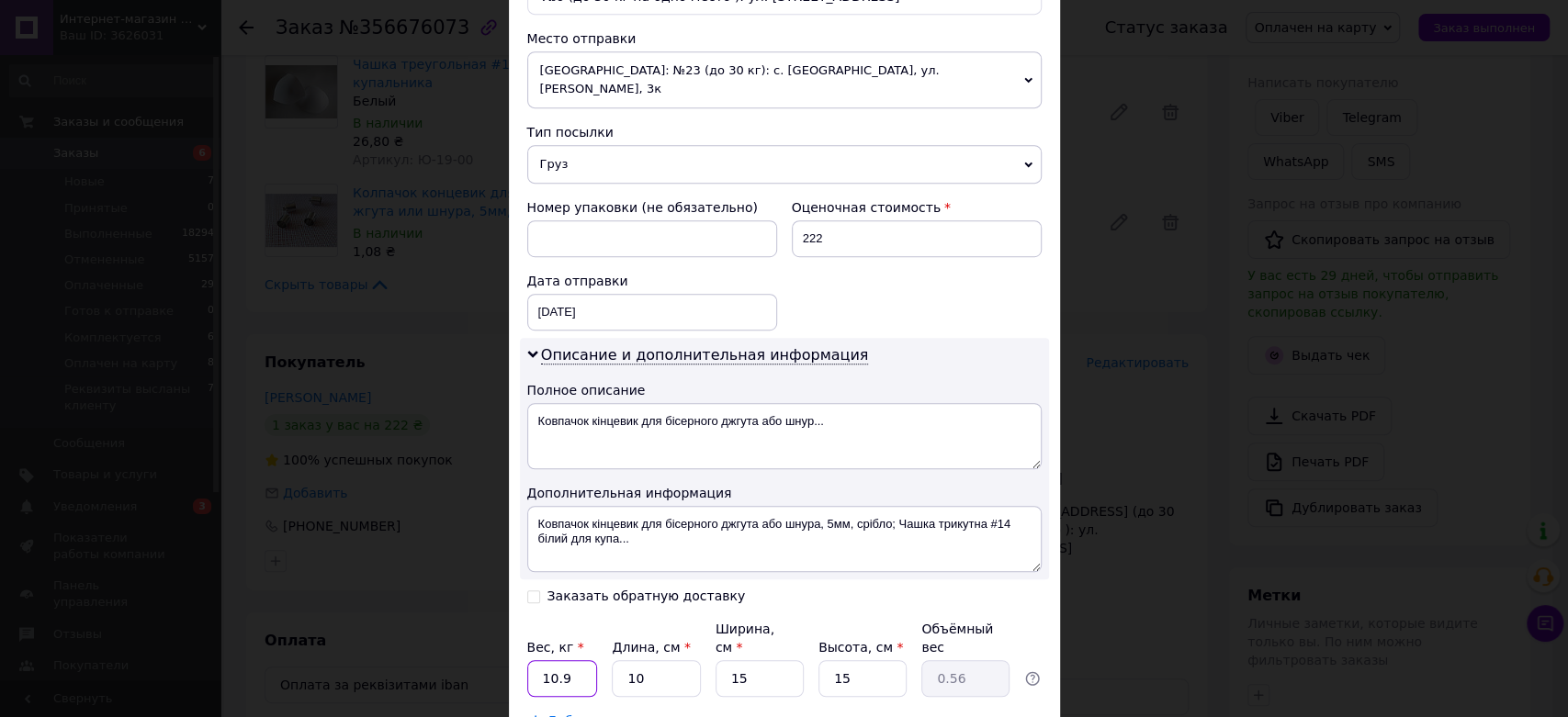
click at [573, 660] on input "10.9" at bounding box center [561, 678] width 70 height 37
type input "1"
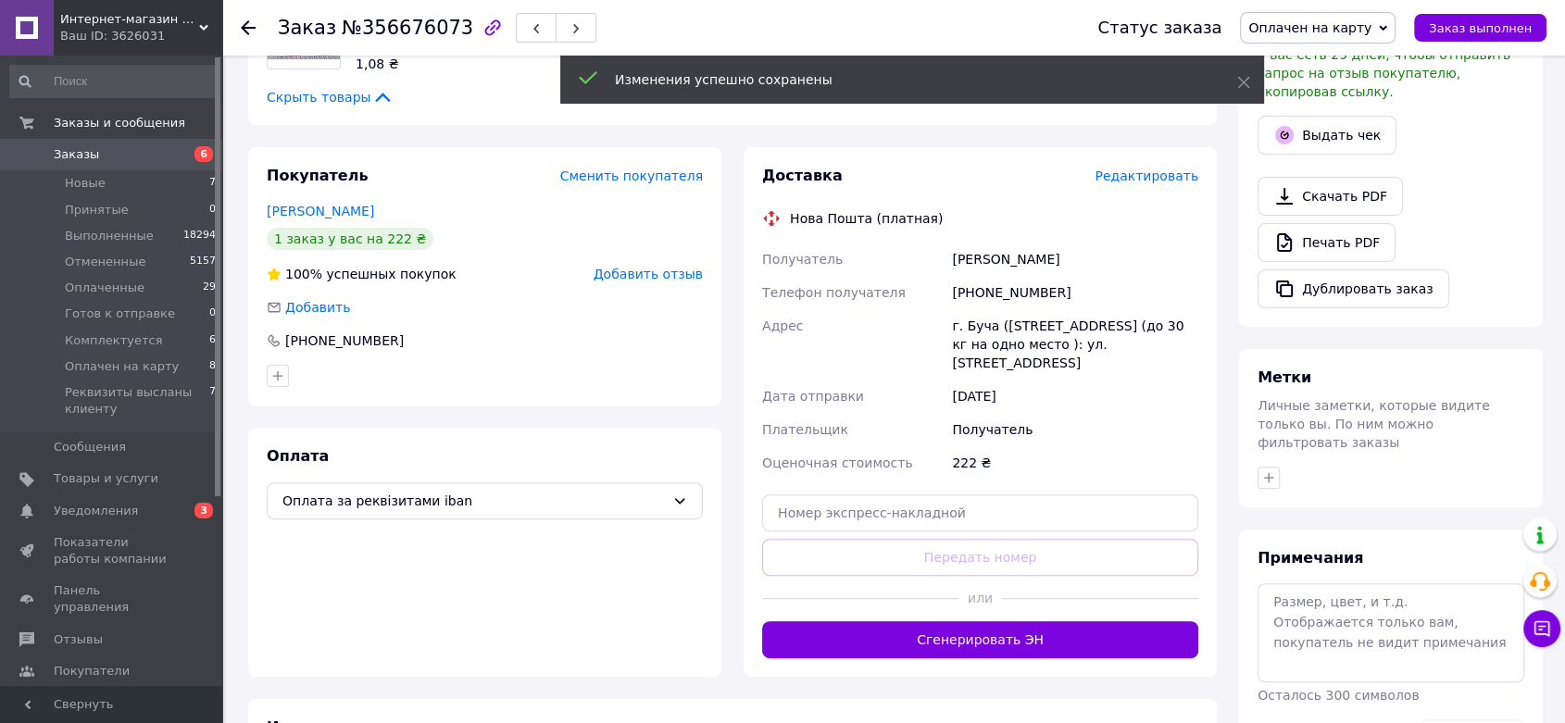
scroll to position [489, 0]
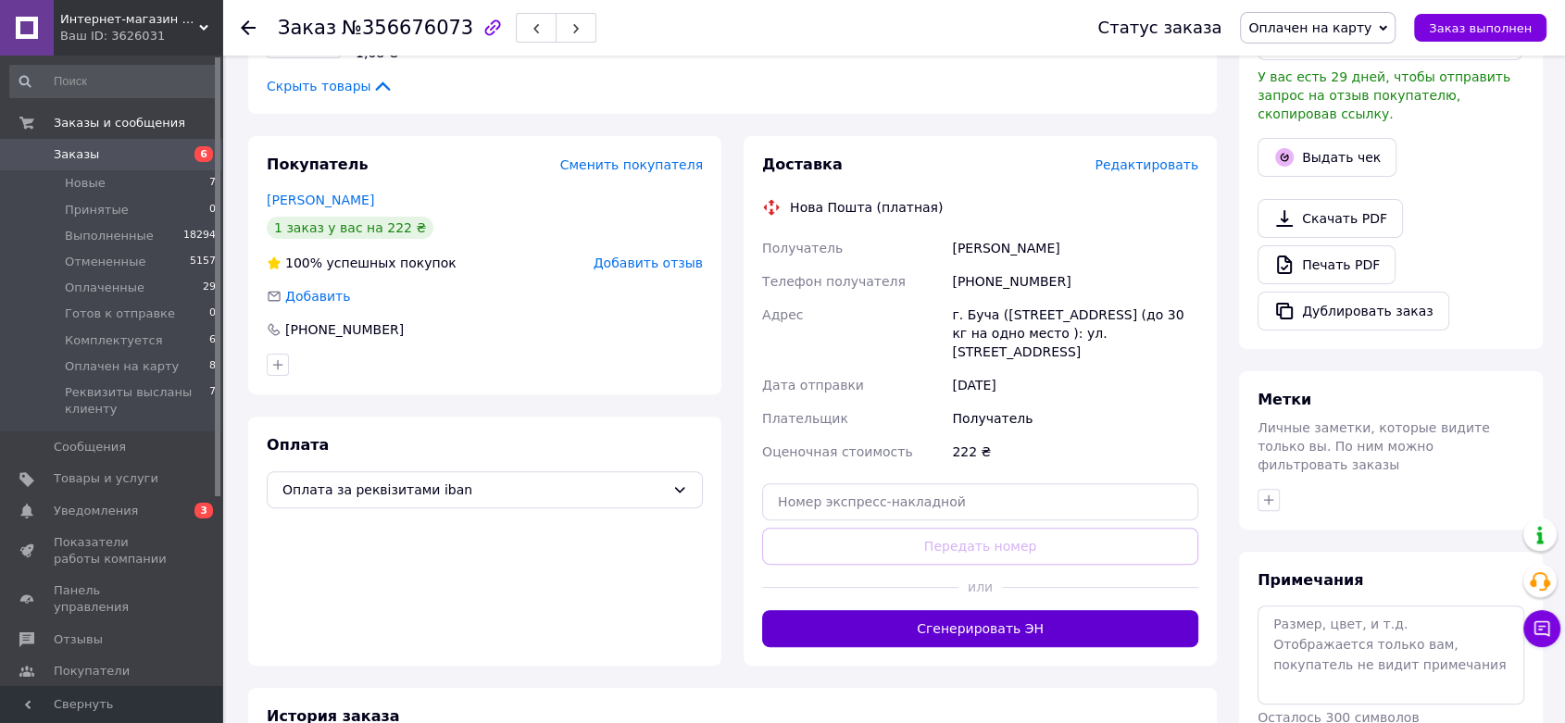
click at [1060, 610] on button "Сгенерировать ЭН" at bounding box center [980, 628] width 436 height 37
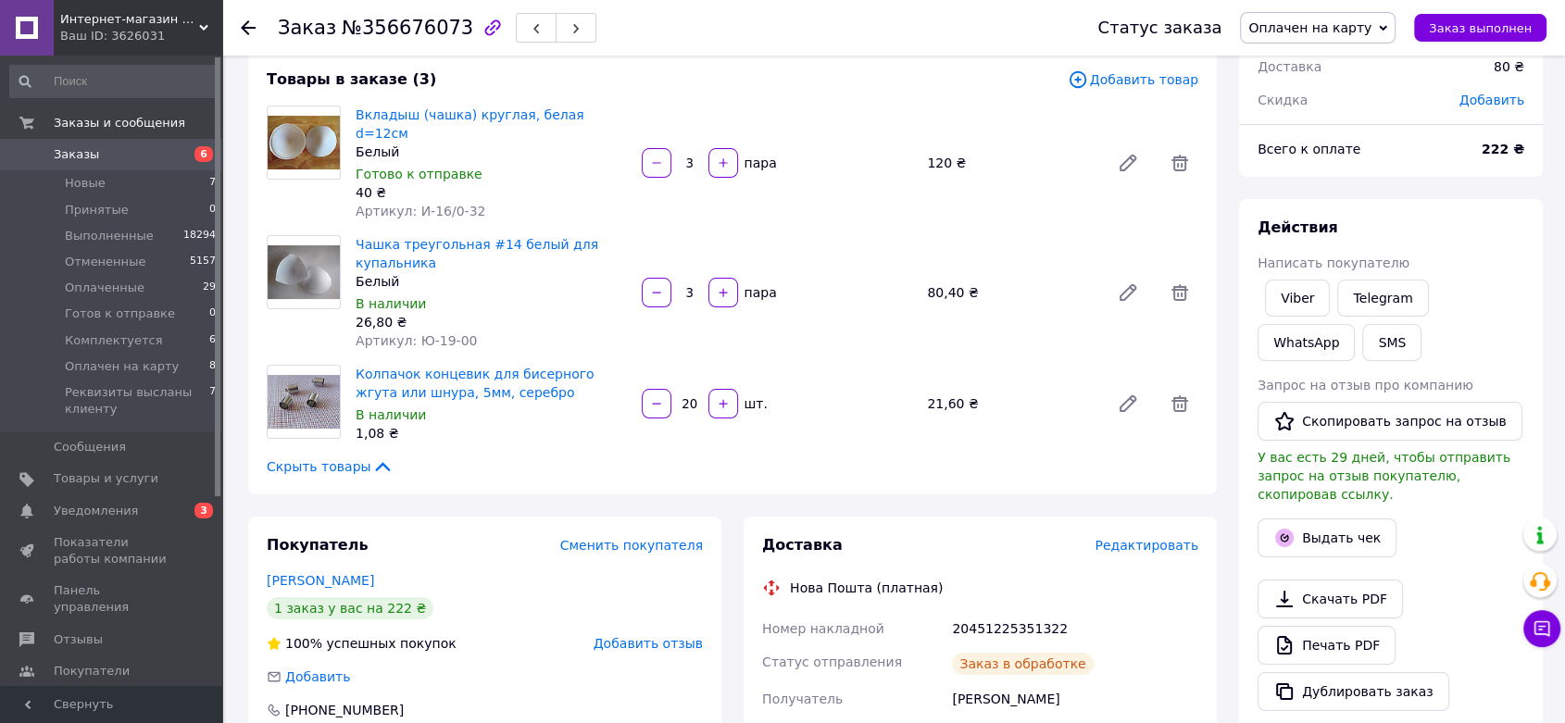
scroll to position [101, 0]
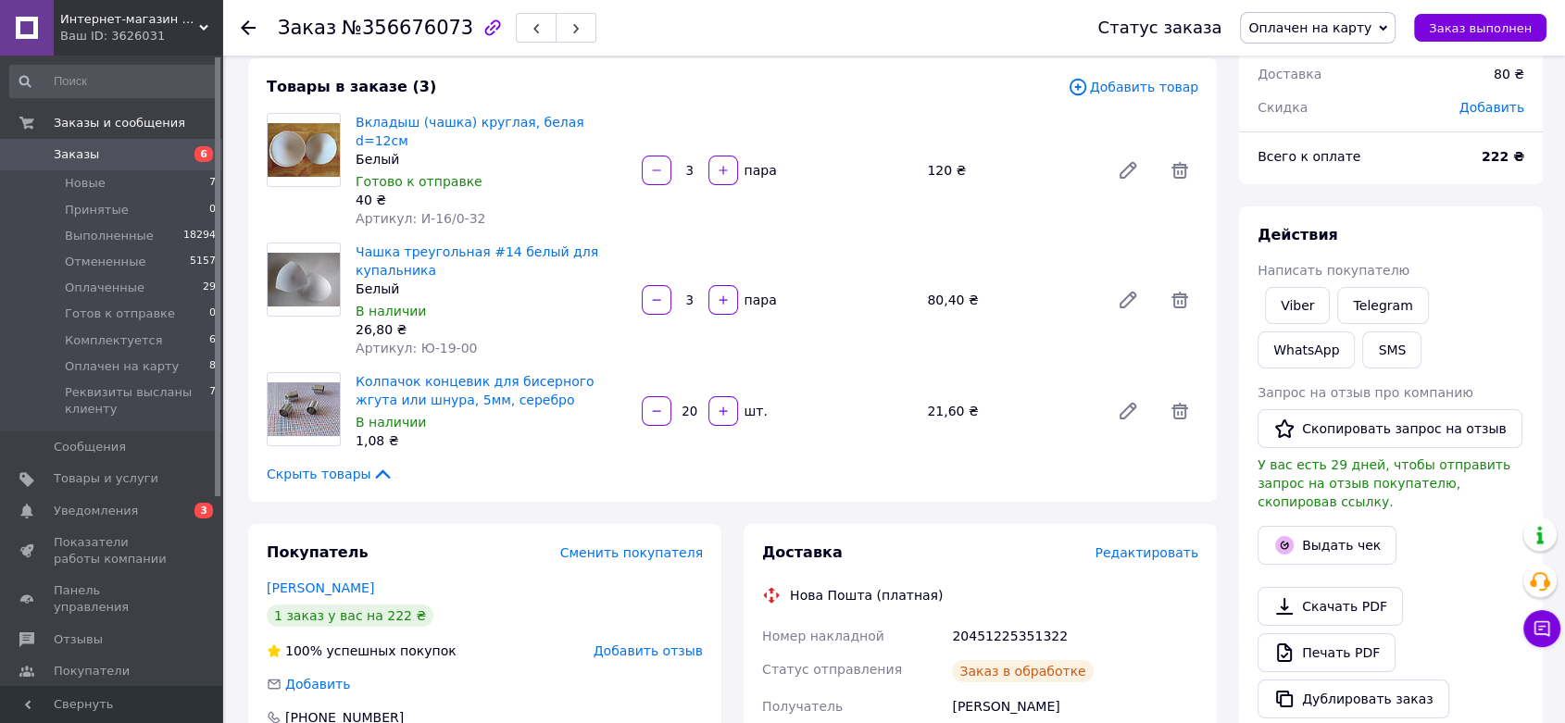
click at [1335, 28] on span "Оплачен на карту" at bounding box center [1309, 27] width 123 height 15
click at [1313, 206] on li "Комплектуется" at bounding box center [1342, 204] width 202 height 28
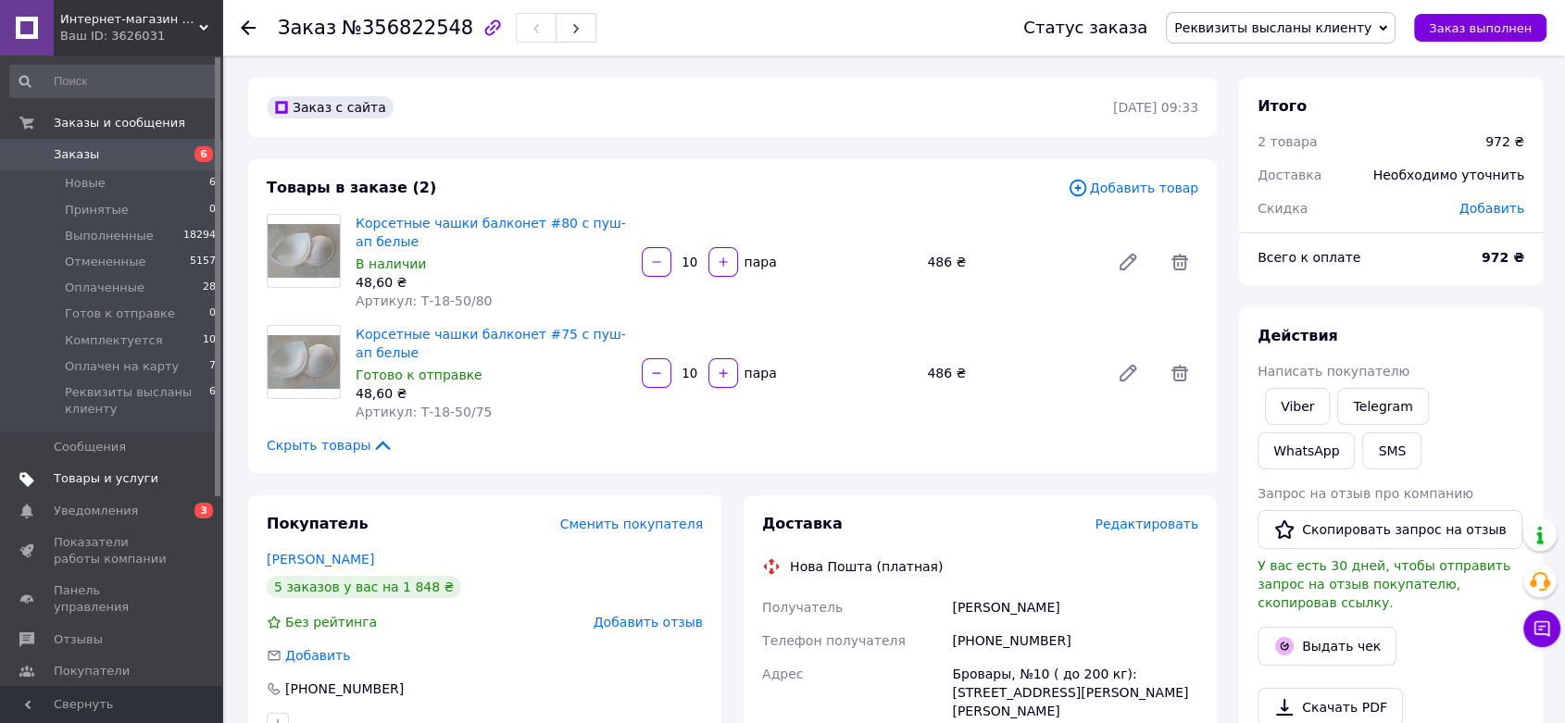
click at [117, 470] on span "Товары и услуги" at bounding box center [106, 478] width 105 height 17
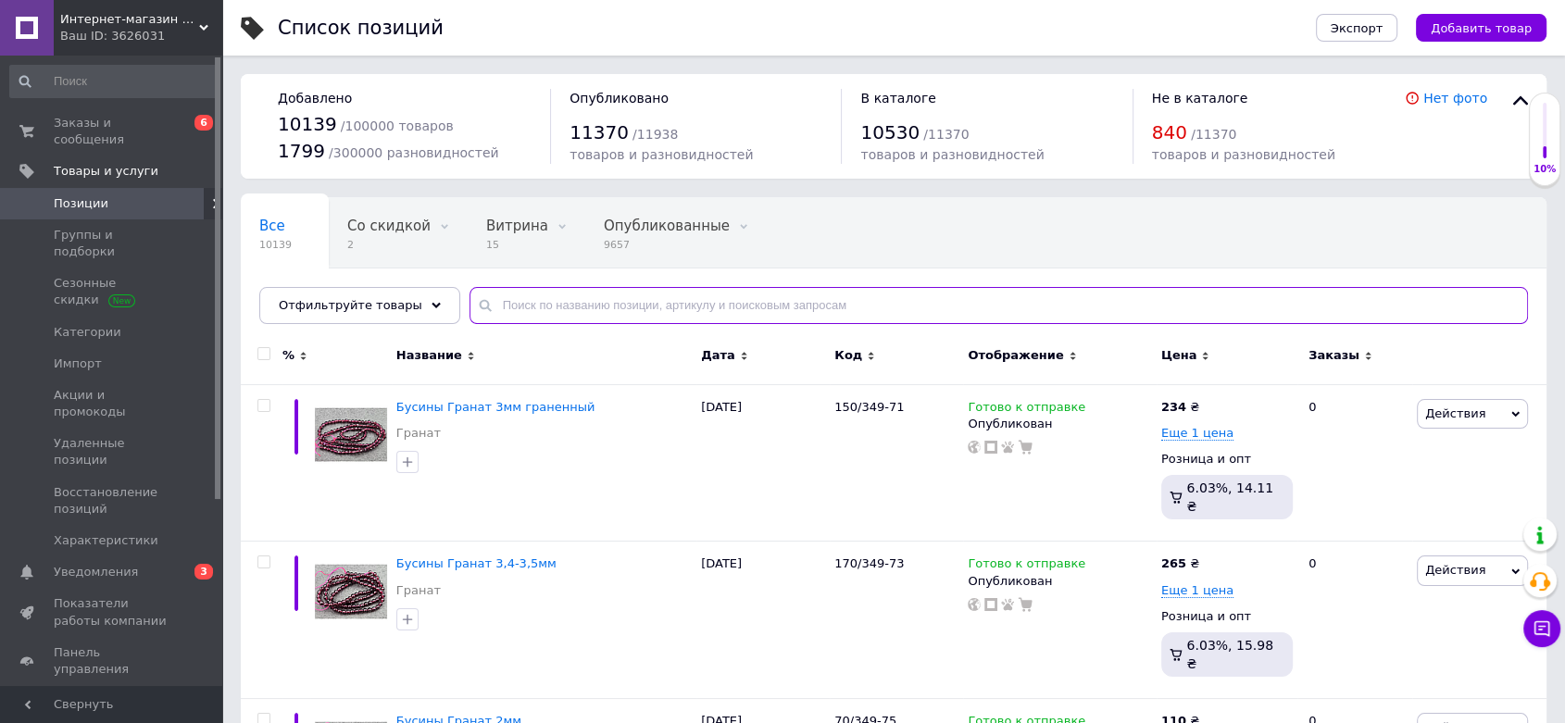
click at [493, 294] on input "text" at bounding box center [998, 305] width 1058 height 37
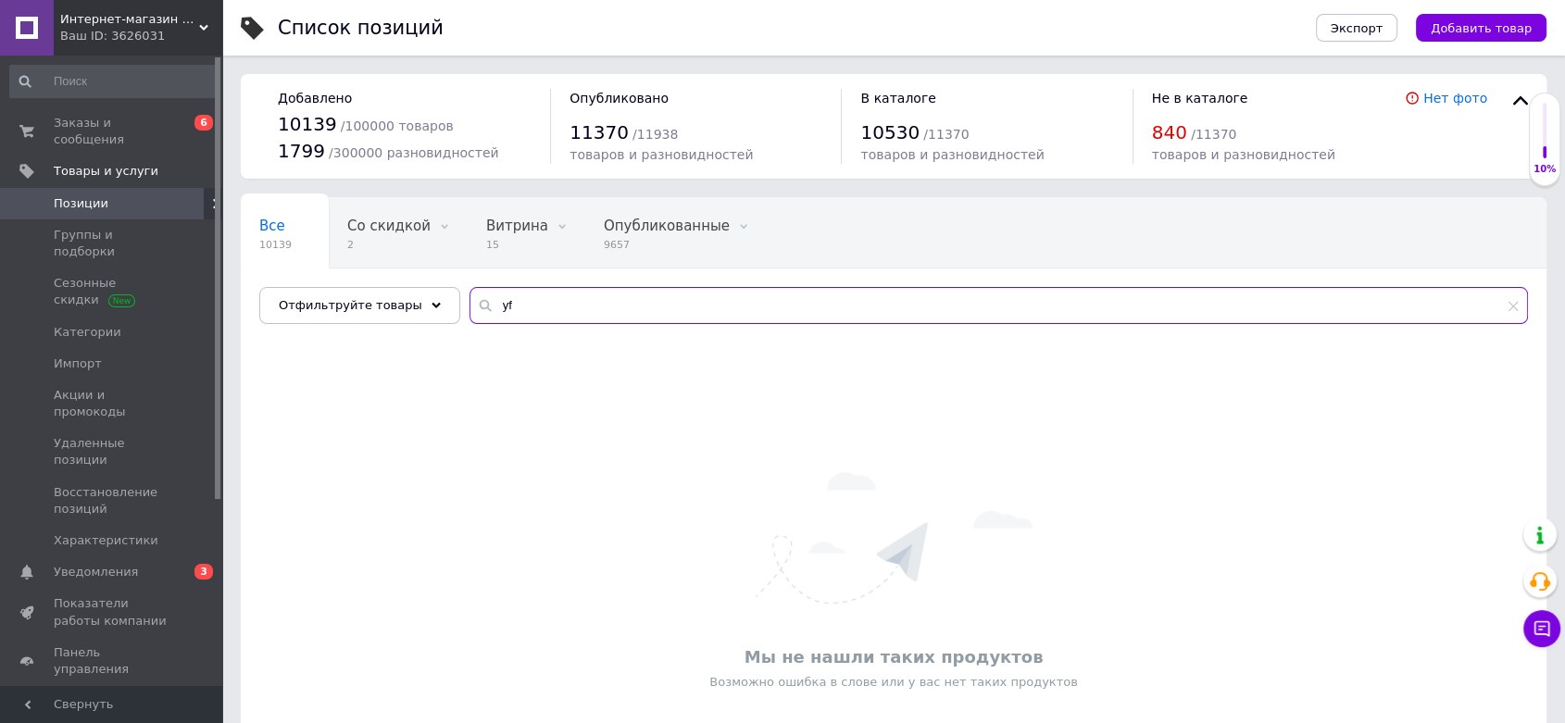
type input "y"
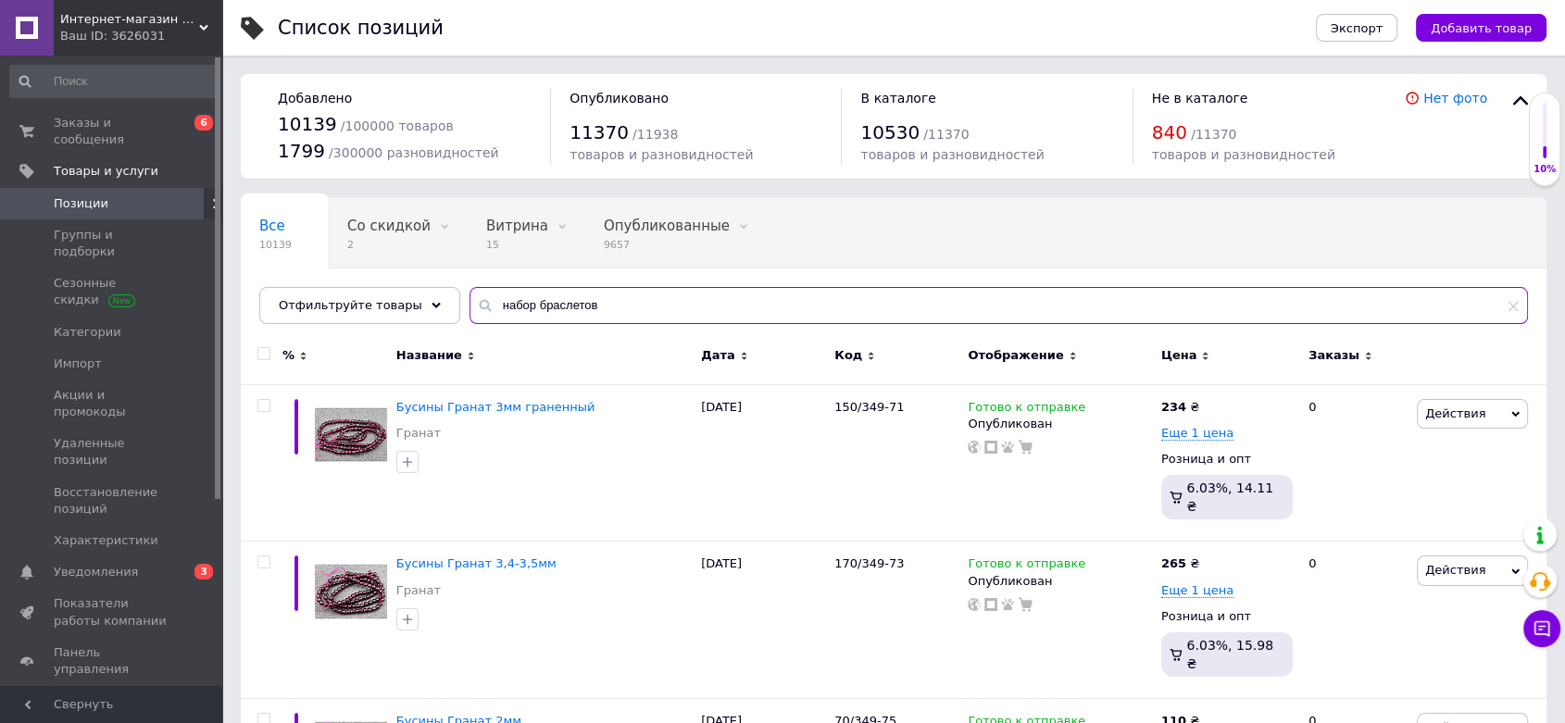
type input "набор браслетов"
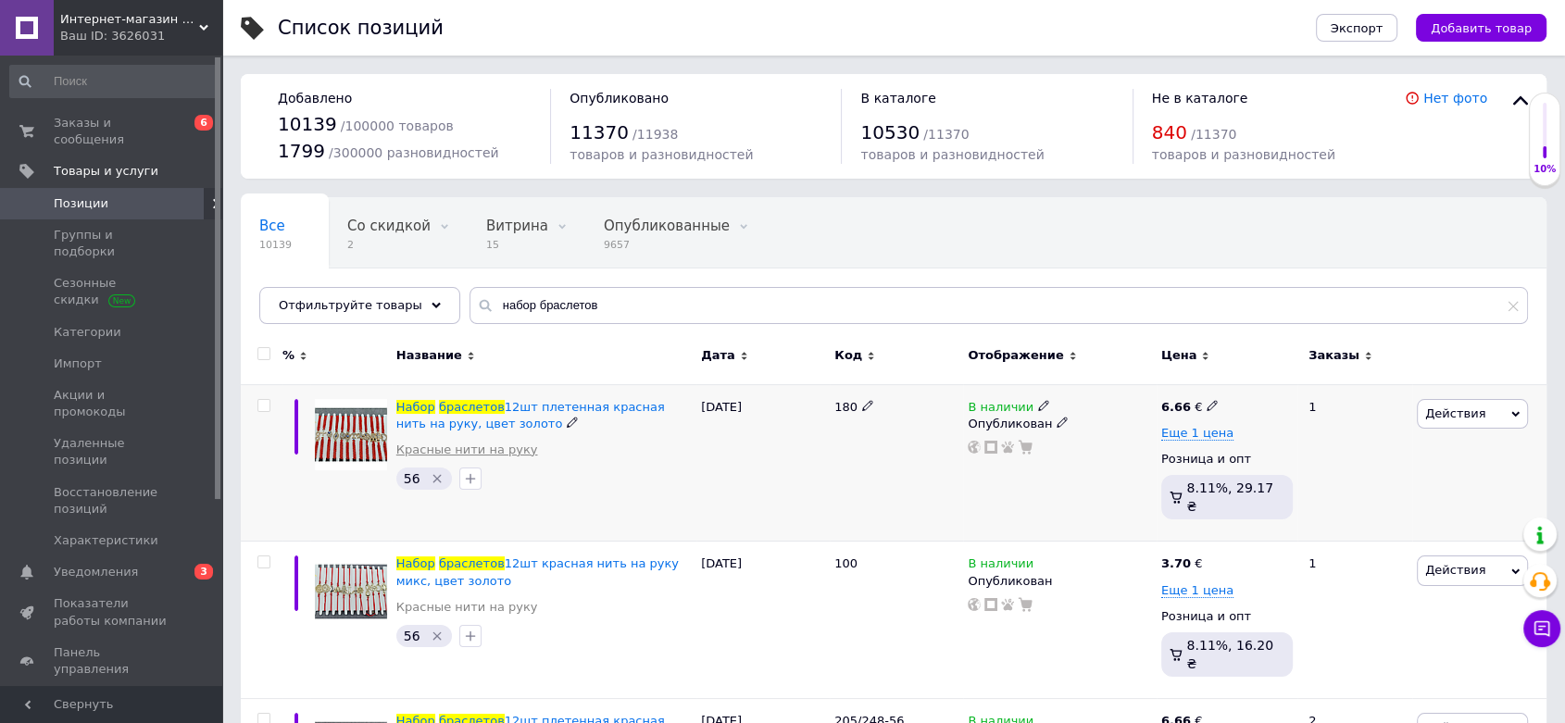
click at [470, 452] on link "Красные нити на руку" at bounding box center [467, 450] width 142 height 17
